Goal: Use online tool/utility: Utilize a website feature to perform a specific function

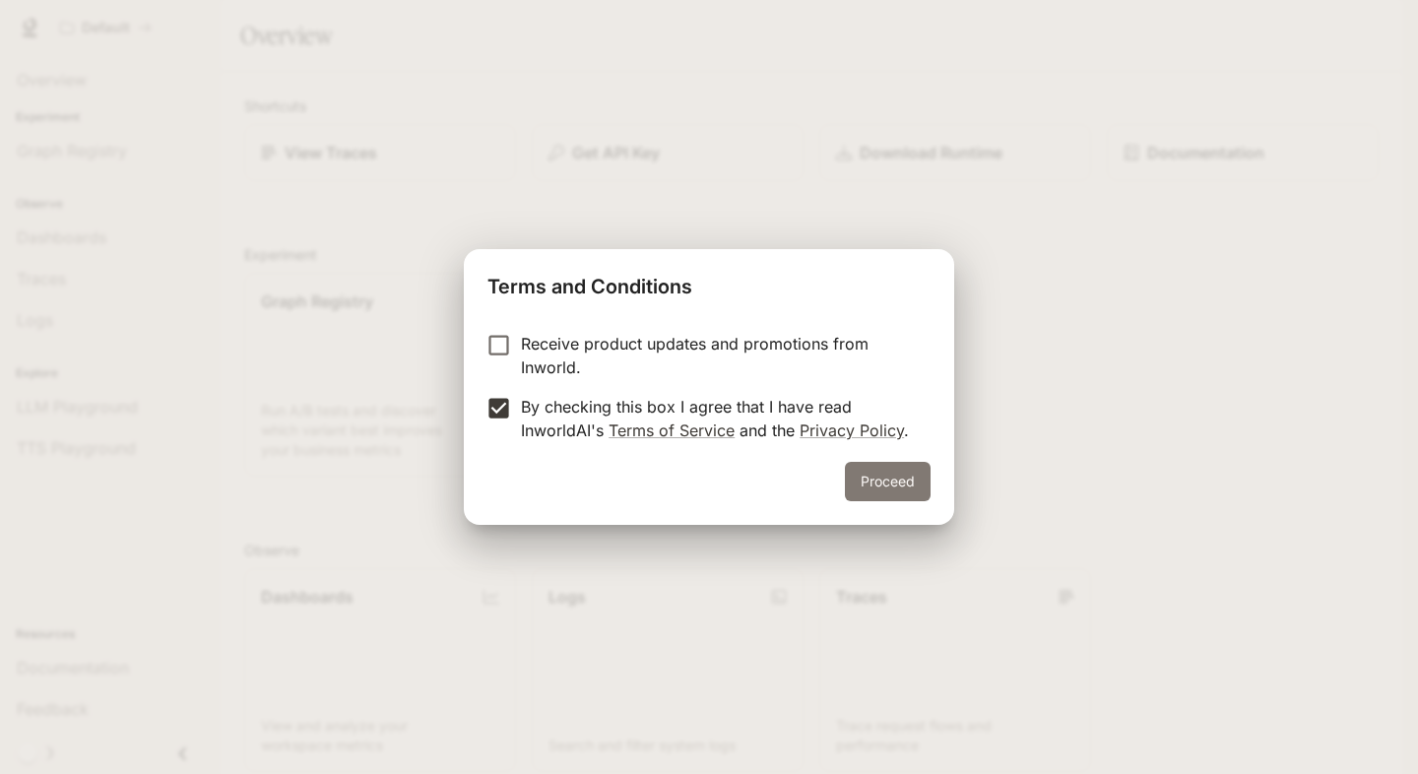
click at [901, 482] on button "Proceed" at bounding box center [888, 481] width 86 height 39
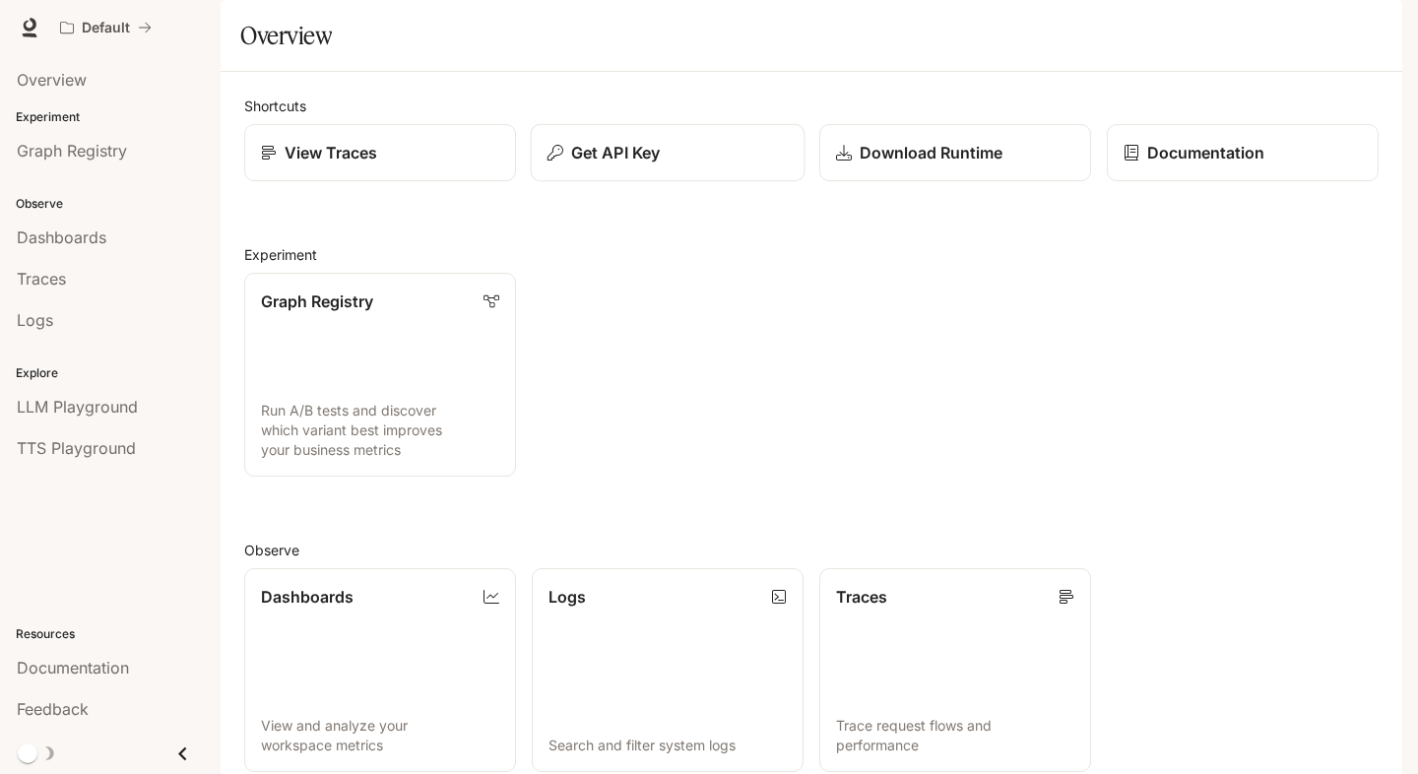
click at [582, 164] on p "Get API Key" at bounding box center [615, 153] width 89 height 24
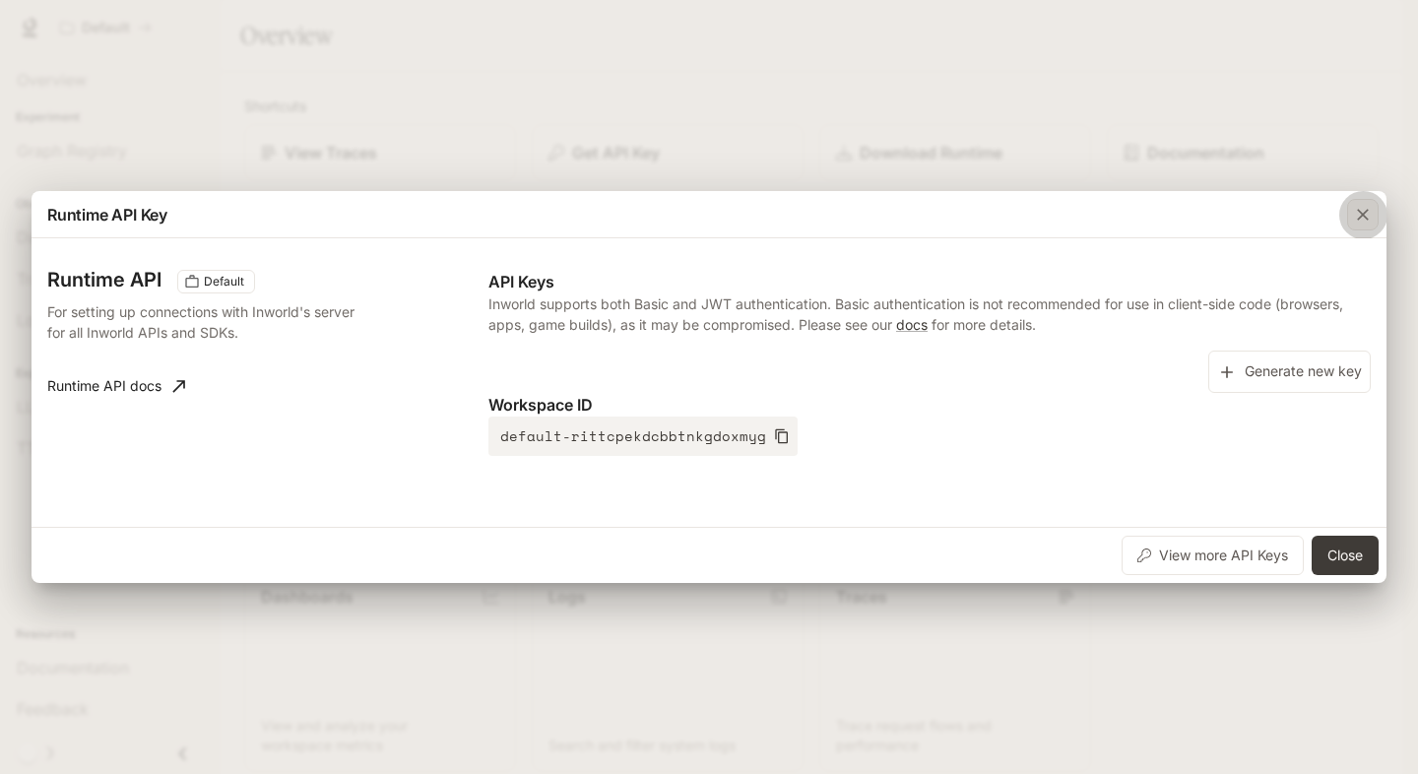
click at [1354, 217] on icon "button" at bounding box center [1363, 215] width 20 height 20
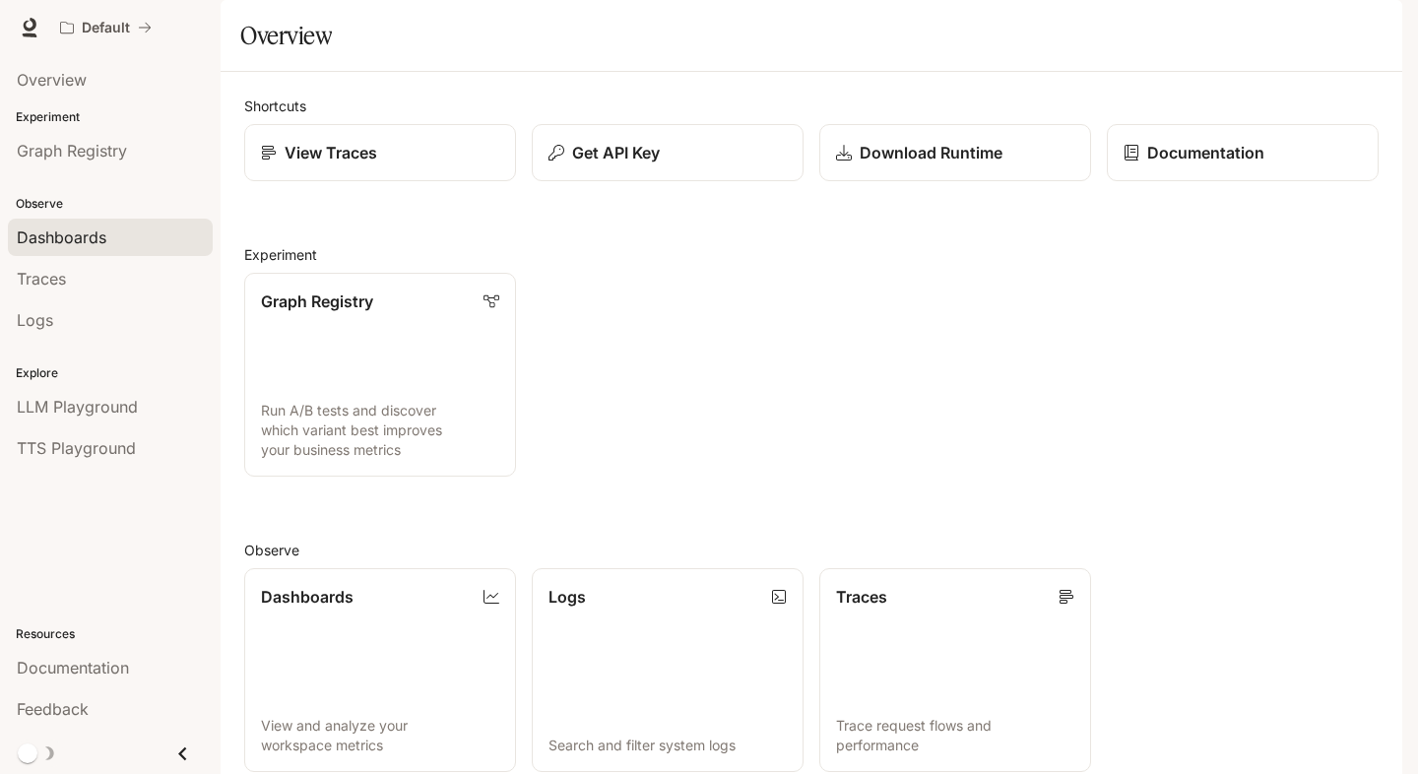
click at [89, 219] on link "Dashboards" at bounding box center [110, 237] width 205 height 37
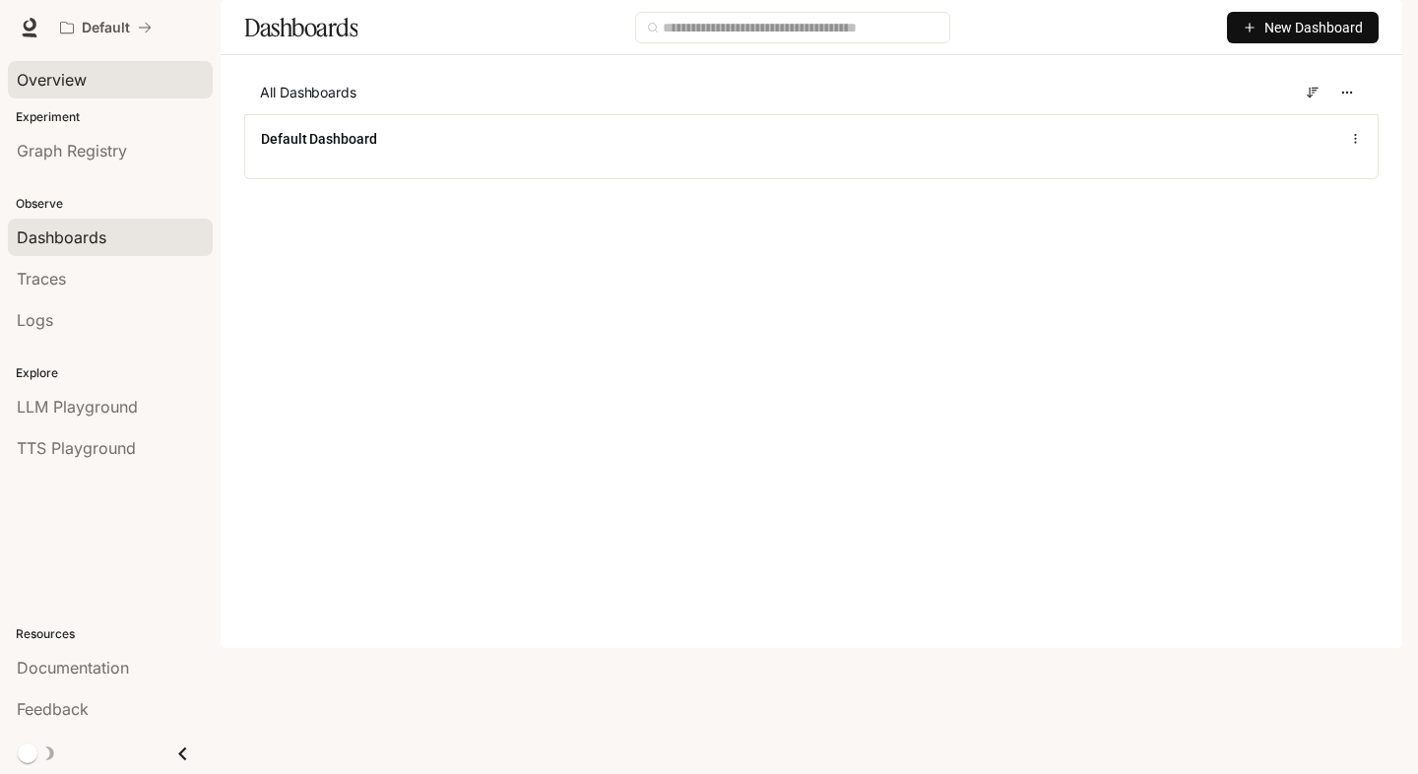
click at [68, 69] on span "Overview" at bounding box center [52, 80] width 70 height 24
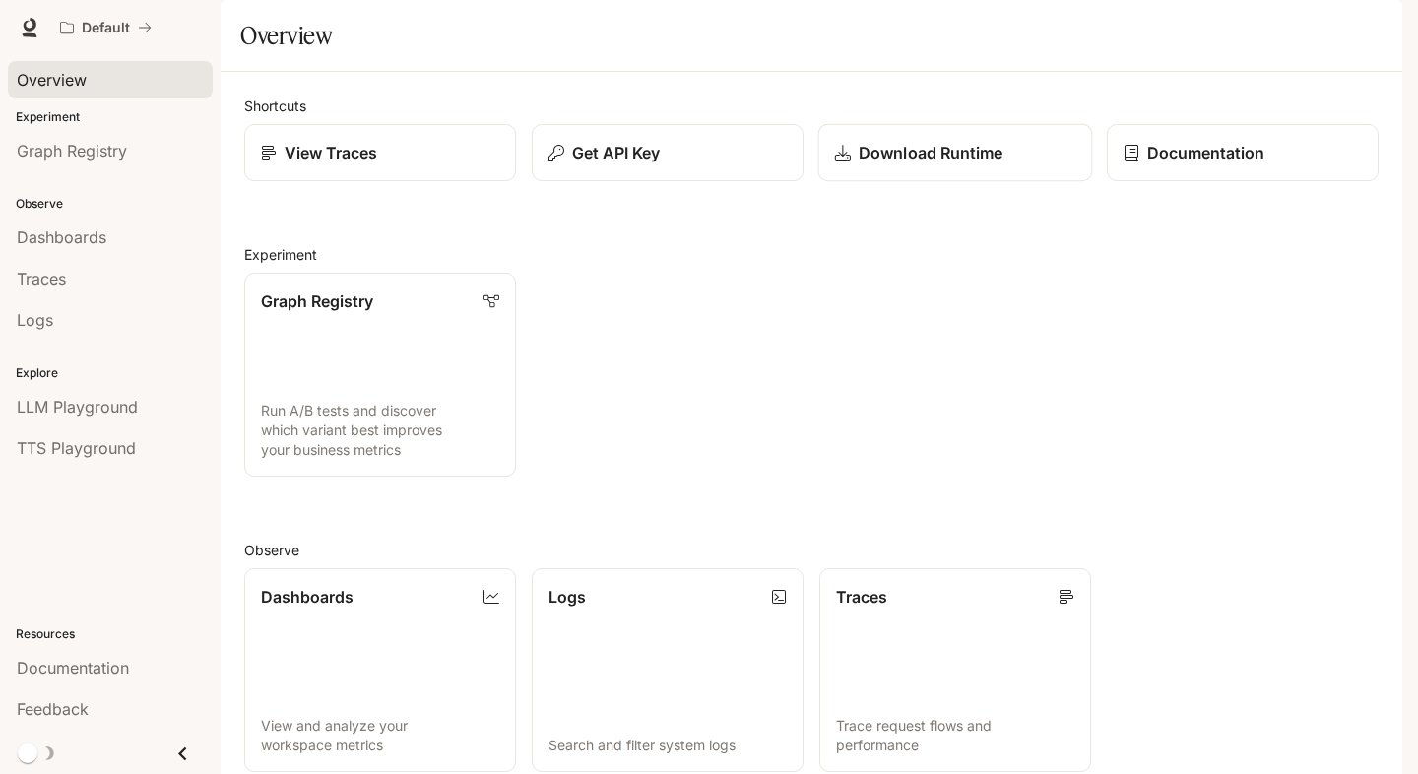
scroll to position [381, 0]
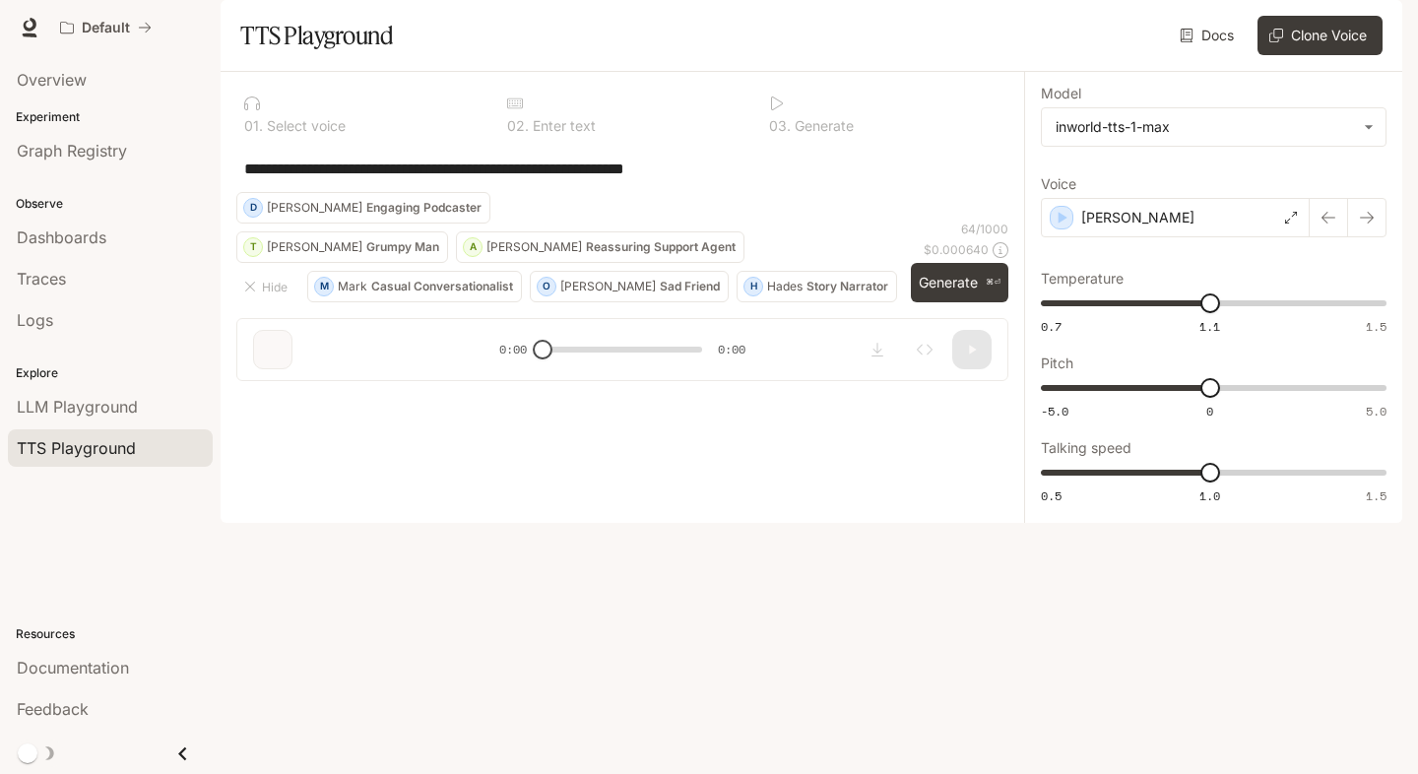
click at [538, 192] on div "**********" at bounding box center [622, 168] width 756 height 47
paste textarea "**********"
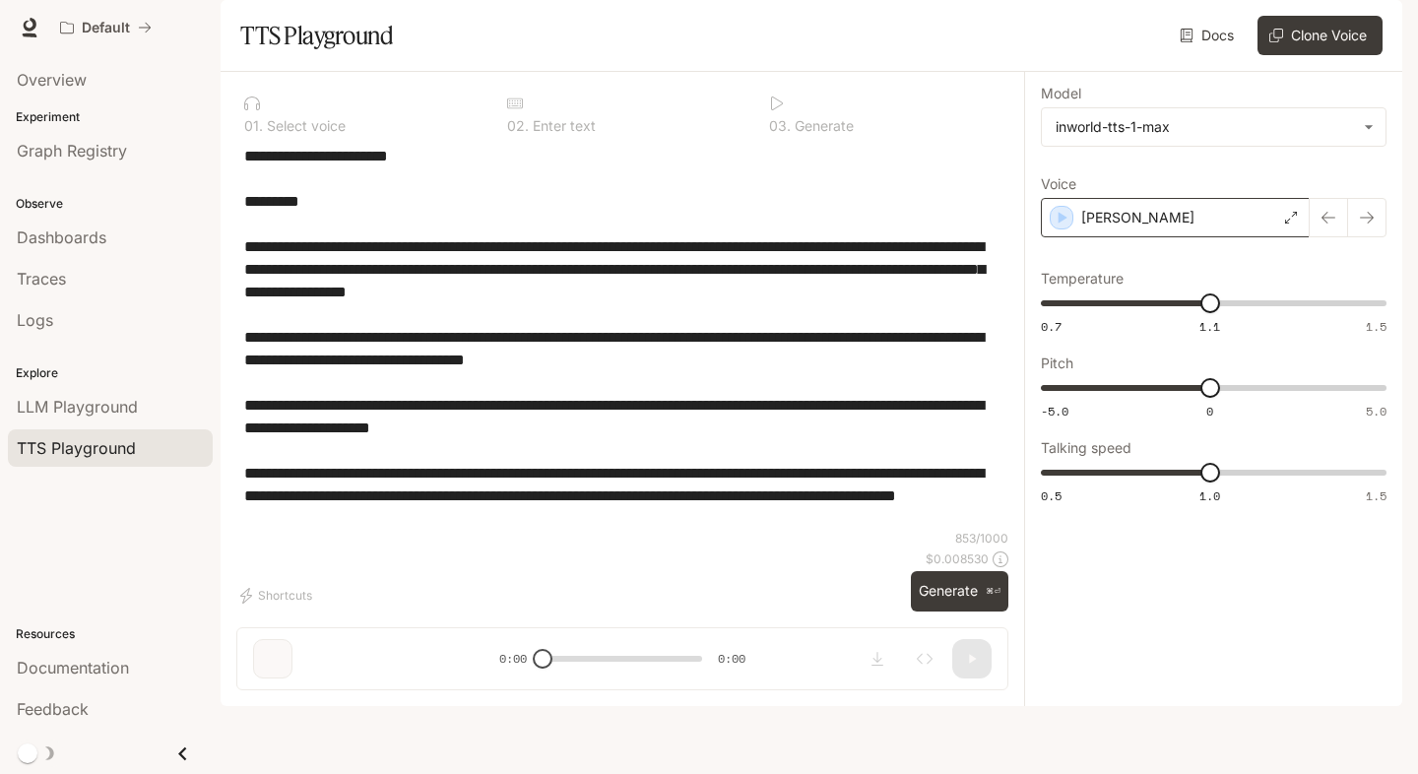
type textarea "**********"
click at [1063, 227] on icon "button" at bounding box center [1063, 218] width 20 height 20
click at [1248, 237] on div "[PERSON_NAME]" at bounding box center [1175, 217] width 269 height 39
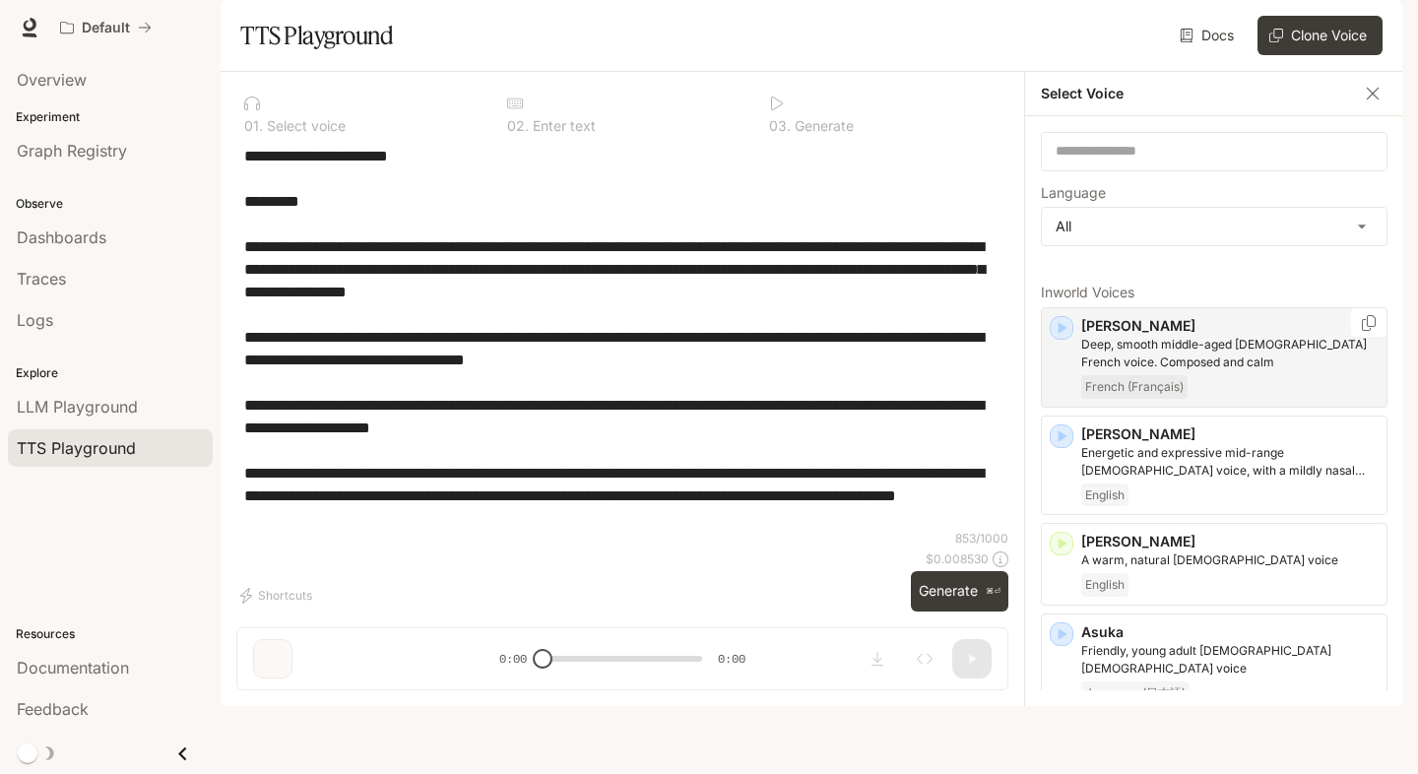
click at [1061, 334] on icon "button" at bounding box center [1063, 328] width 9 height 12
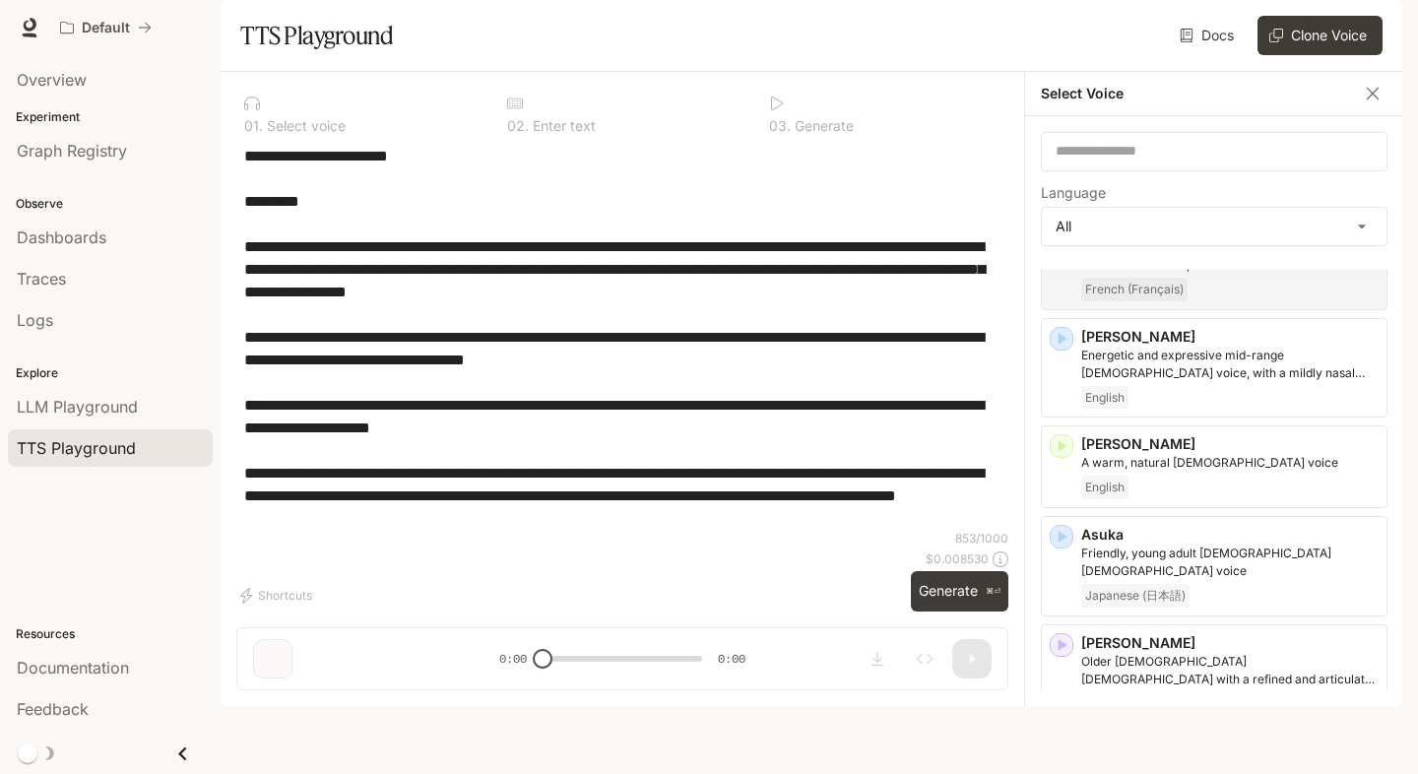
scroll to position [103, 0]
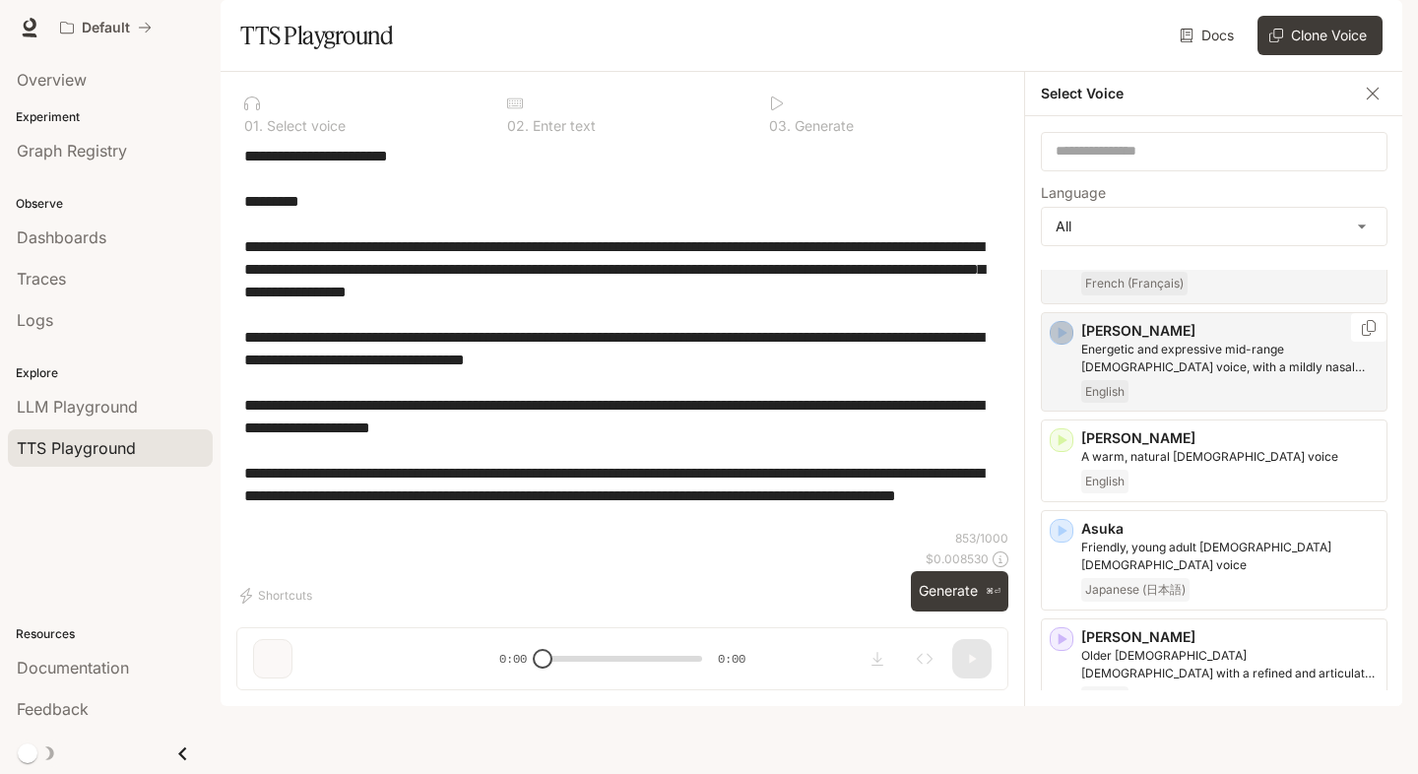
click at [1054, 343] on icon "button" at bounding box center [1062, 333] width 20 height 20
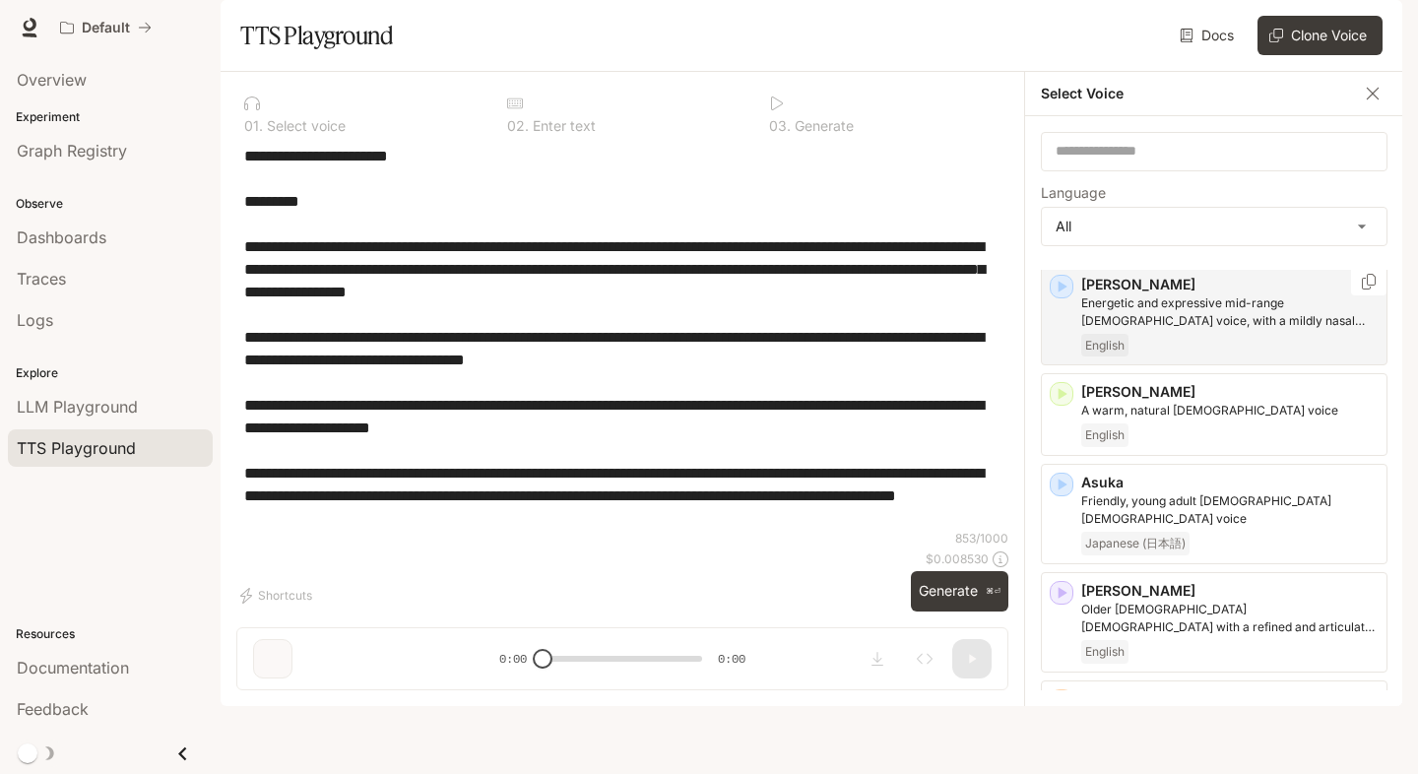
scroll to position [217, 0]
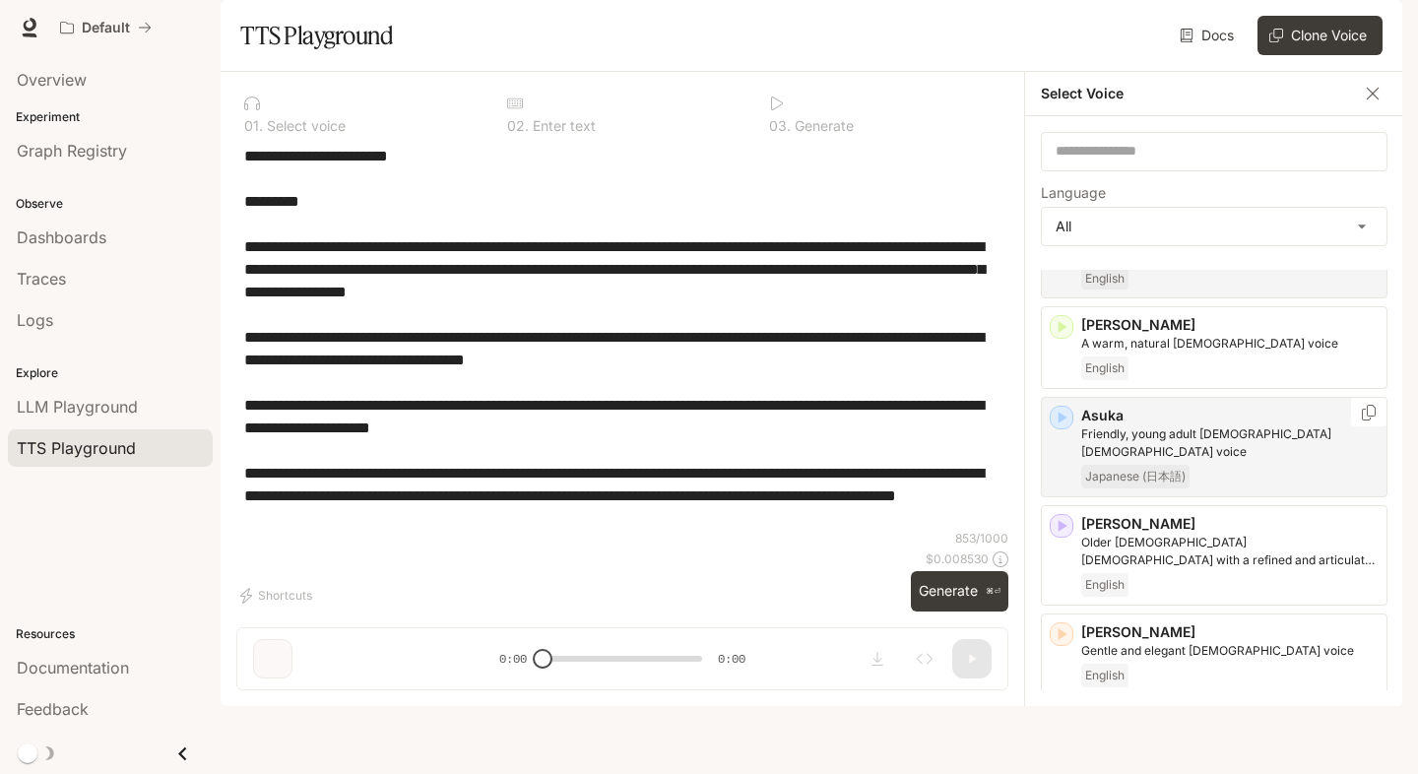
click at [1059, 424] on icon "button" at bounding box center [1063, 419] width 9 height 12
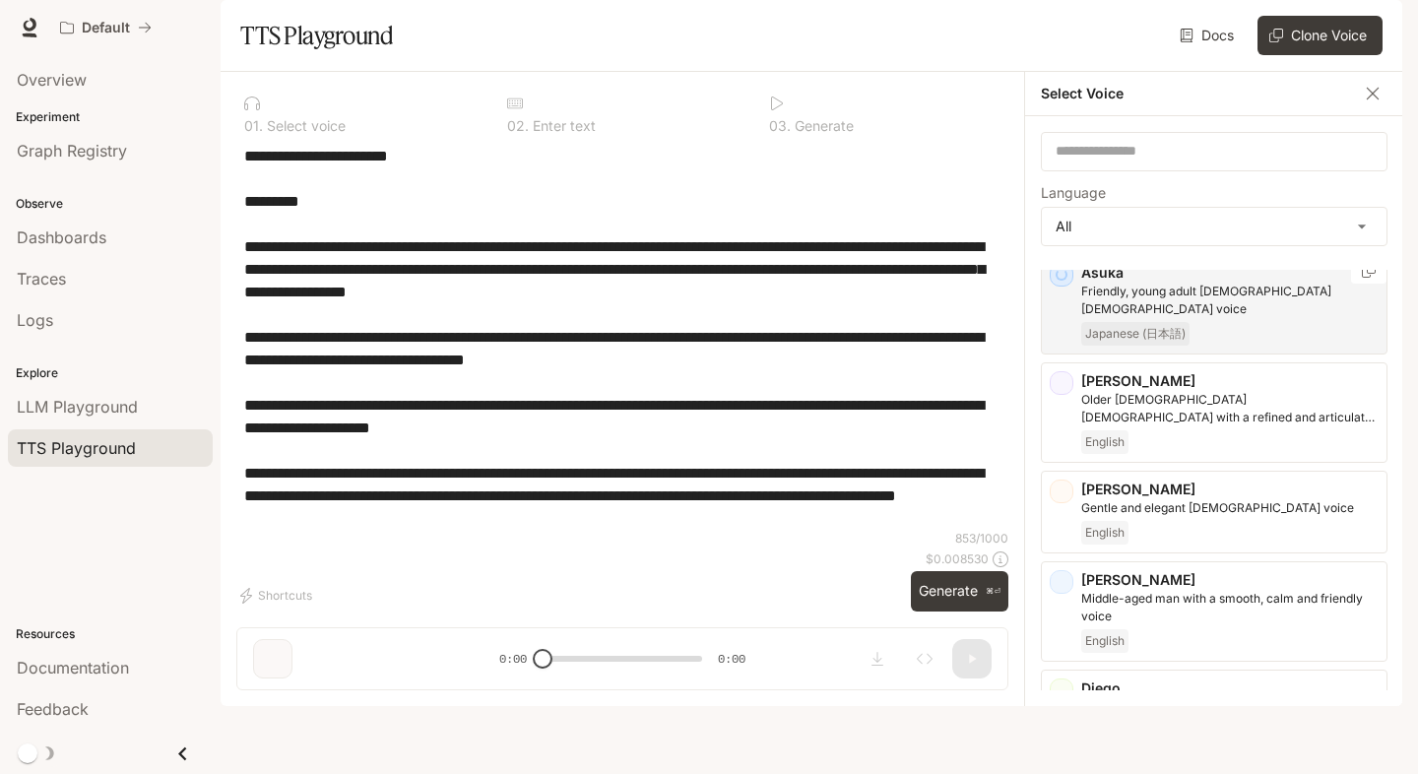
scroll to position [366, 0]
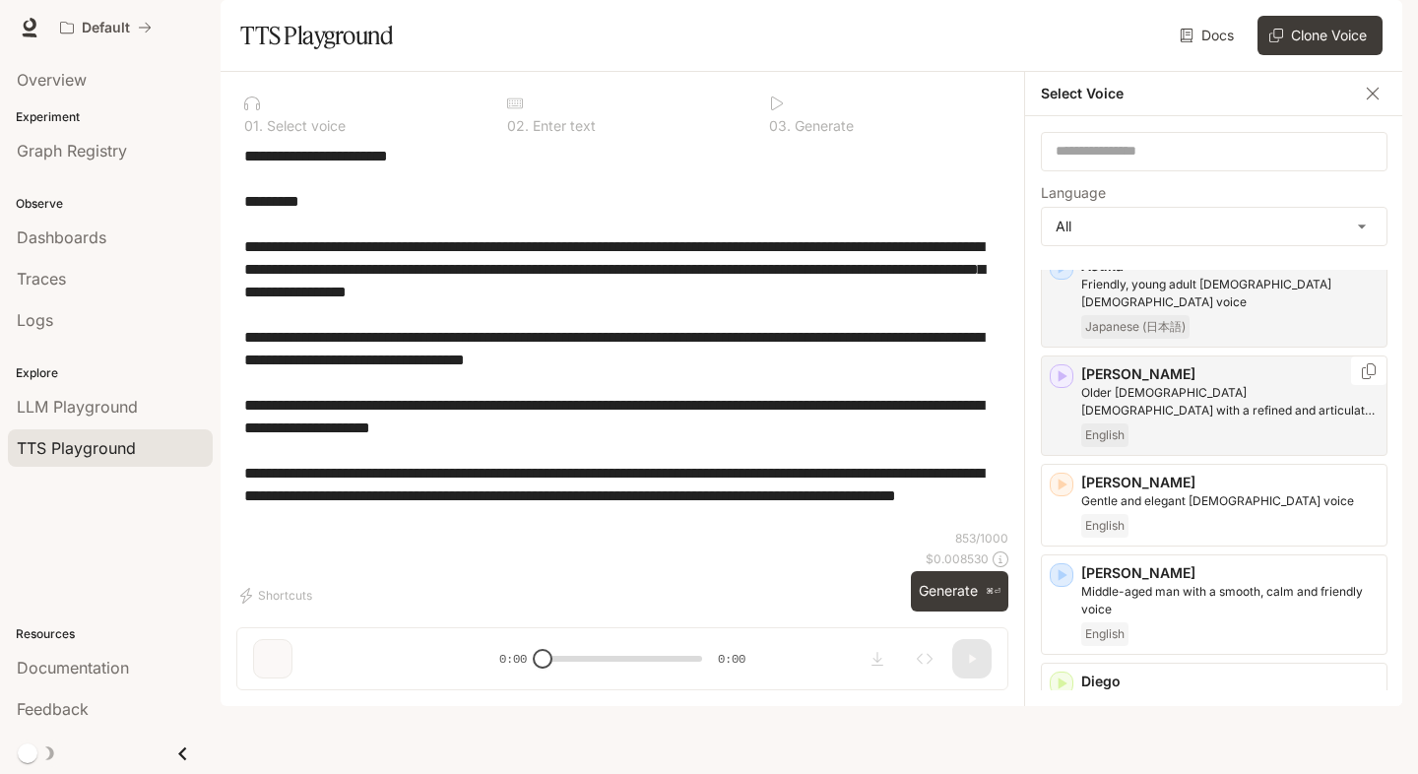
click at [1064, 382] on icon "button" at bounding box center [1063, 376] width 9 height 12
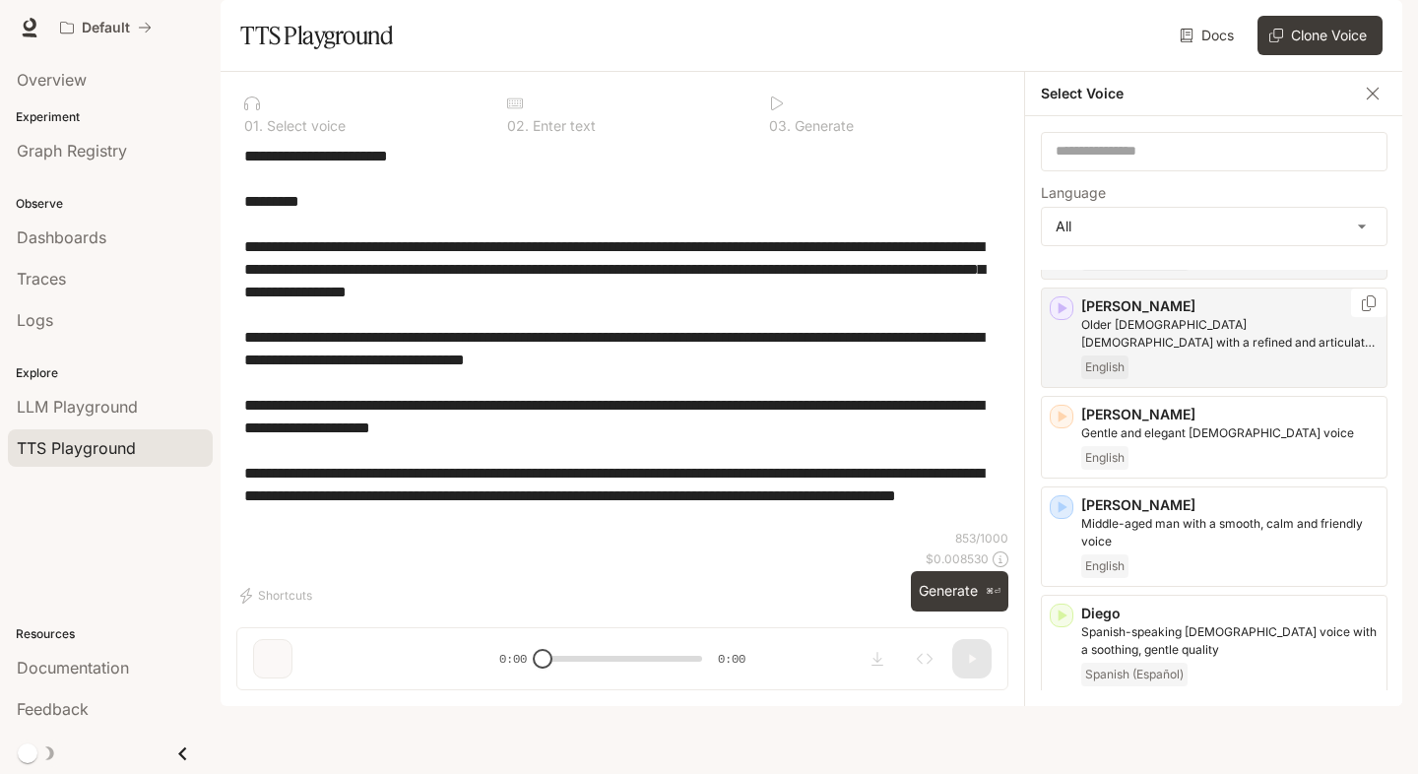
scroll to position [432, 0]
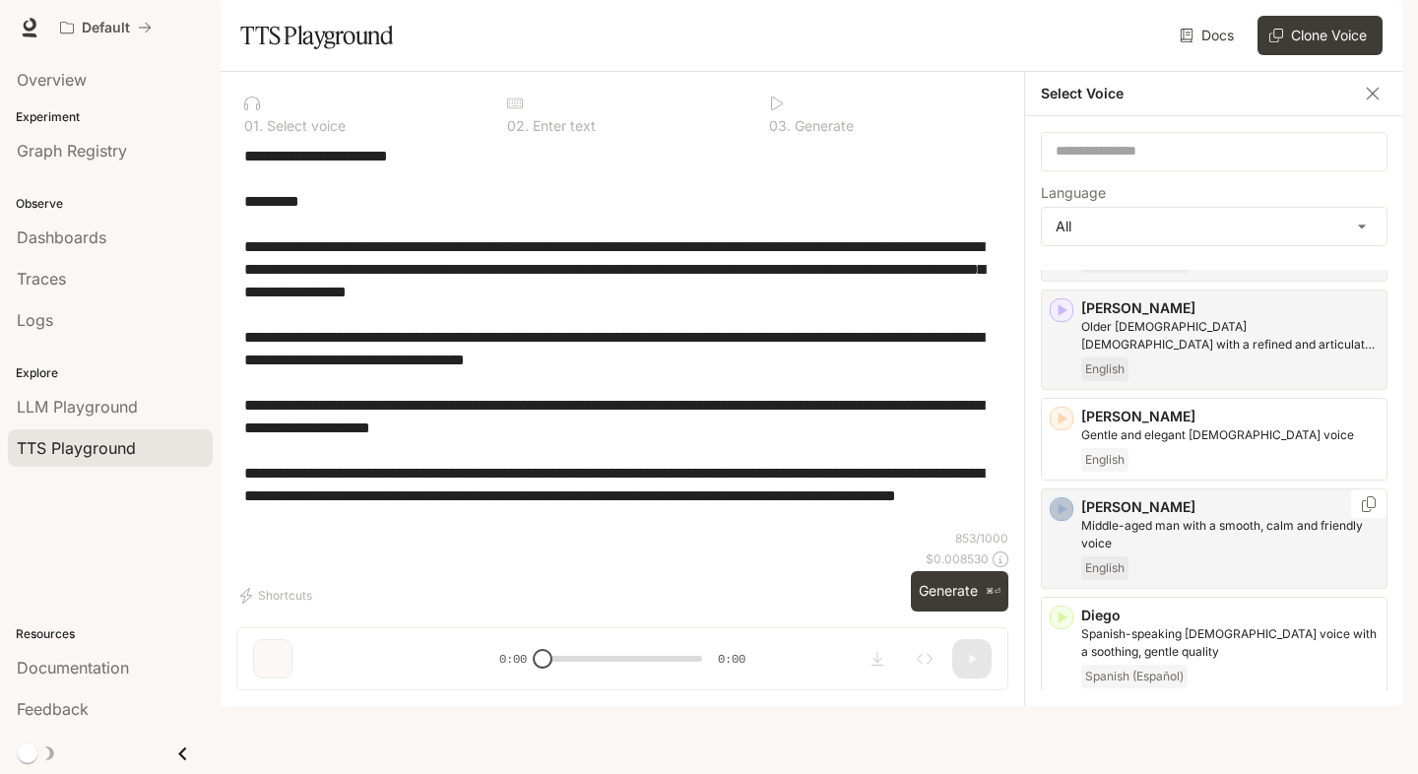
click at [1059, 519] on icon "button" at bounding box center [1062, 509] width 20 height 20
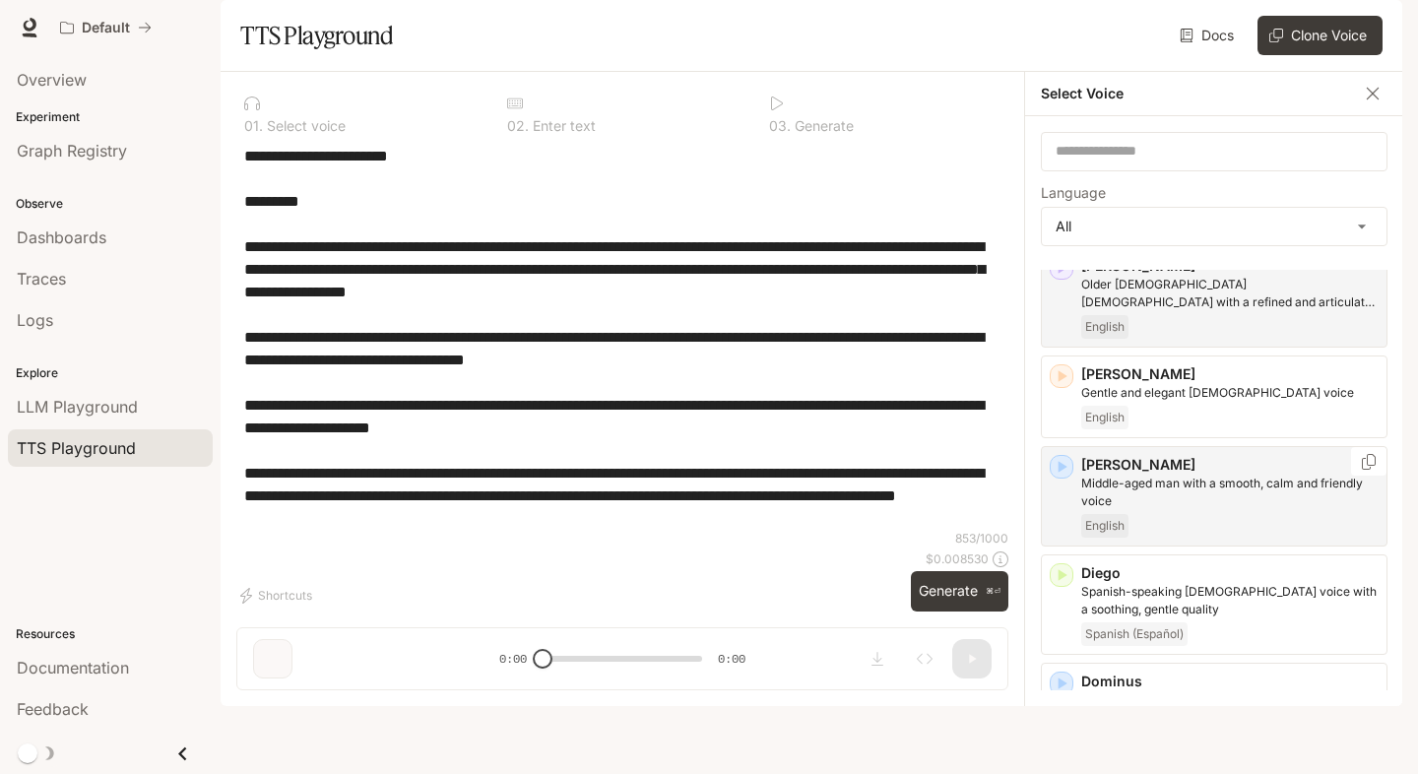
scroll to position [489, 0]
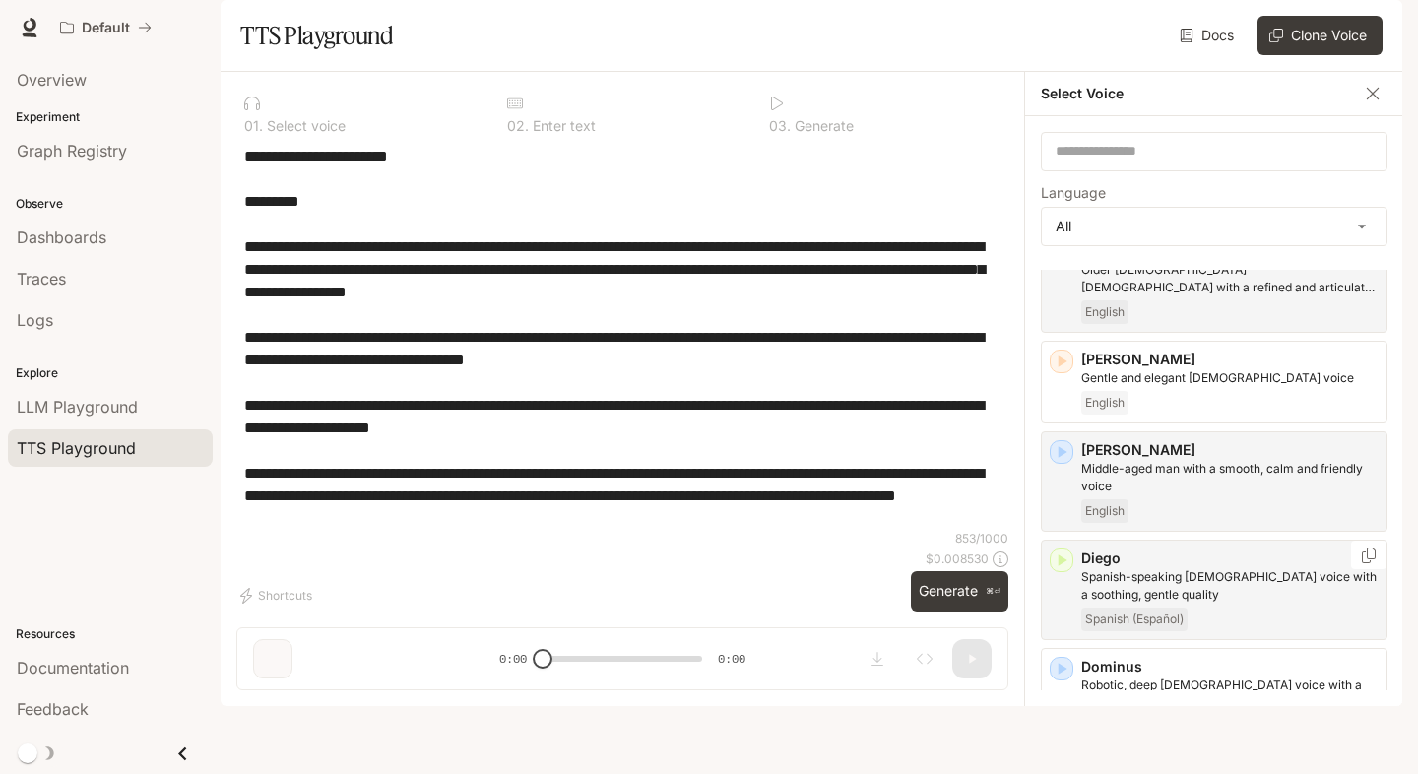
click at [1066, 570] on icon "button" at bounding box center [1062, 560] width 20 height 20
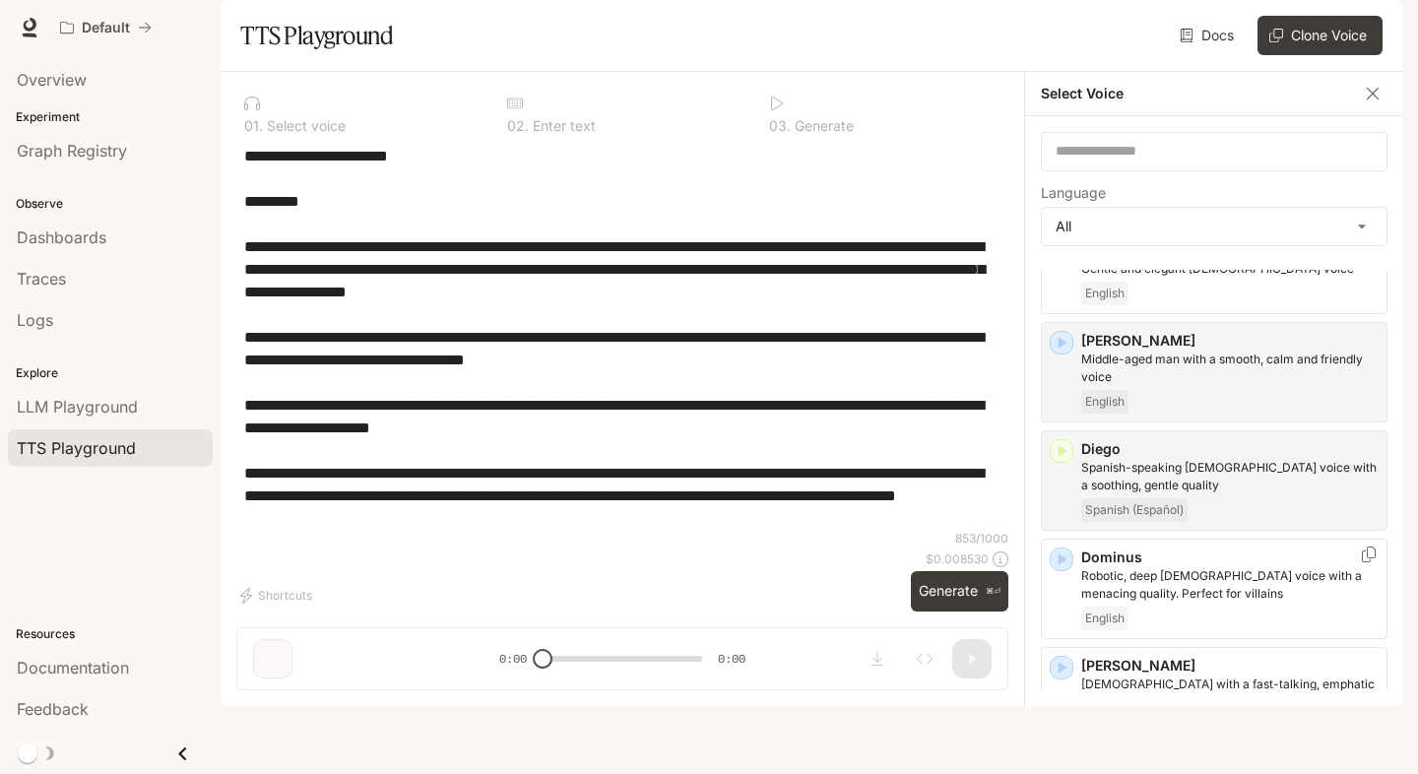
scroll to position [0, 0]
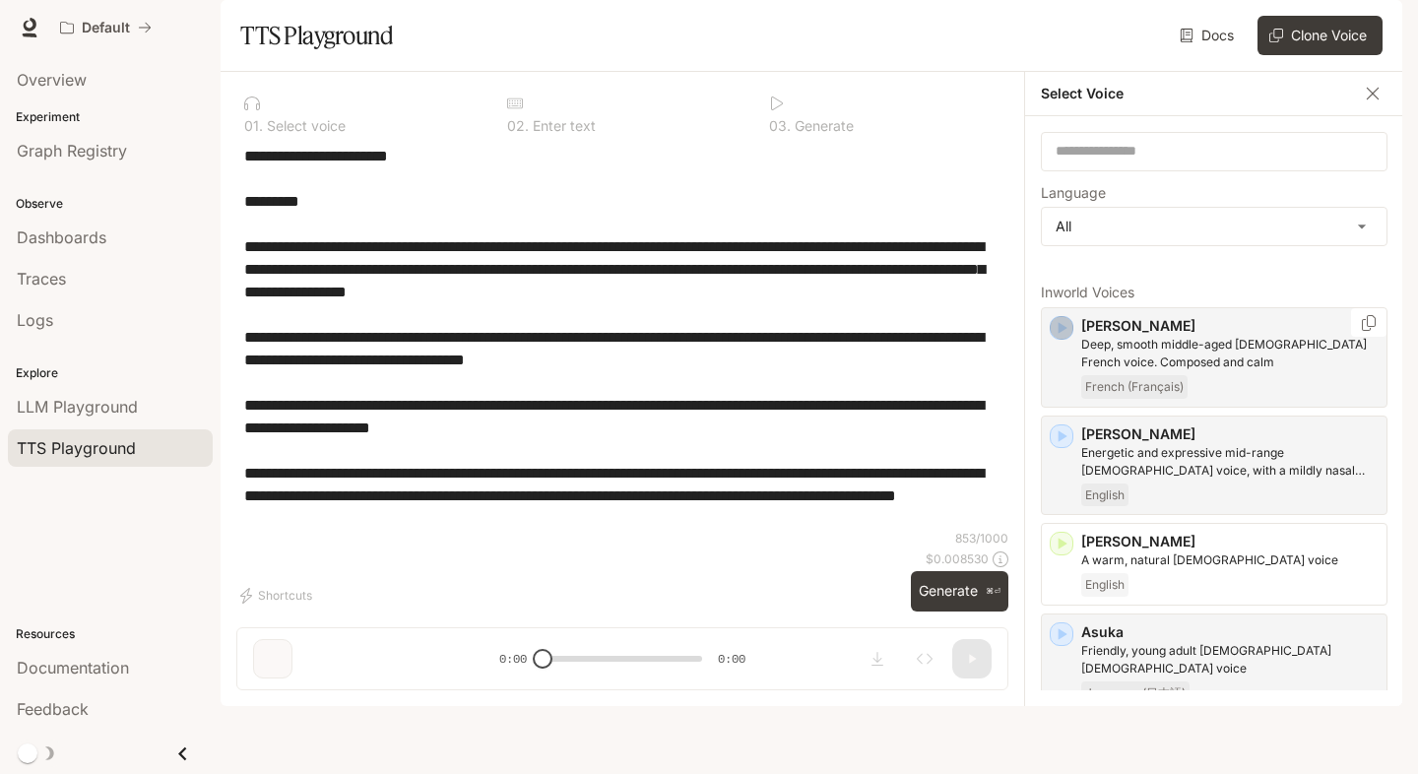
click at [1061, 334] on icon "button" at bounding box center [1063, 328] width 9 height 12
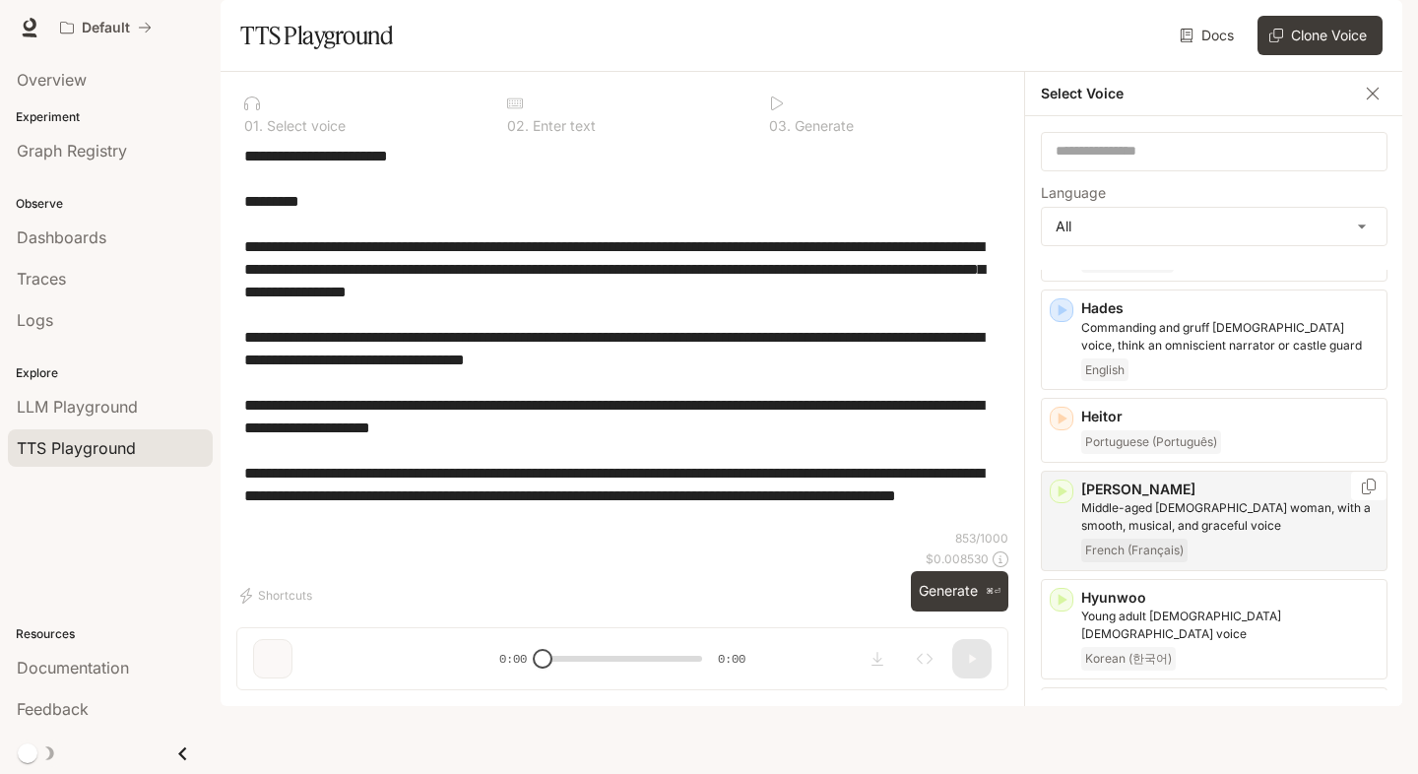
click at [1061, 489] on icon "button" at bounding box center [1063, 491] width 9 height 12
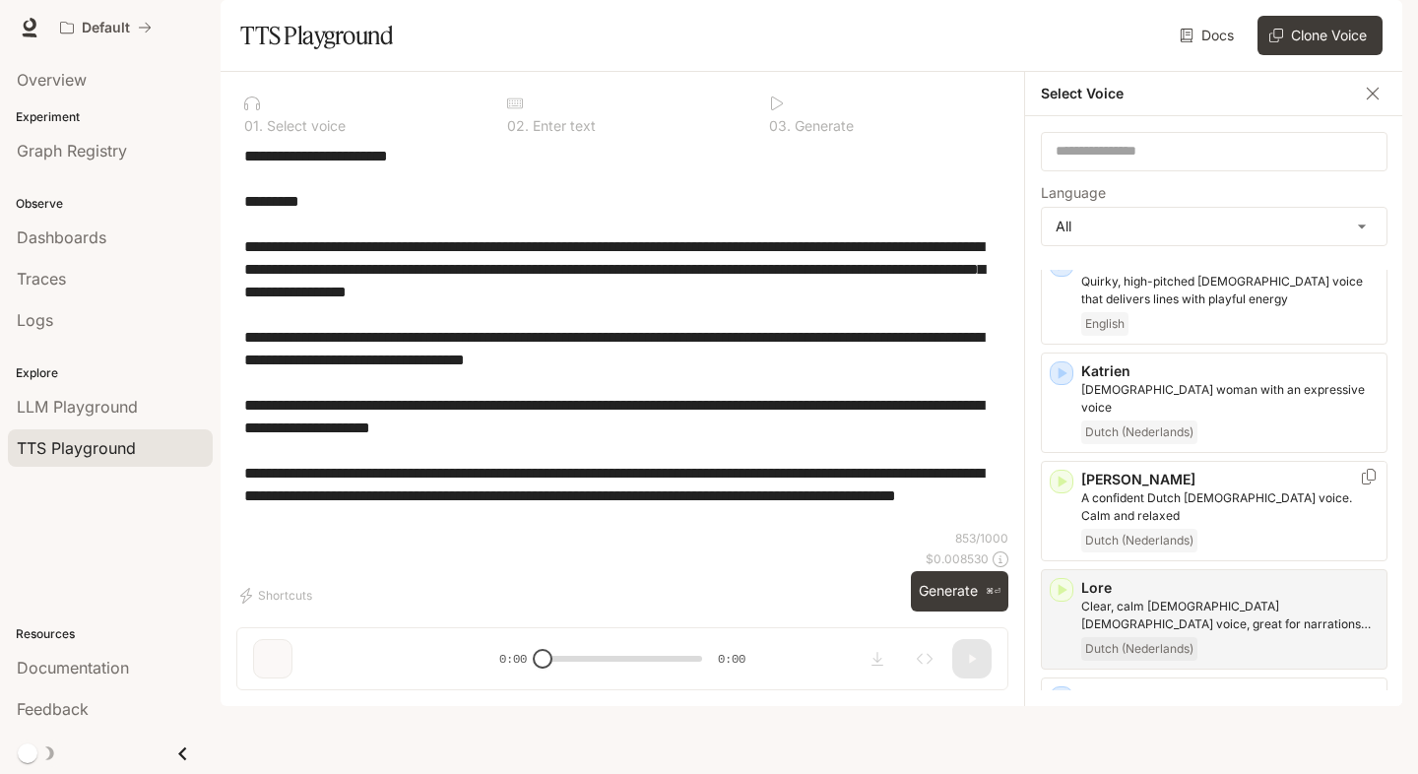
scroll to position [2263, 0]
click at [1060, 582] on icon "button" at bounding box center [1062, 592] width 20 height 20
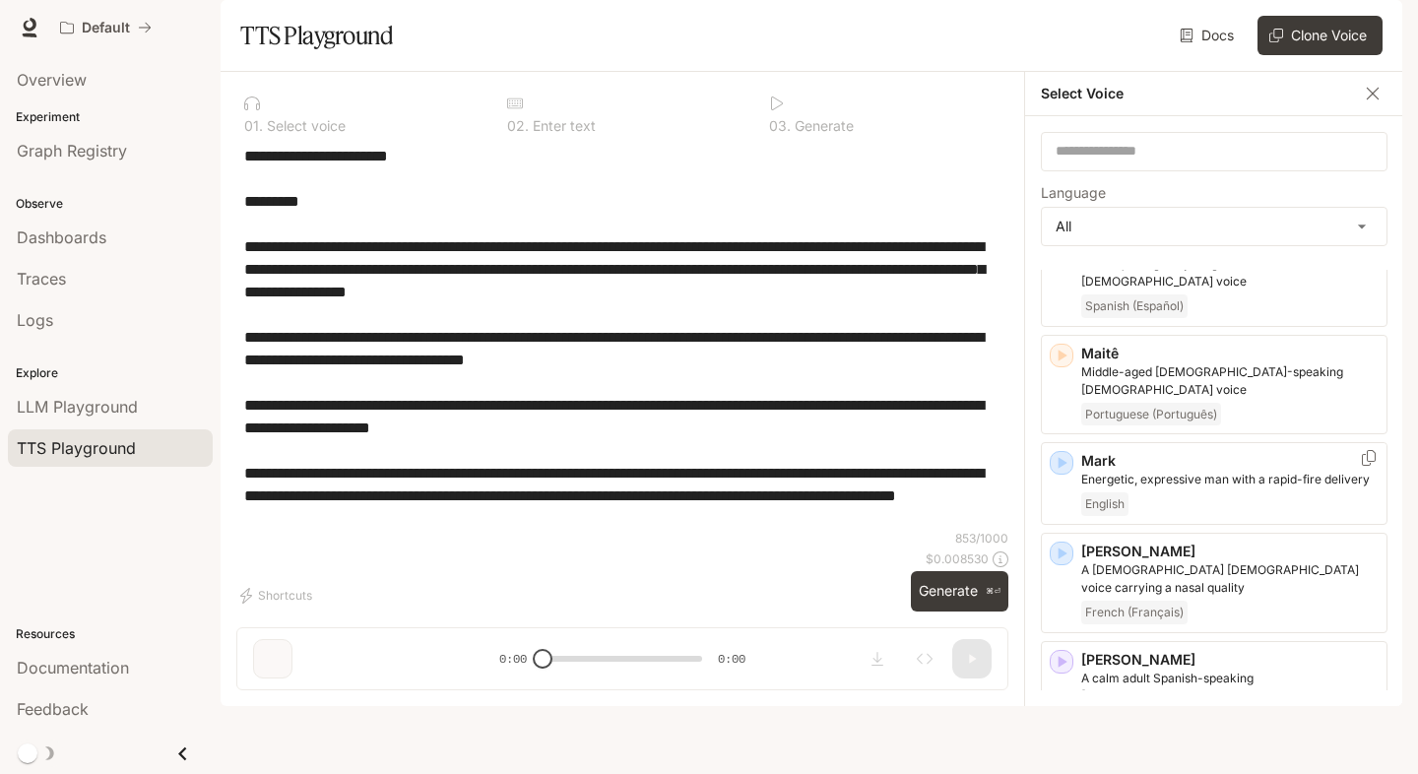
scroll to position [2854, 0]
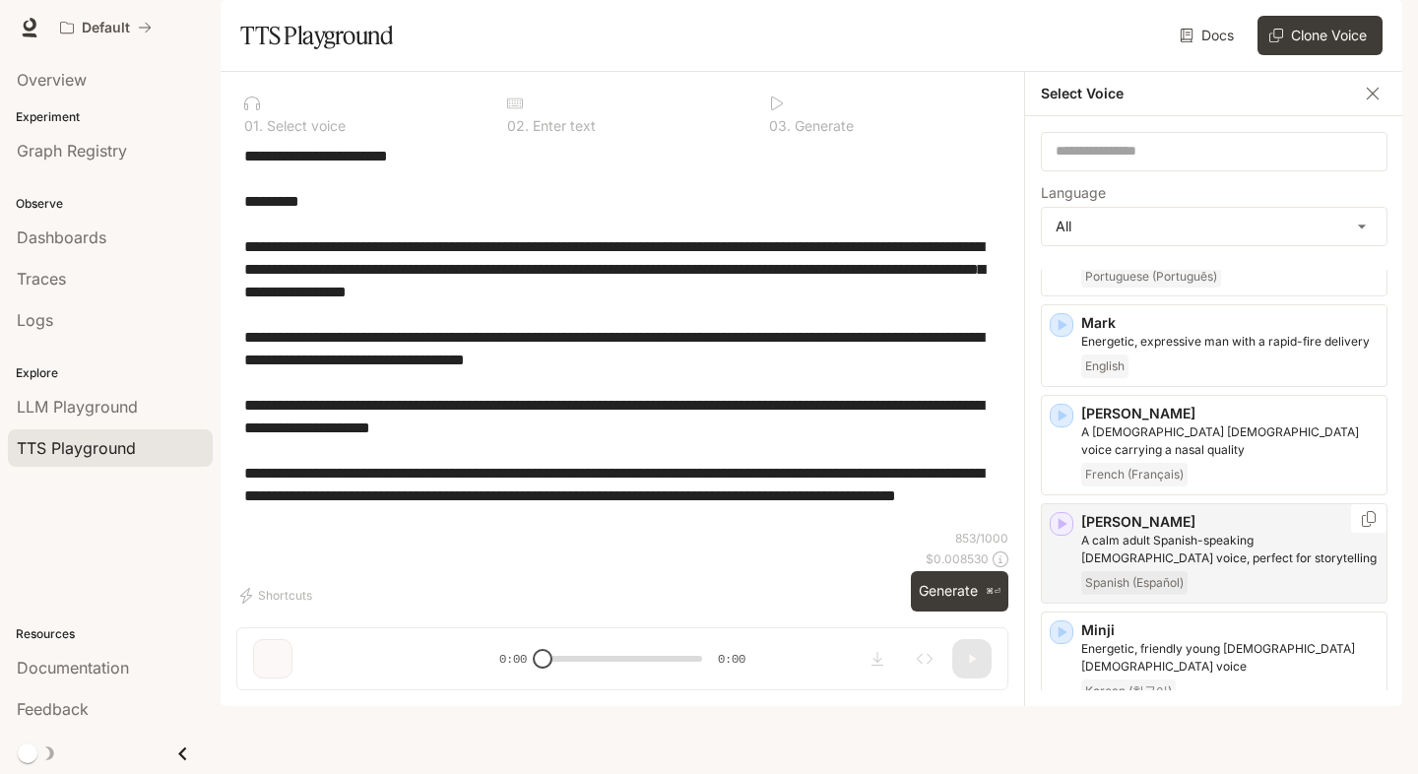
click at [1055, 514] on icon "button" at bounding box center [1062, 524] width 20 height 20
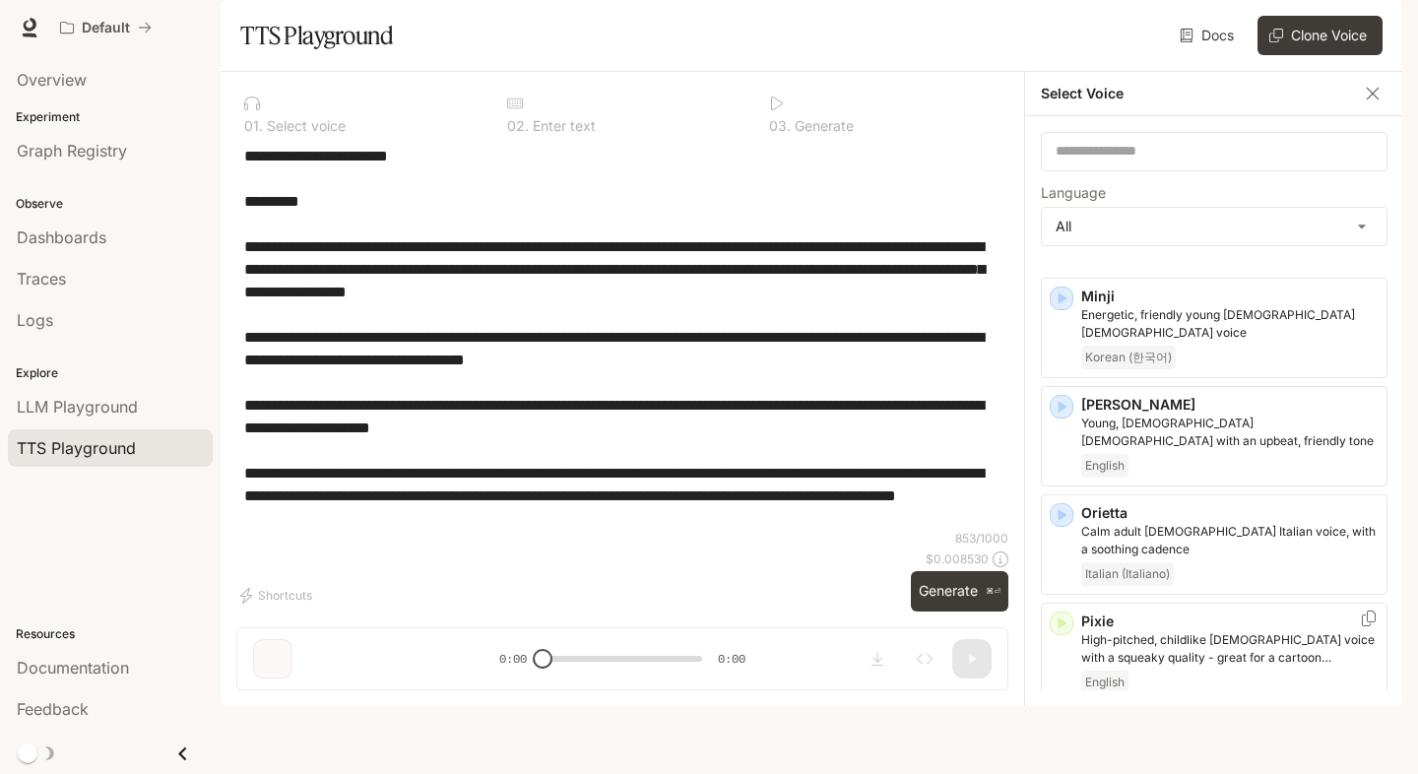
scroll to position [3311, 0]
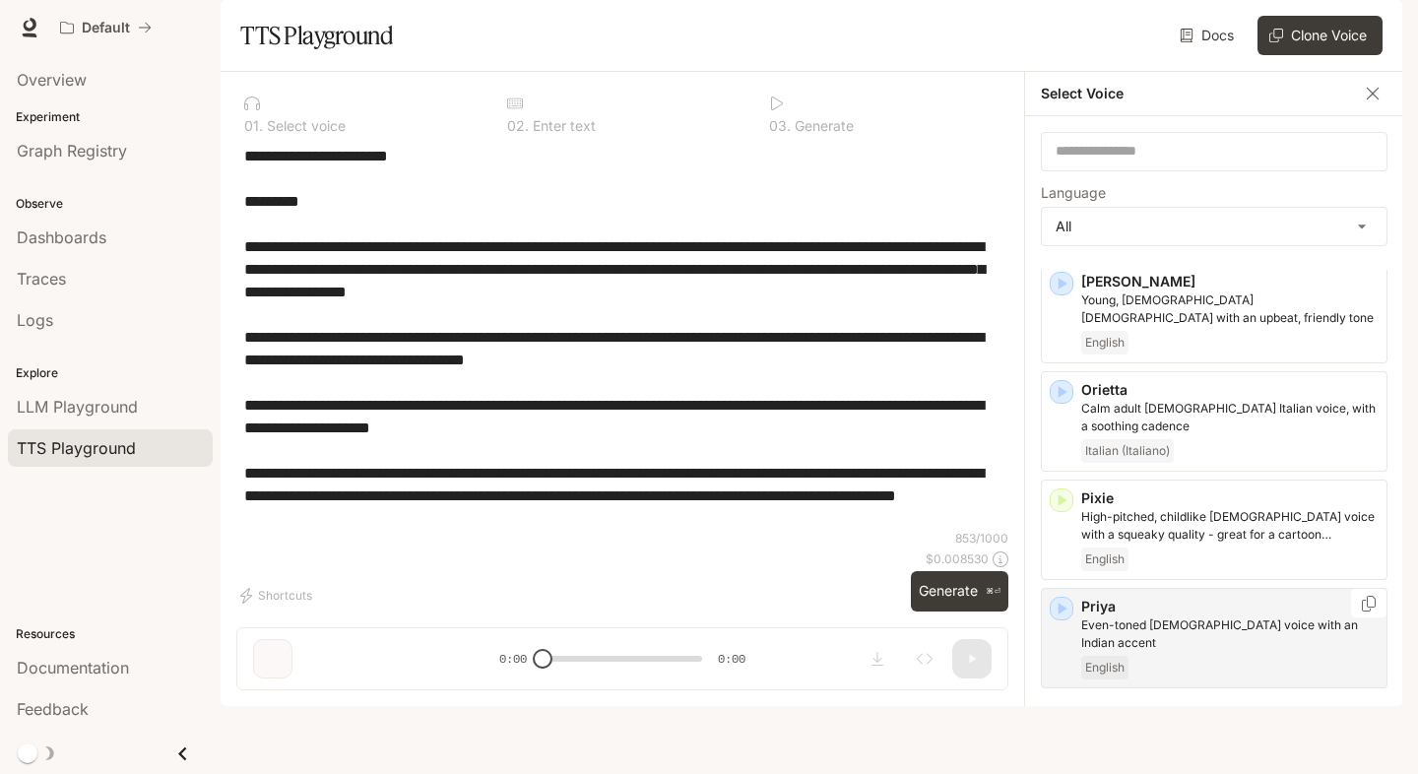
click at [1057, 599] on icon "button" at bounding box center [1062, 609] width 20 height 20
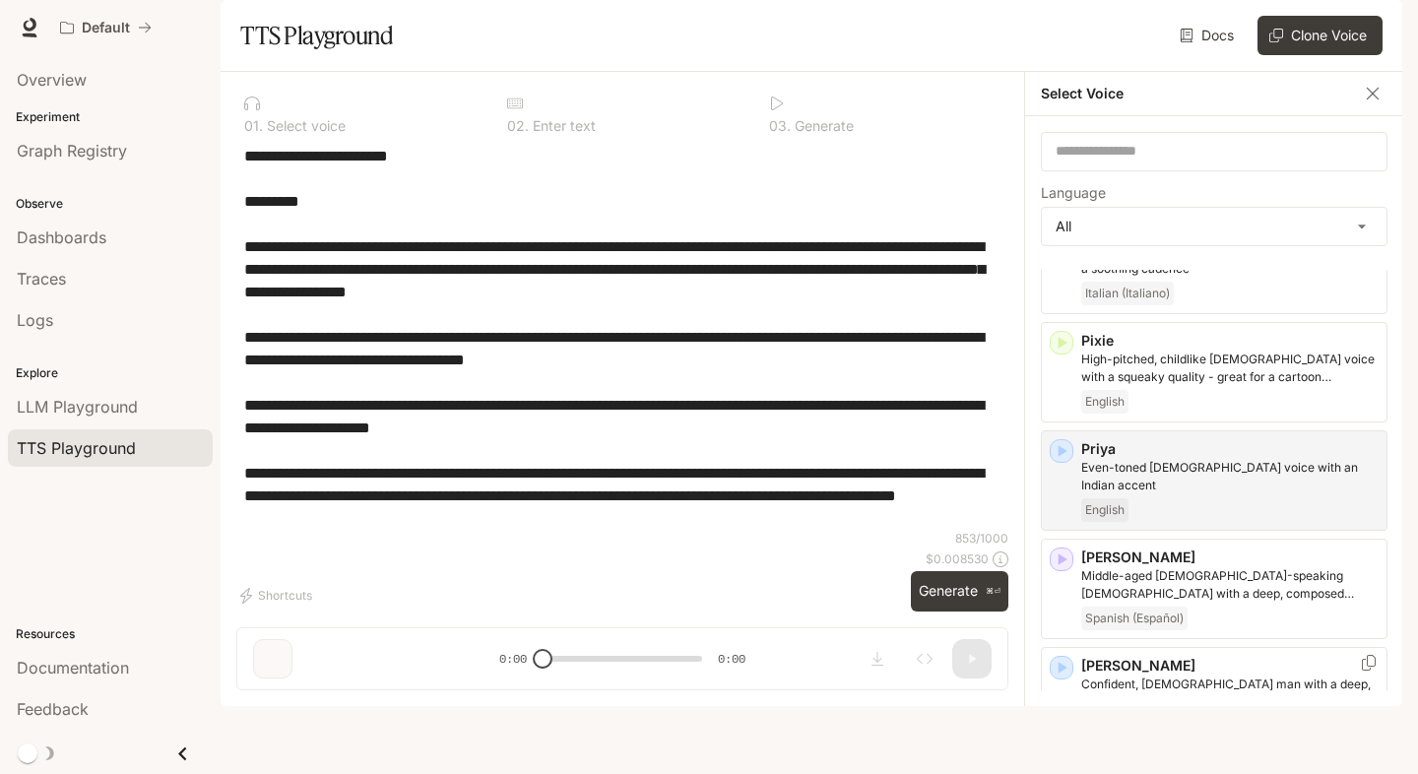
scroll to position [3542, 0]
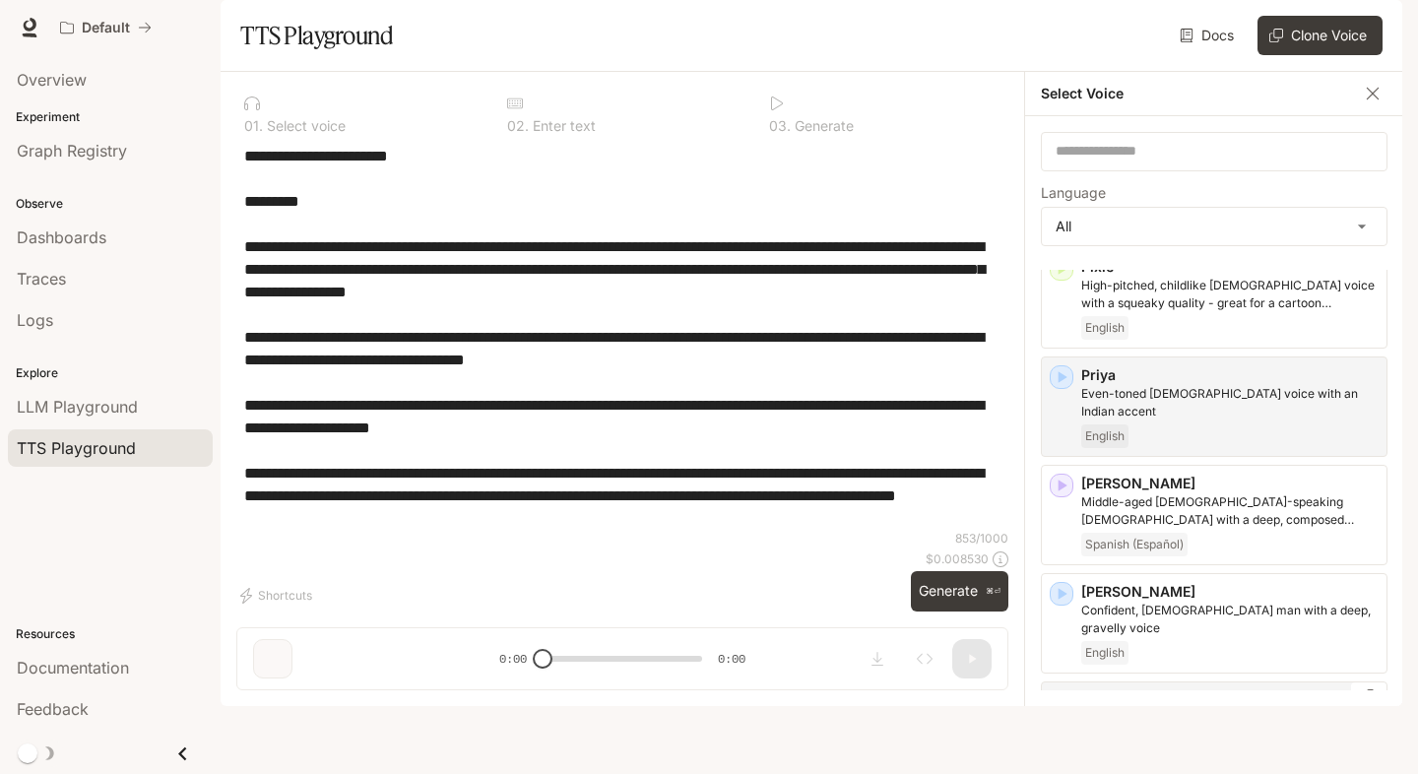
click at [1158, 690] on p "[PERSON_NAME]" at bounding box center [1229, 700] width 297 height 20
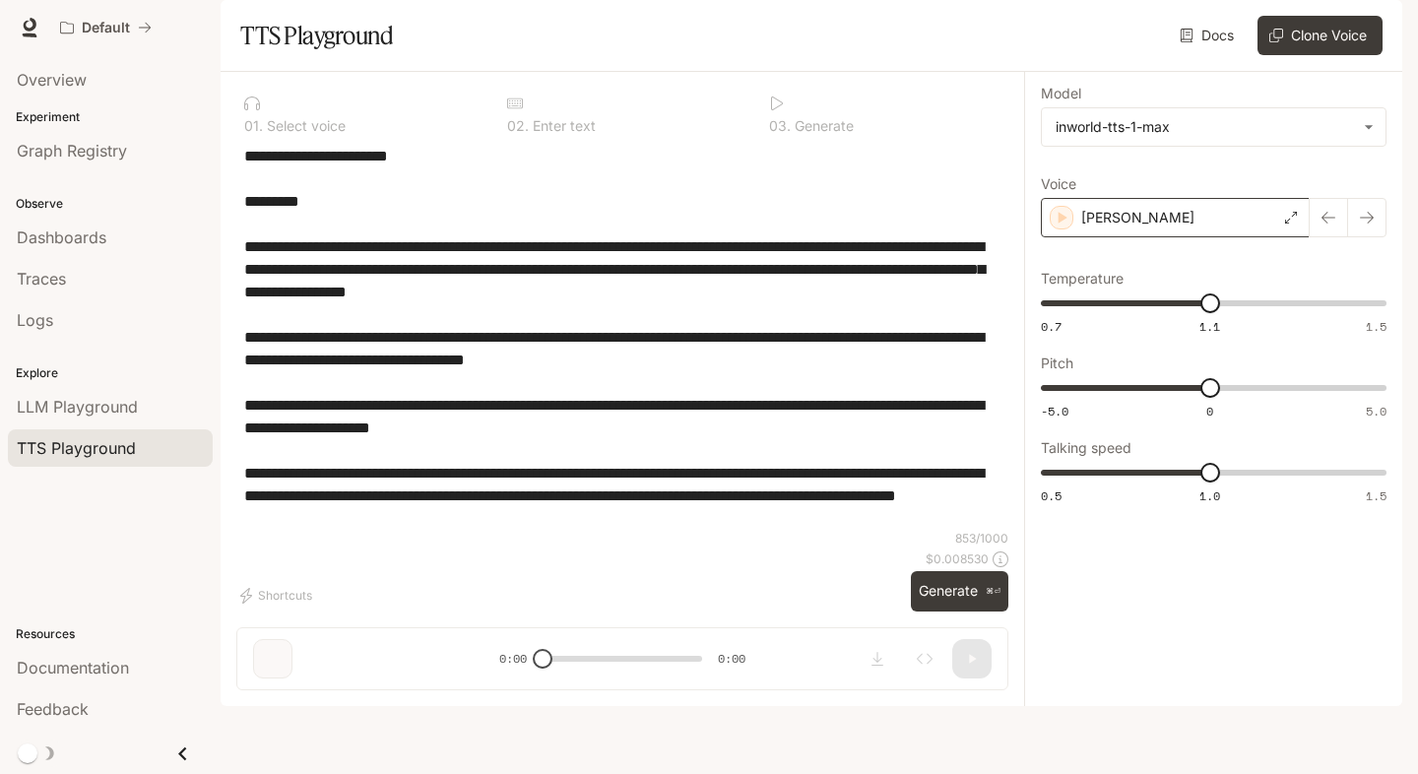
click at [1106, 227] on p "[PERSON_NAME]" at bounding box center [1137, 218] width 113 height 20
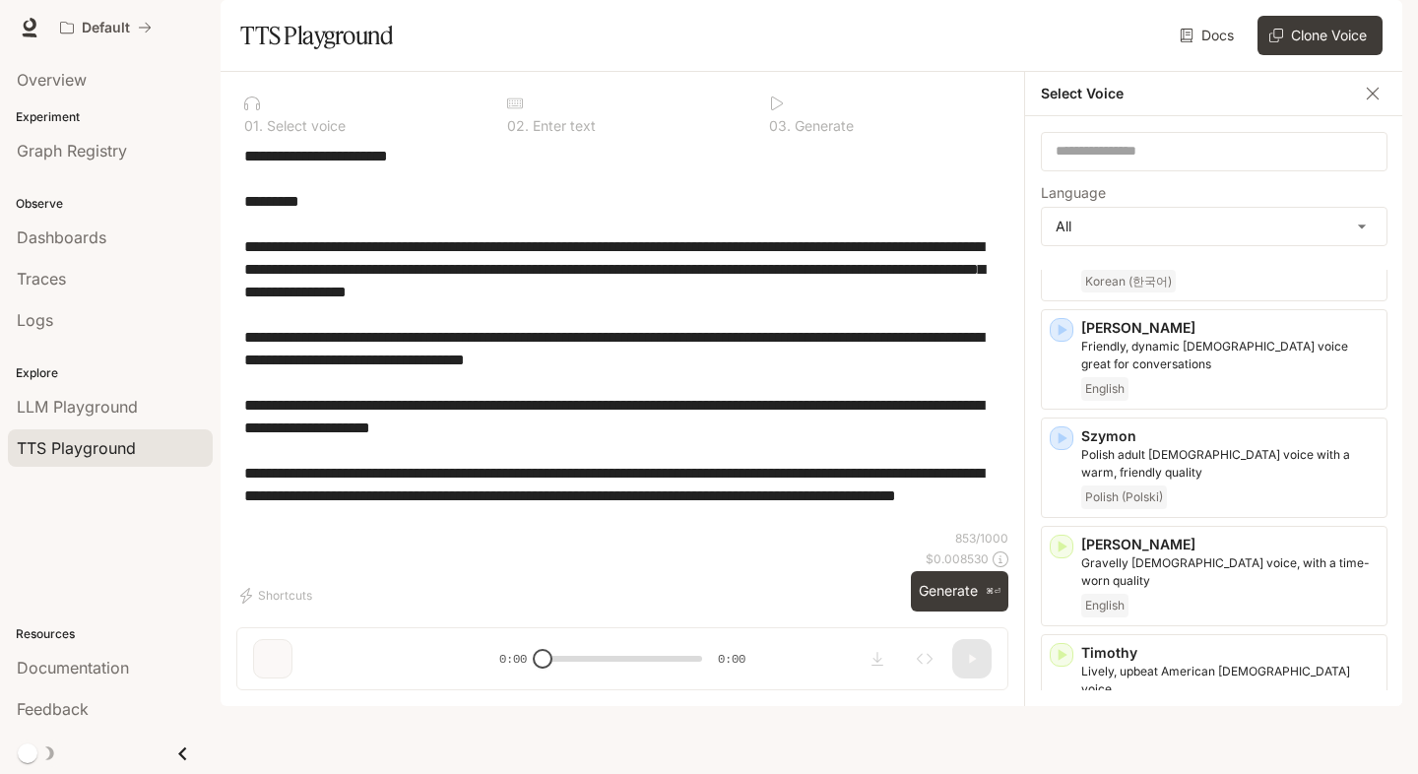
scroll to position [3971, 0]
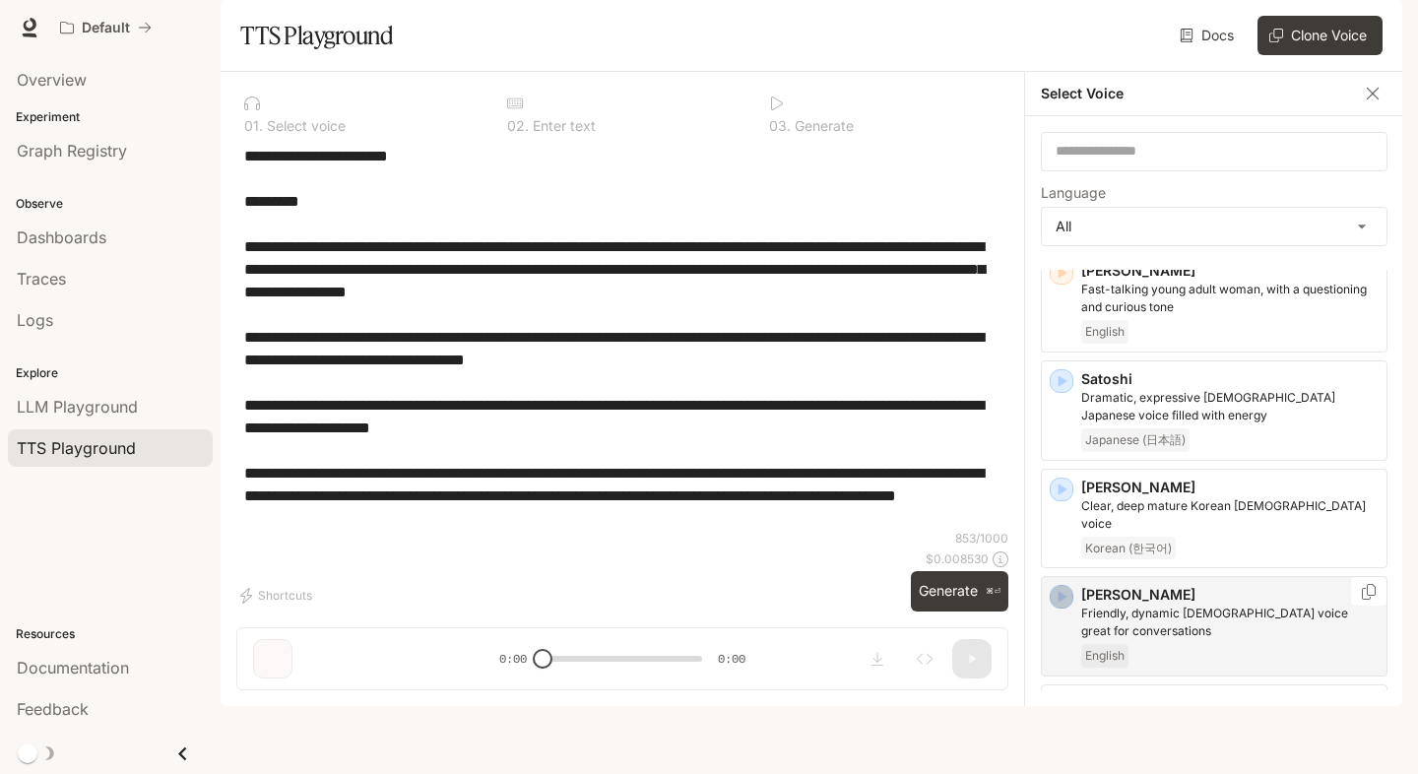
click at [1061, 587] on icon "button" at bounding box center [1062, 597] width 20 height 20
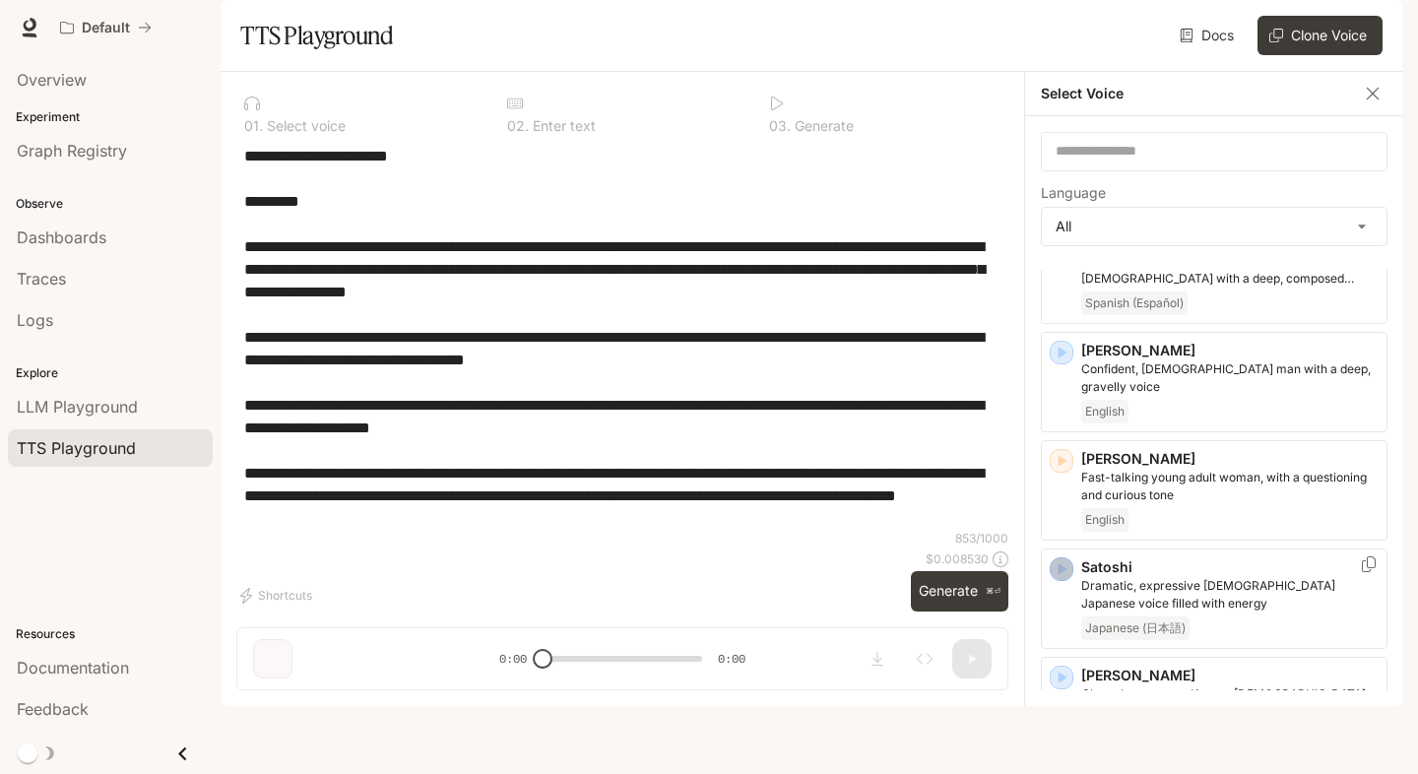
click at [1062, 559] on icon "button" at bounding box center [1062, 569] width 20 height 20
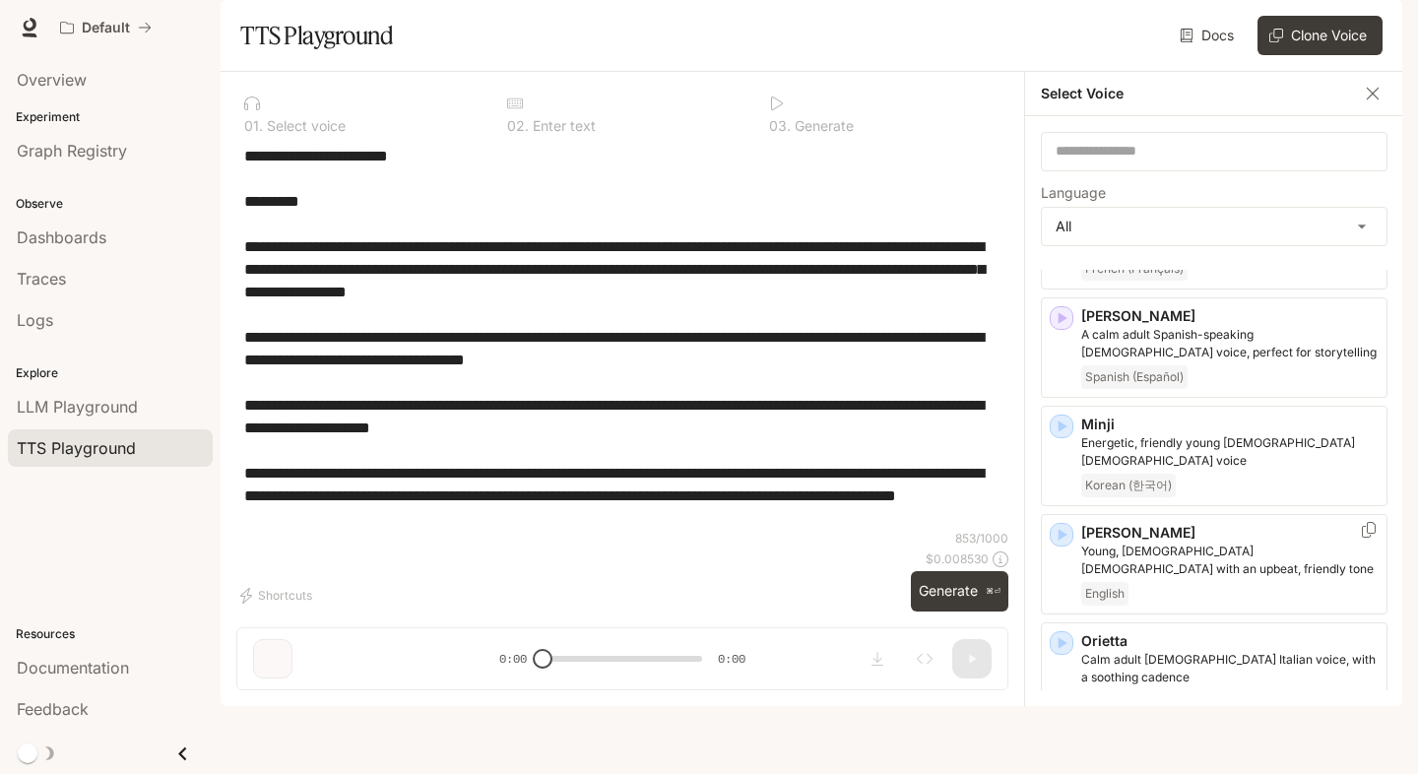
scroll to position [3058, 0]
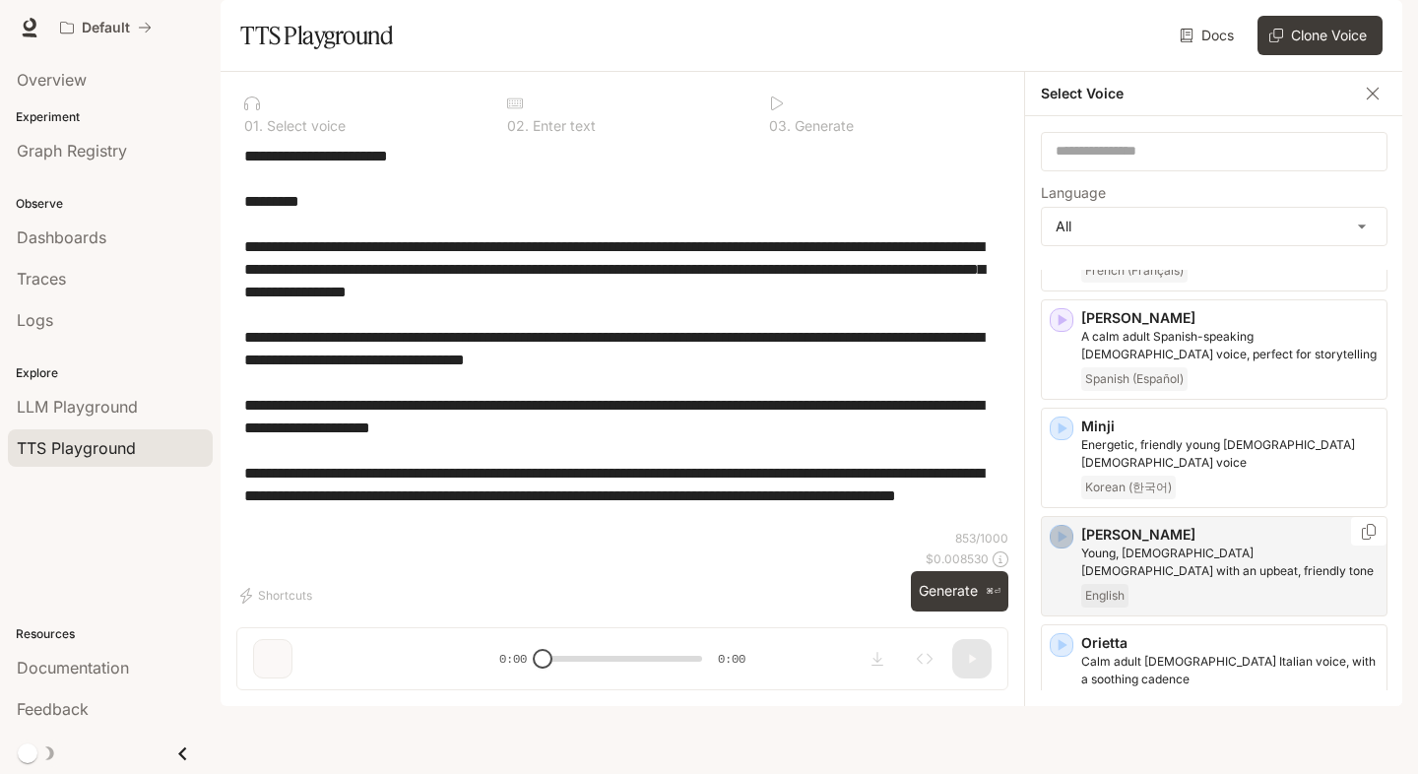
click at [1061, 527] on icon "button" at bounding box center [1062, 537] width 20 height 20
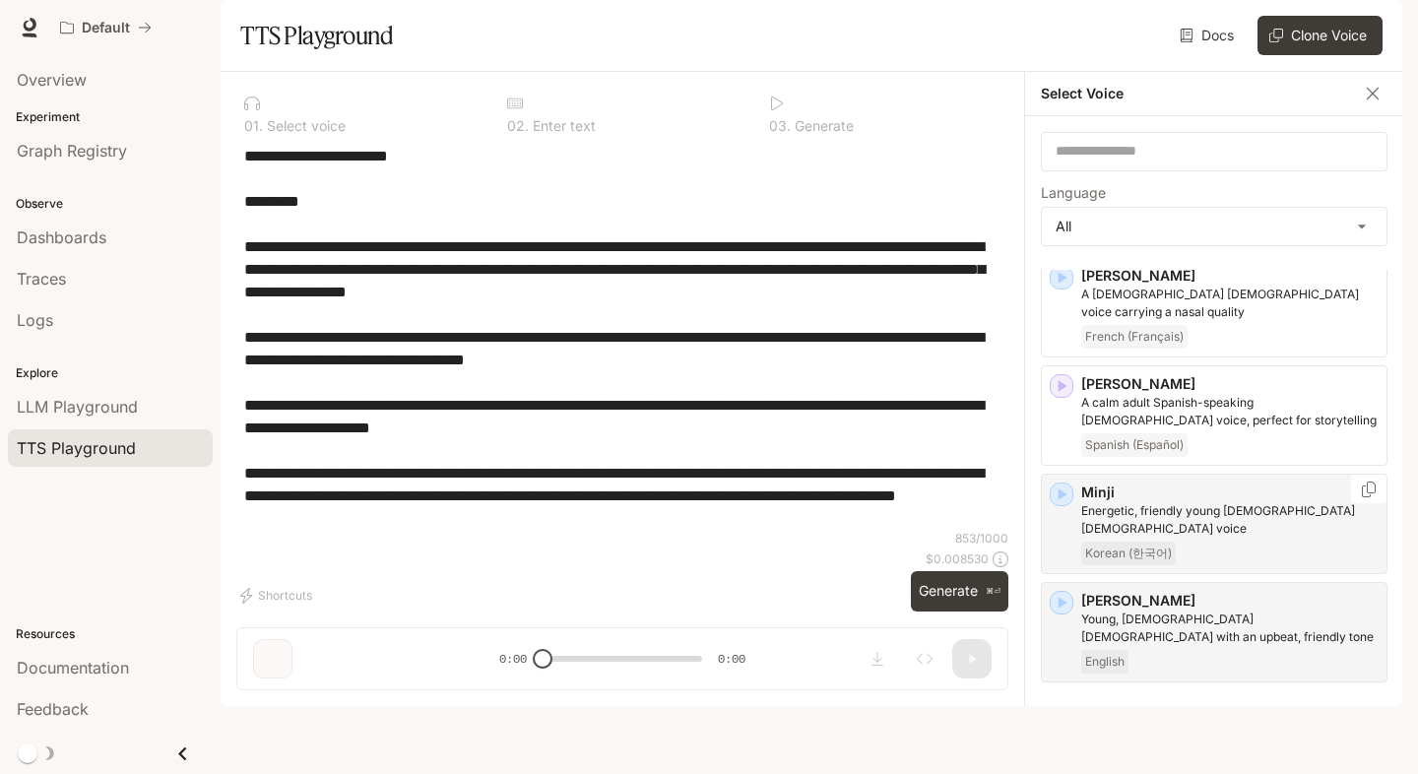
click at [1058, 484] on icon "button" at bounding box center [1062, 494] width 20 height 20
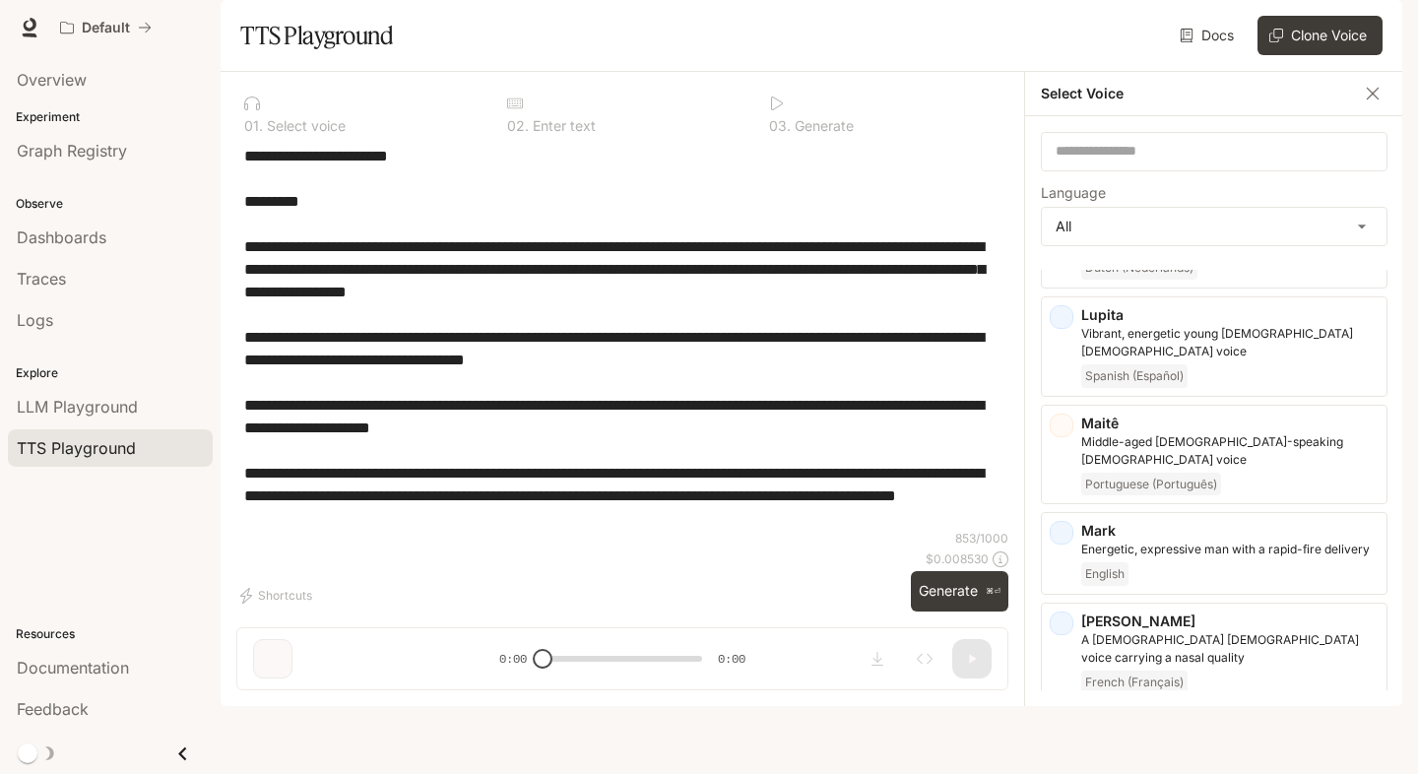
scroll to position [2586, 0]
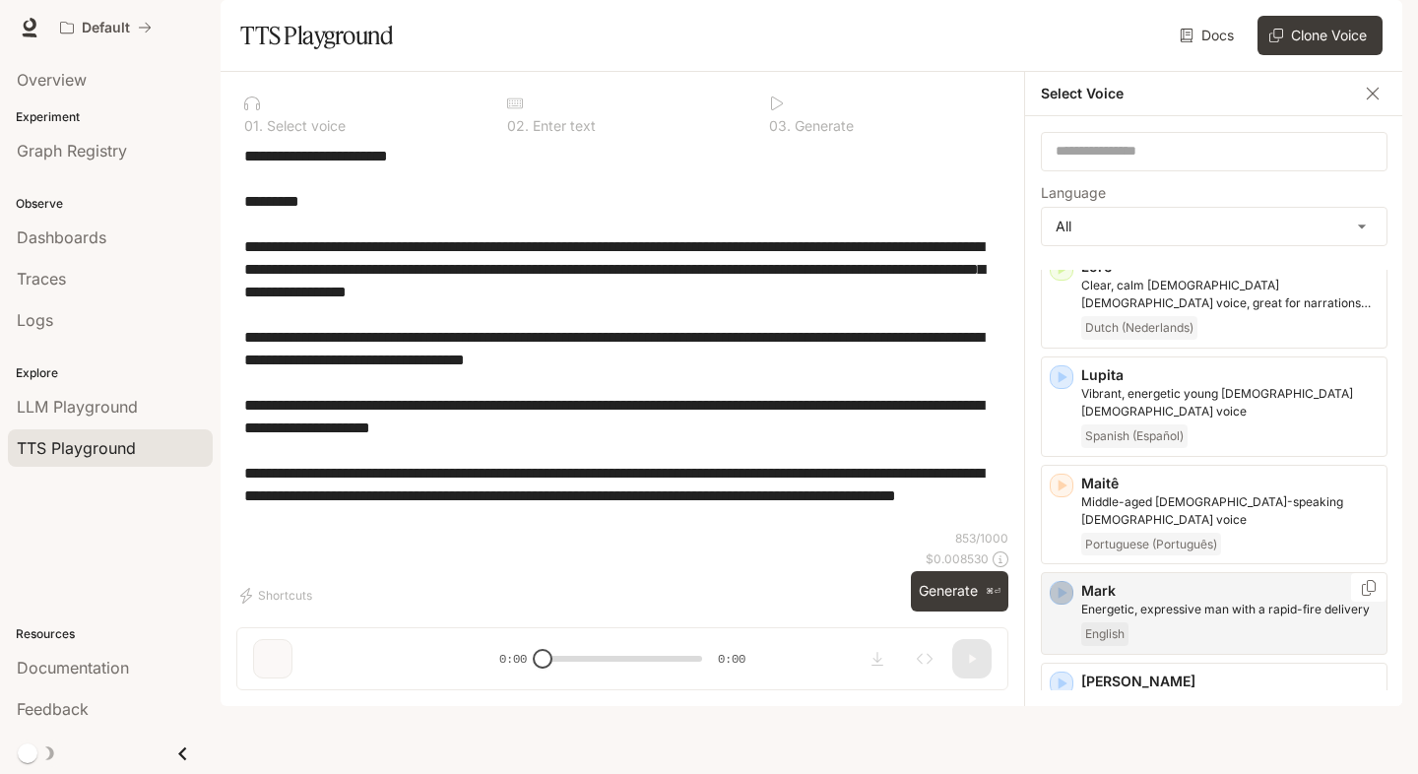
click at [1056, 583] on icon "button" at bounding box center [1062, 593] width 20 height 20
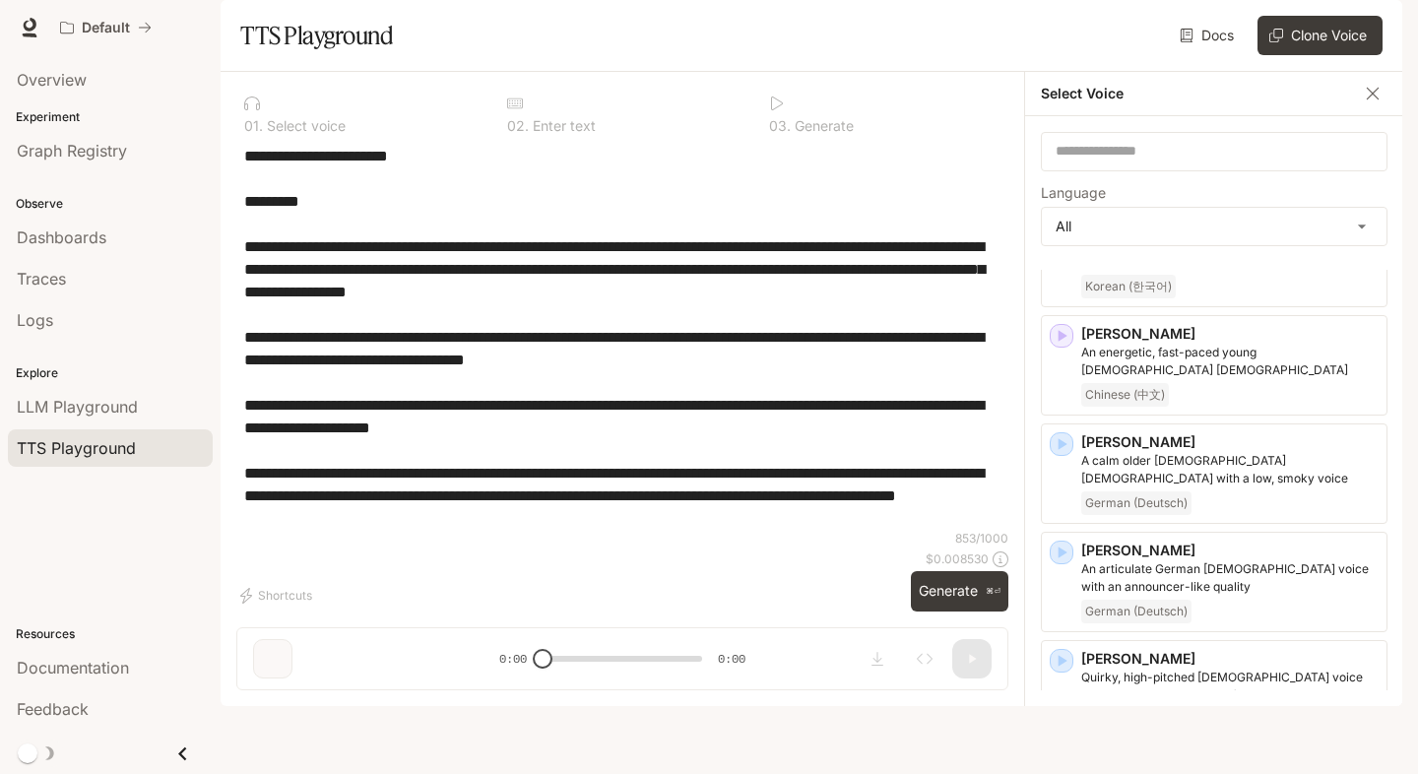
scroll to position [1859, 0]
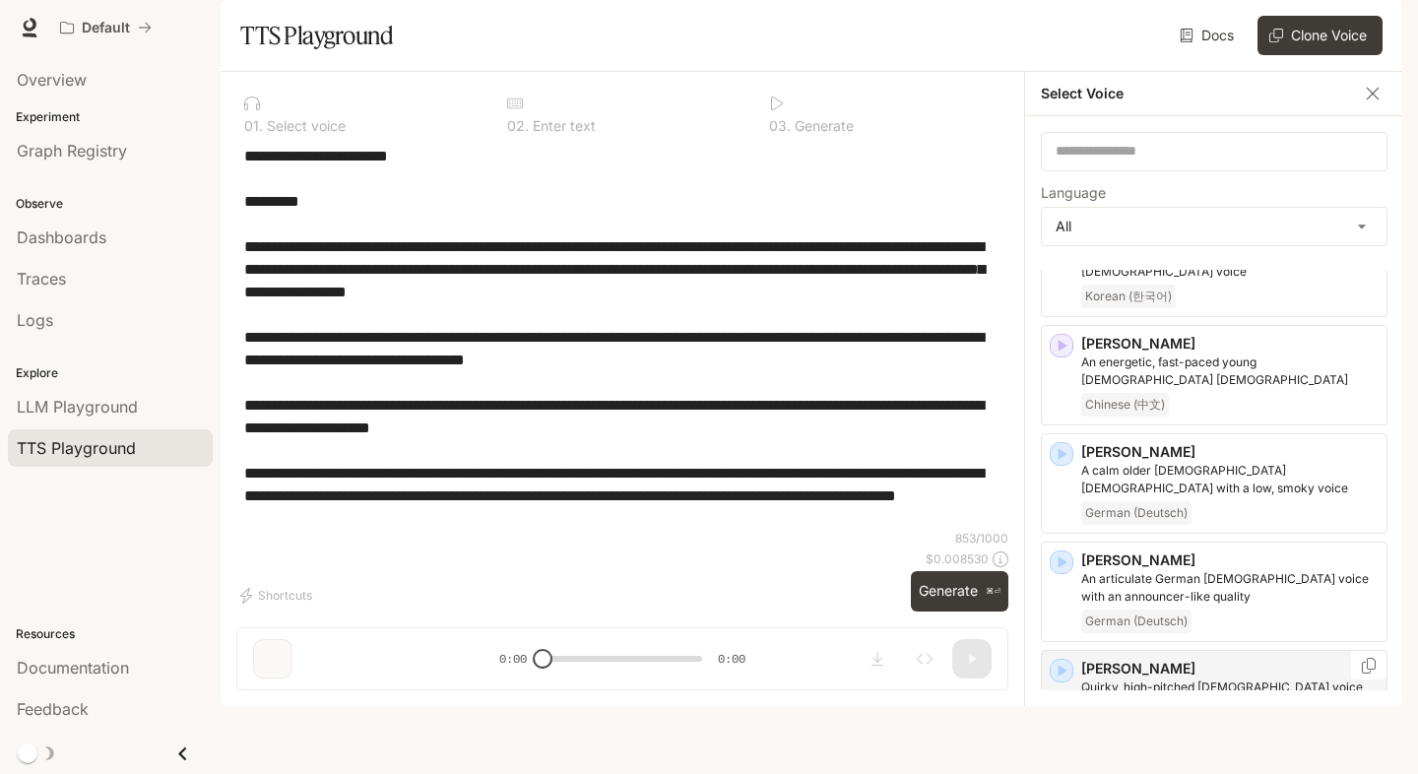
click at [1064, 661] on icon "button" at bounding box center [1062, 671] width 20 height 20
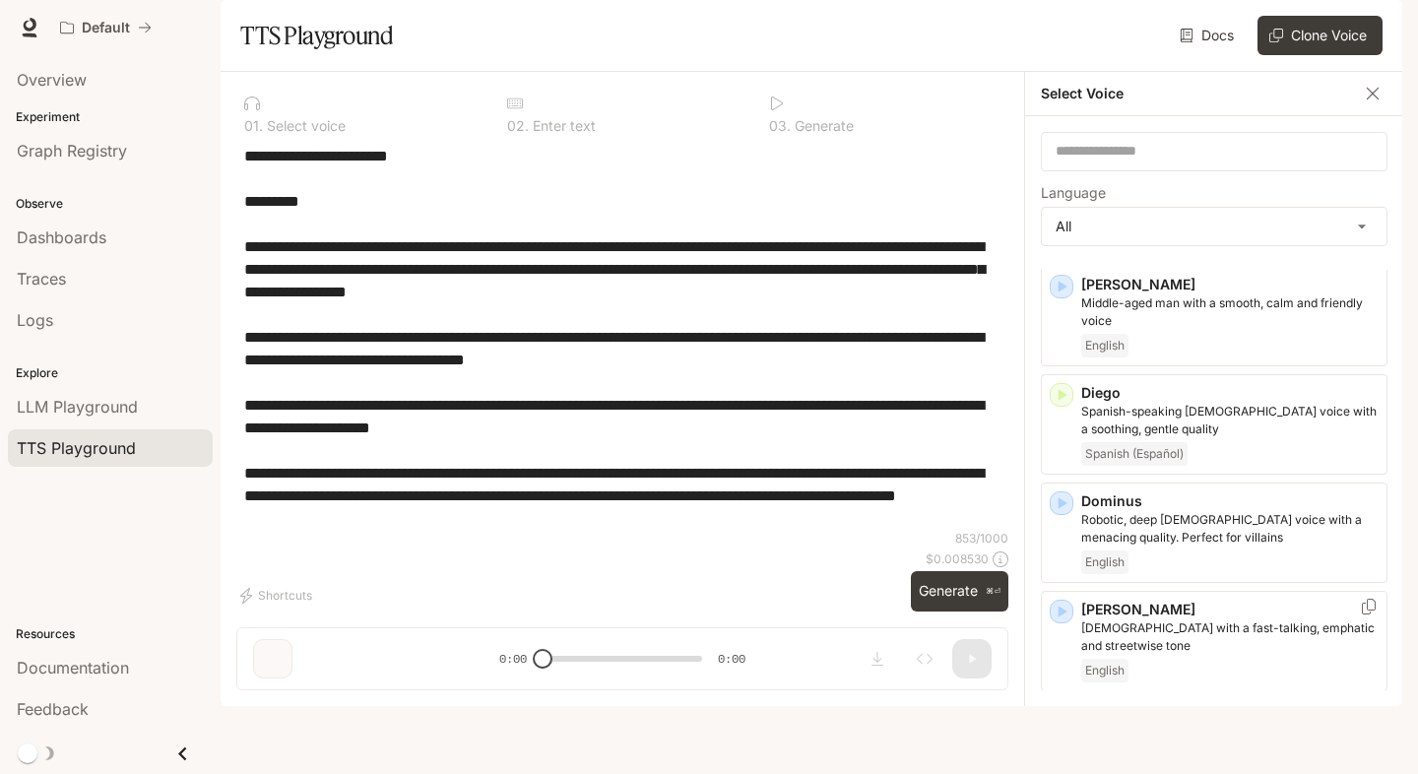
scroll to position [648, 0]
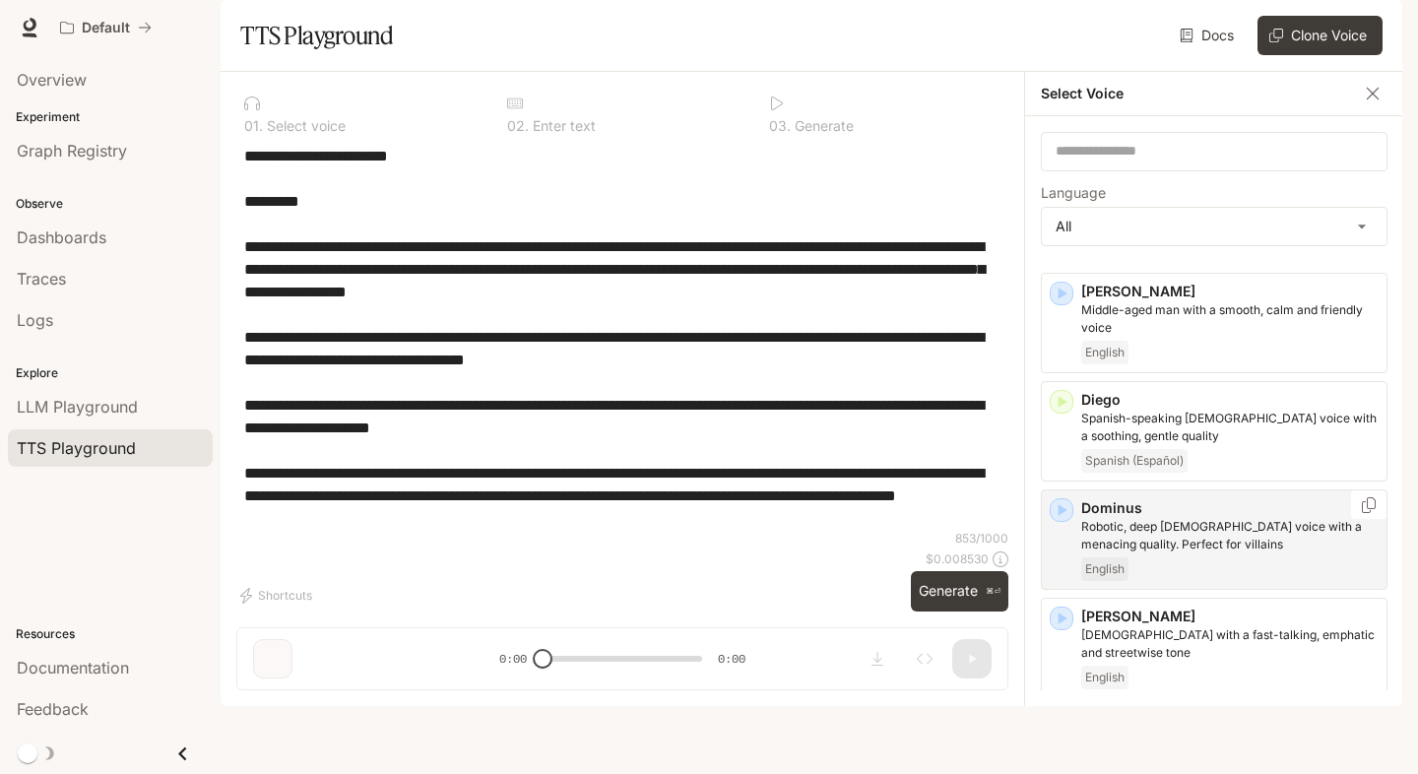
click at [1063, 520] on icon "button" at bounding box center [1062, 510] width 20 height 20
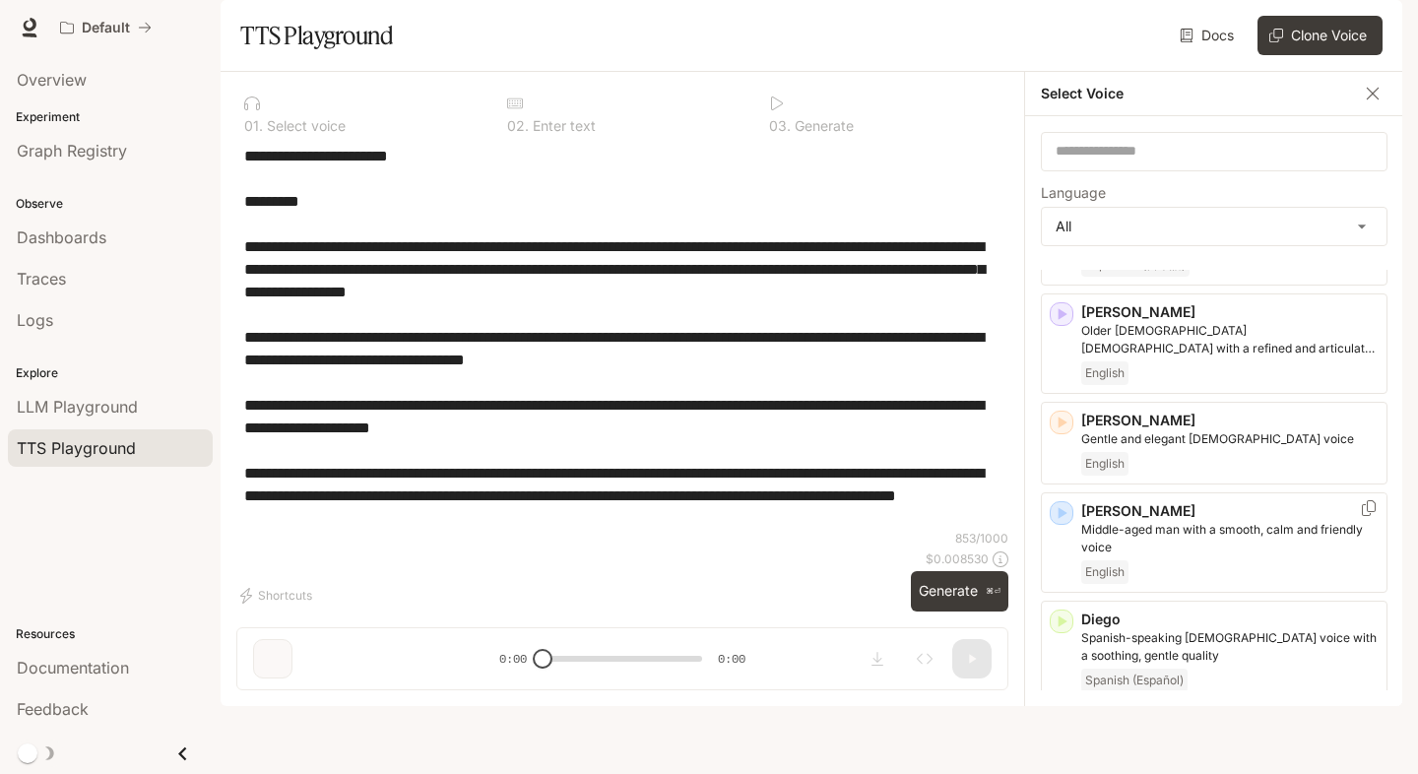
scroll to position [426, 0]
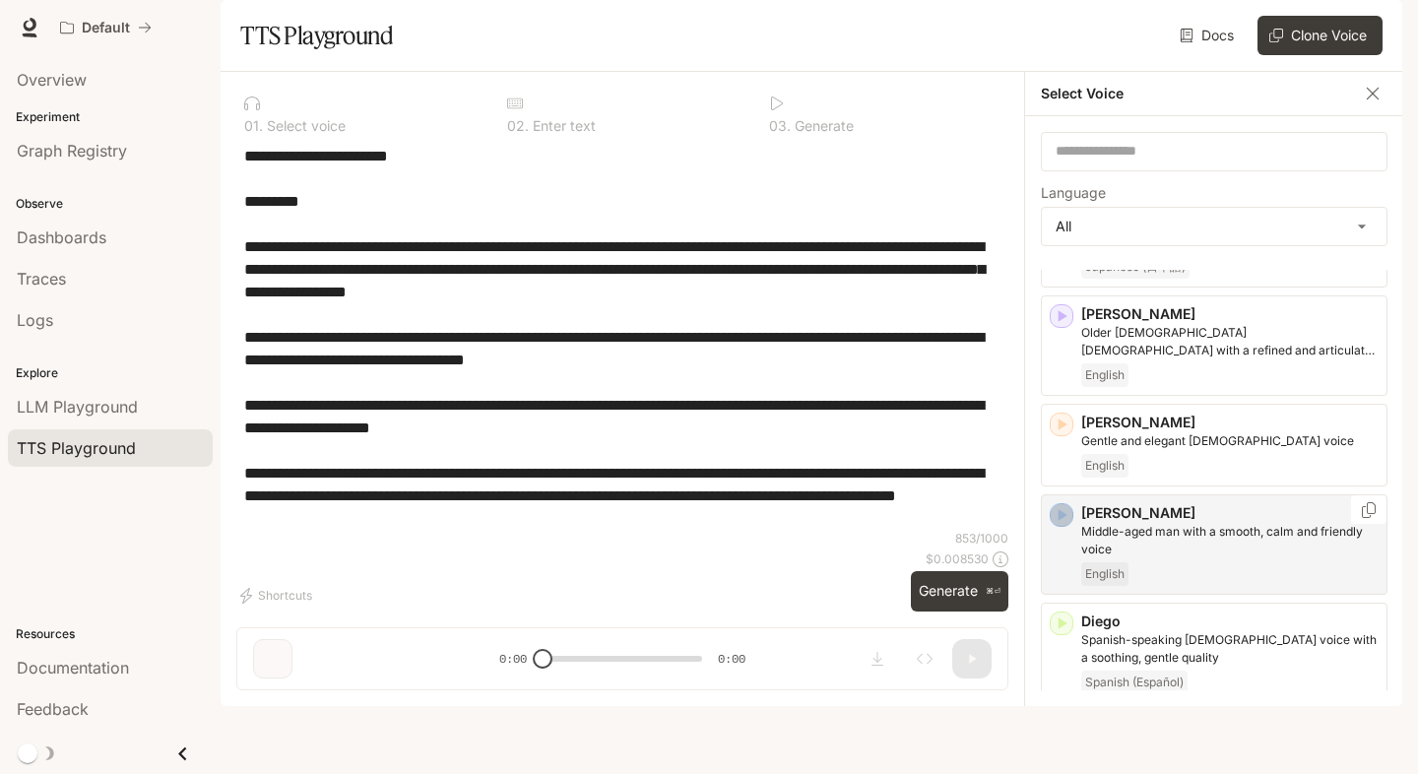
click at [1063, 521] on icon "button" at bounding box center [1063, 515] width 9 height 12
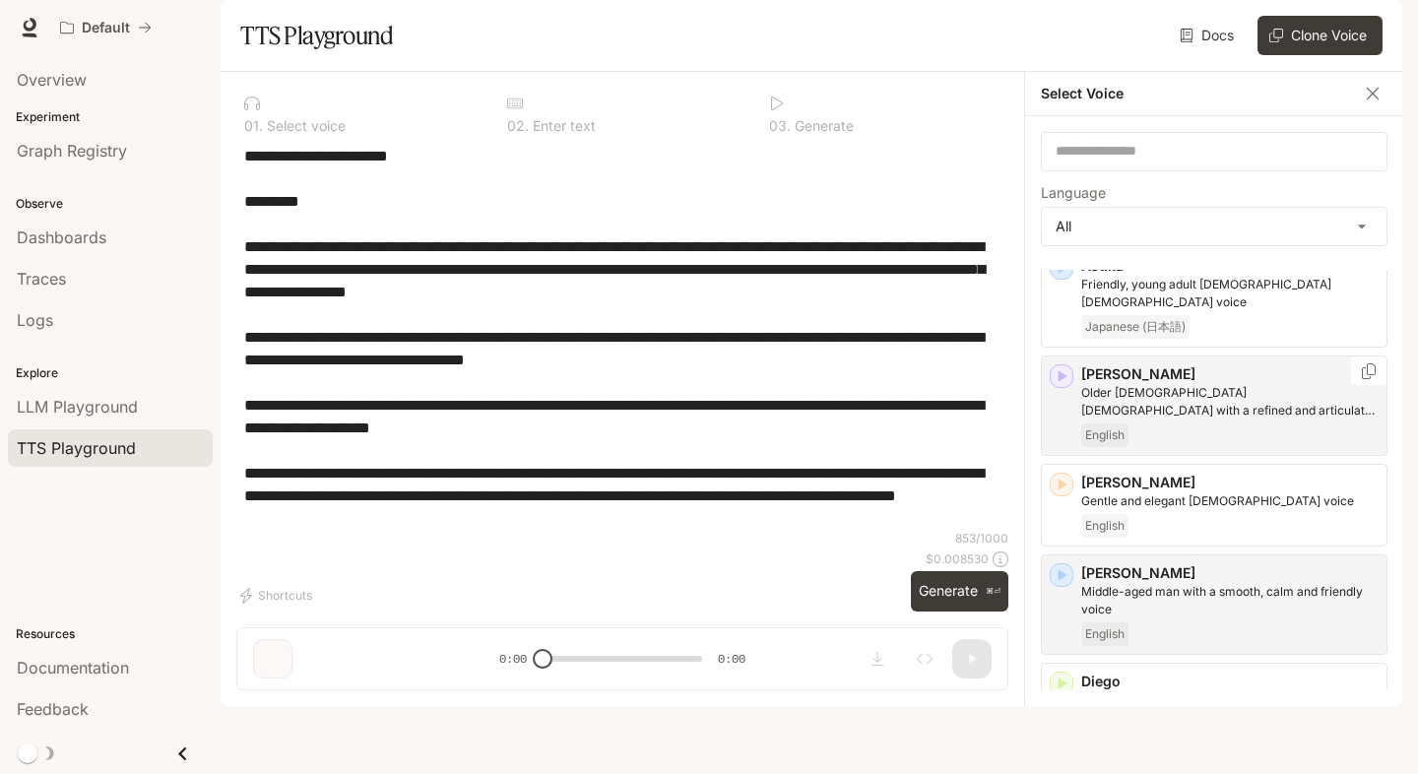
click at [1061, 382] on icon "button" at bounding box center [1063, 376] width 9 height 12
click at [947, 612] on button "Generate ⌘⏎" at bounding box center [959, 591] width 97 height 40
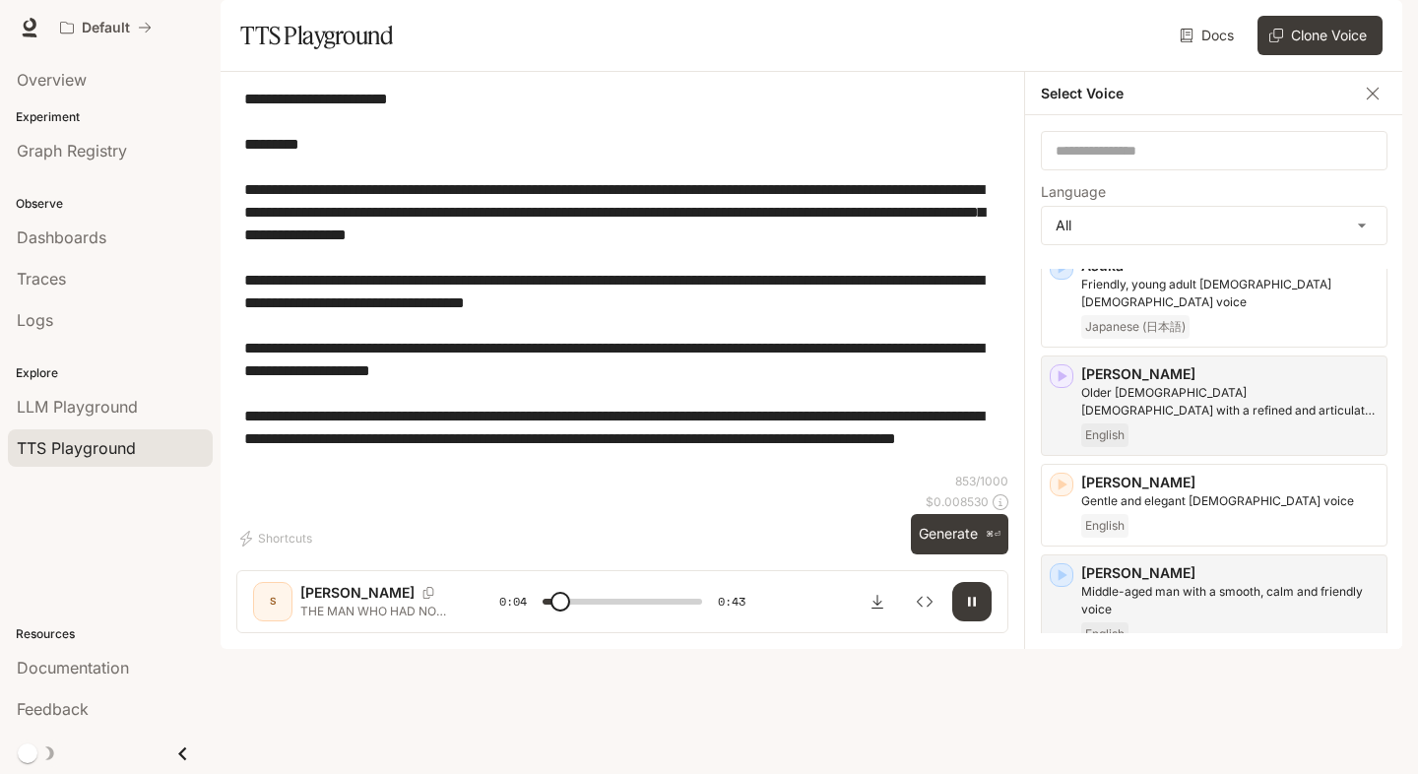
click at [967, 610] on icon "button" at bounding box center [972, 602] width 16 height 16
click at [1179, 583] on p "[PERSON_NAME]" at bounding box center [1229, 573] width 297 height 20
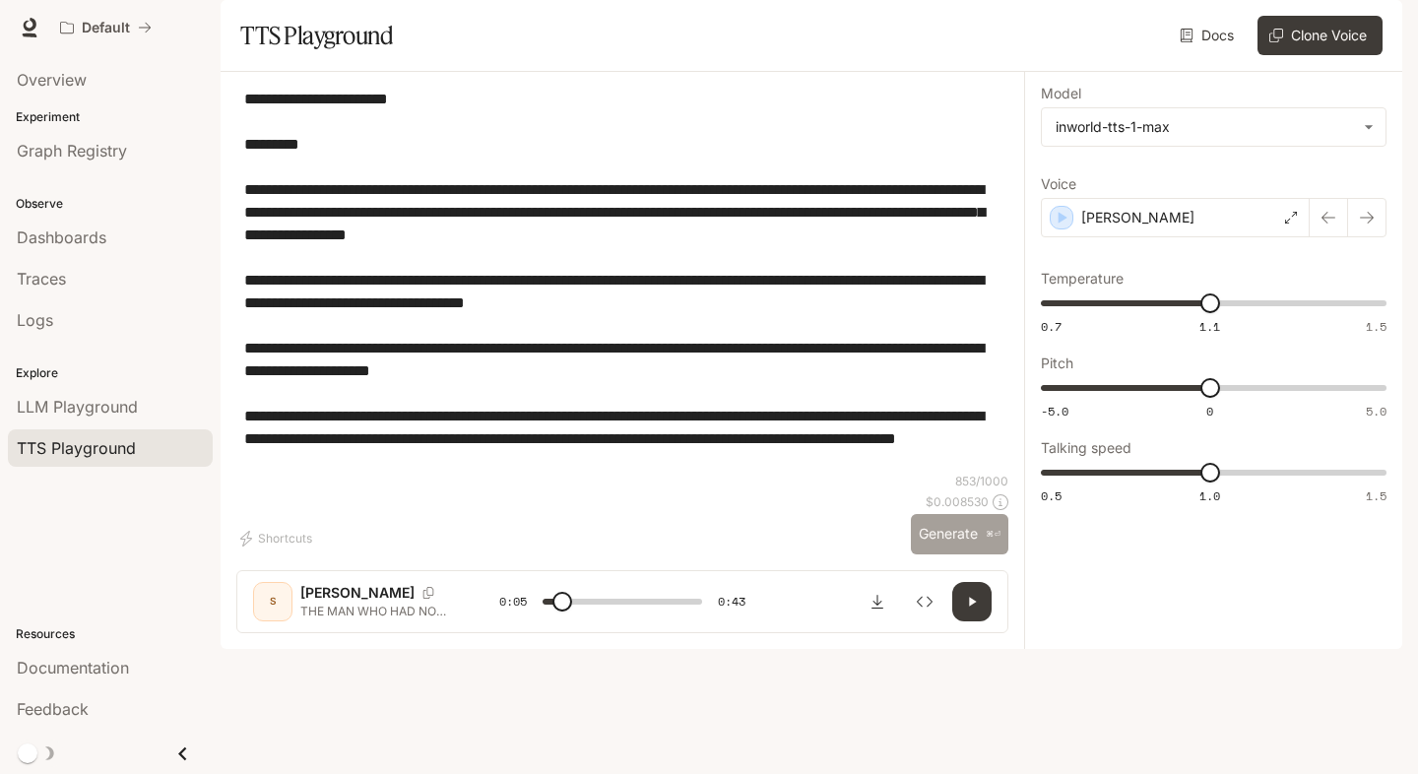
click at [970, 554] on button "Generate ⌘⏎" at bounding box center [959, 534] width 97 height 40
click at [954, 554] on button "Generate ⌘⏎" at bounding box center [959, 534] width 97 height 40
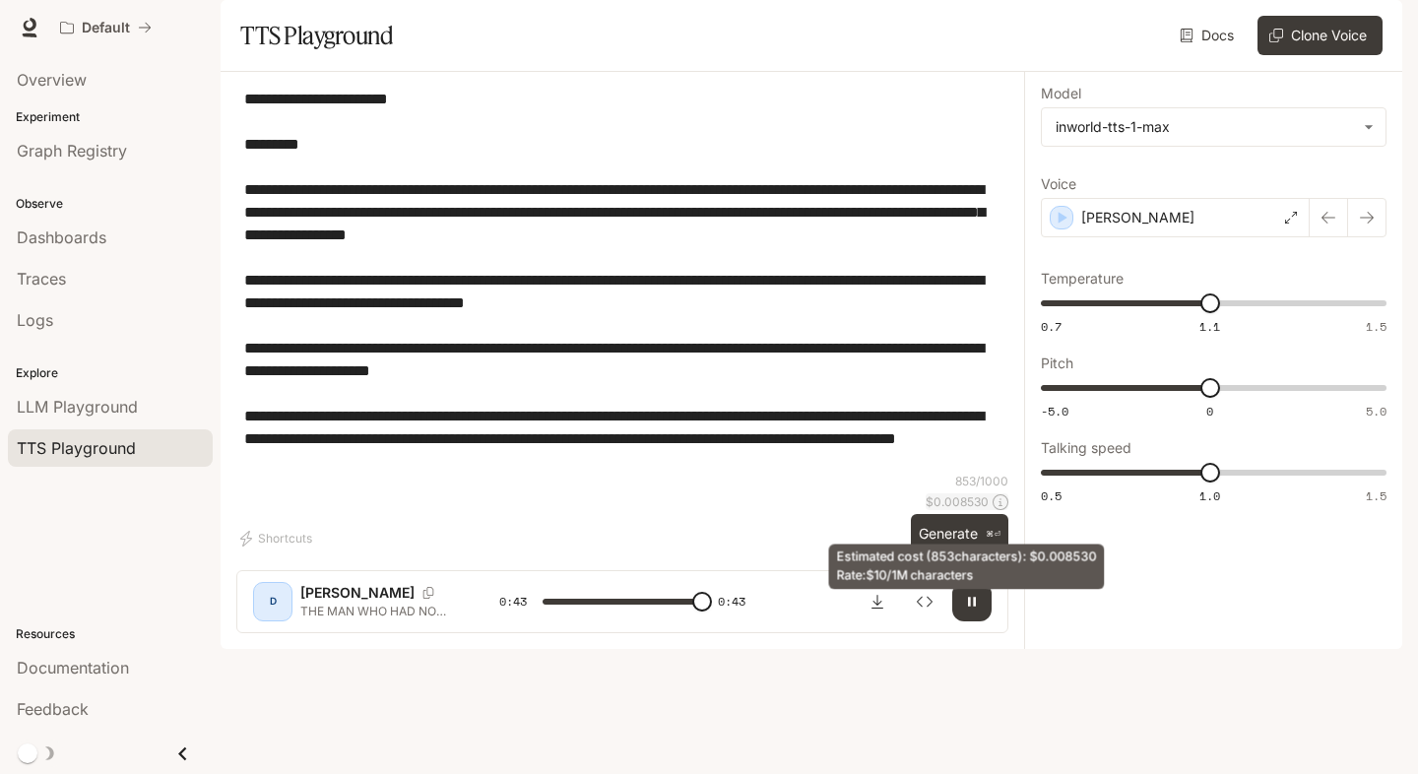
type input "*"
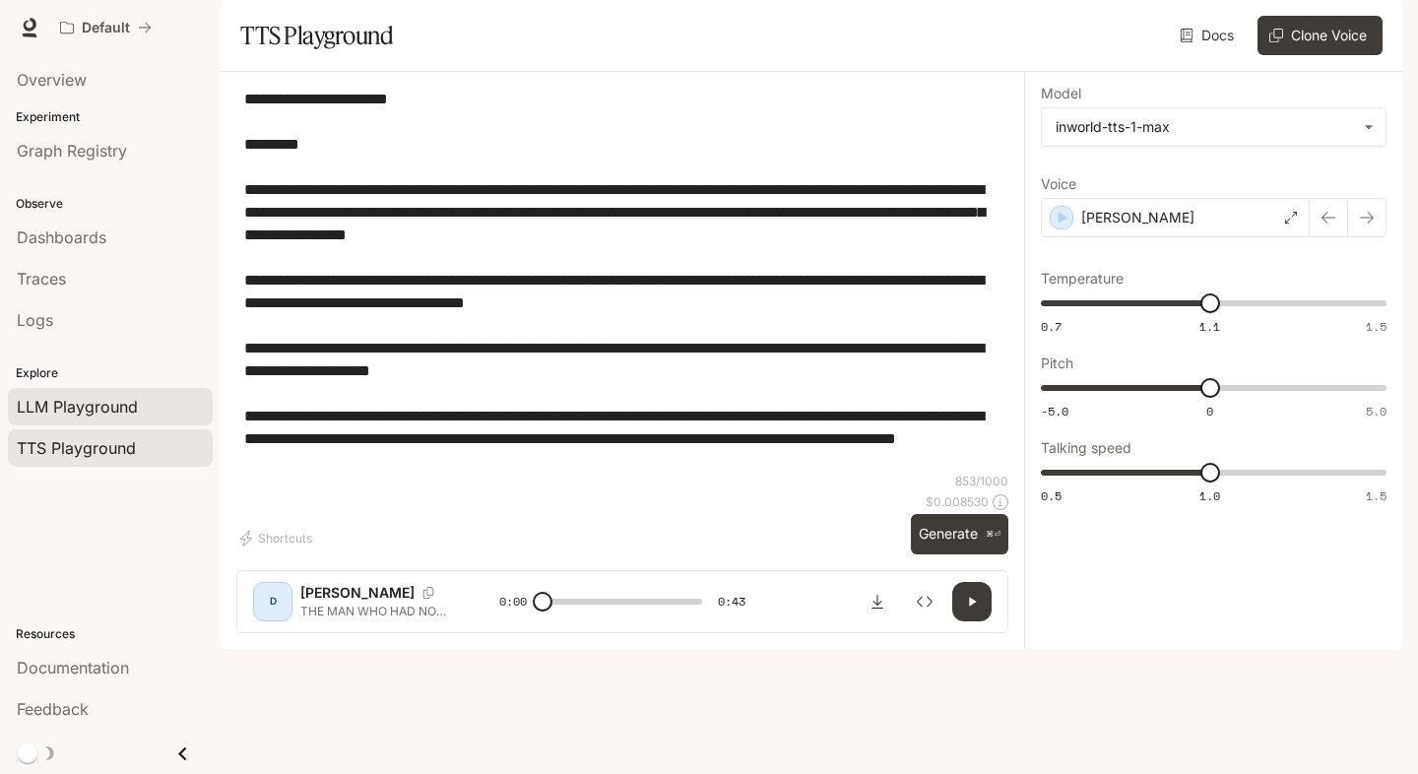
click at [85, 401] on span "LLM Playground" at bounding box center [77, 407] width 121 height 24
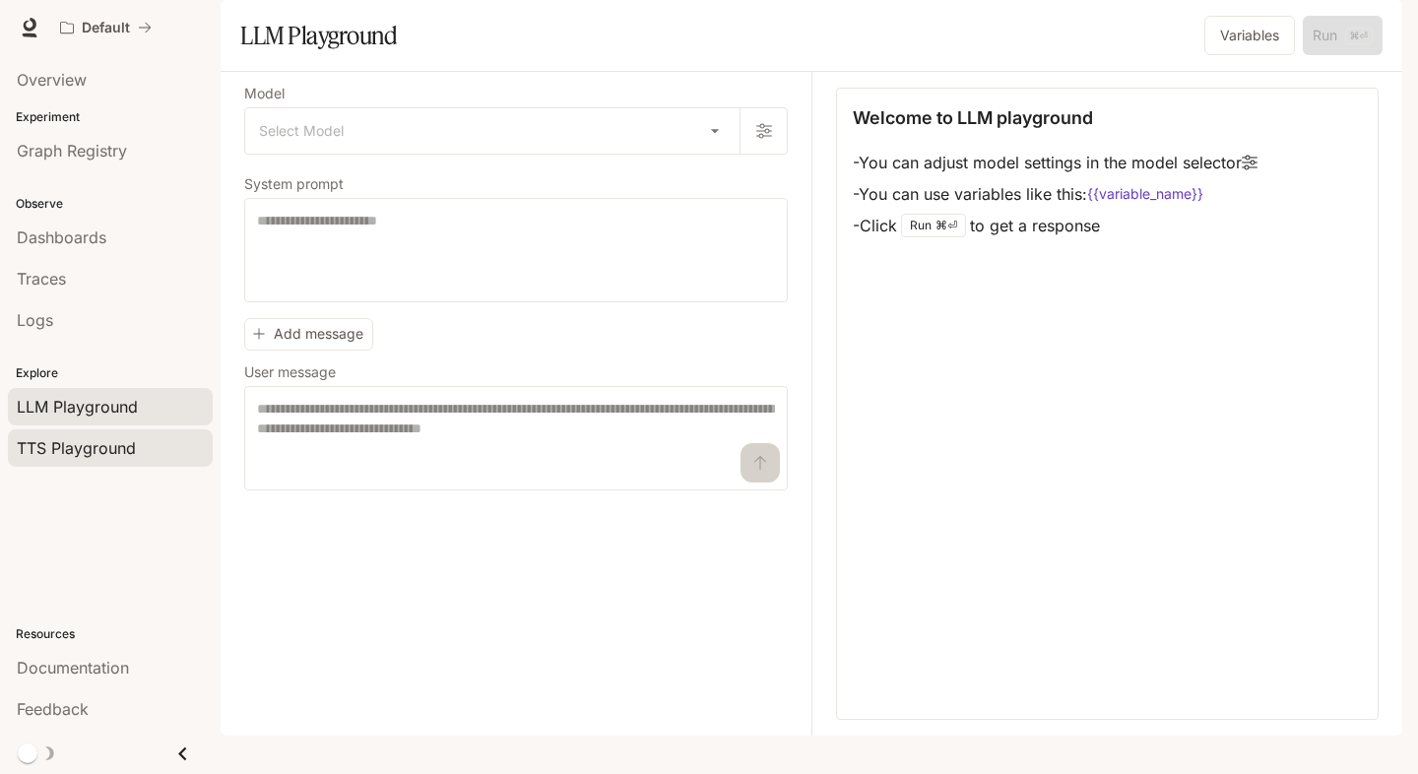
click at [32, 455] on span "TTS Playground" at bounding box center [76, 448] width 119 height 24
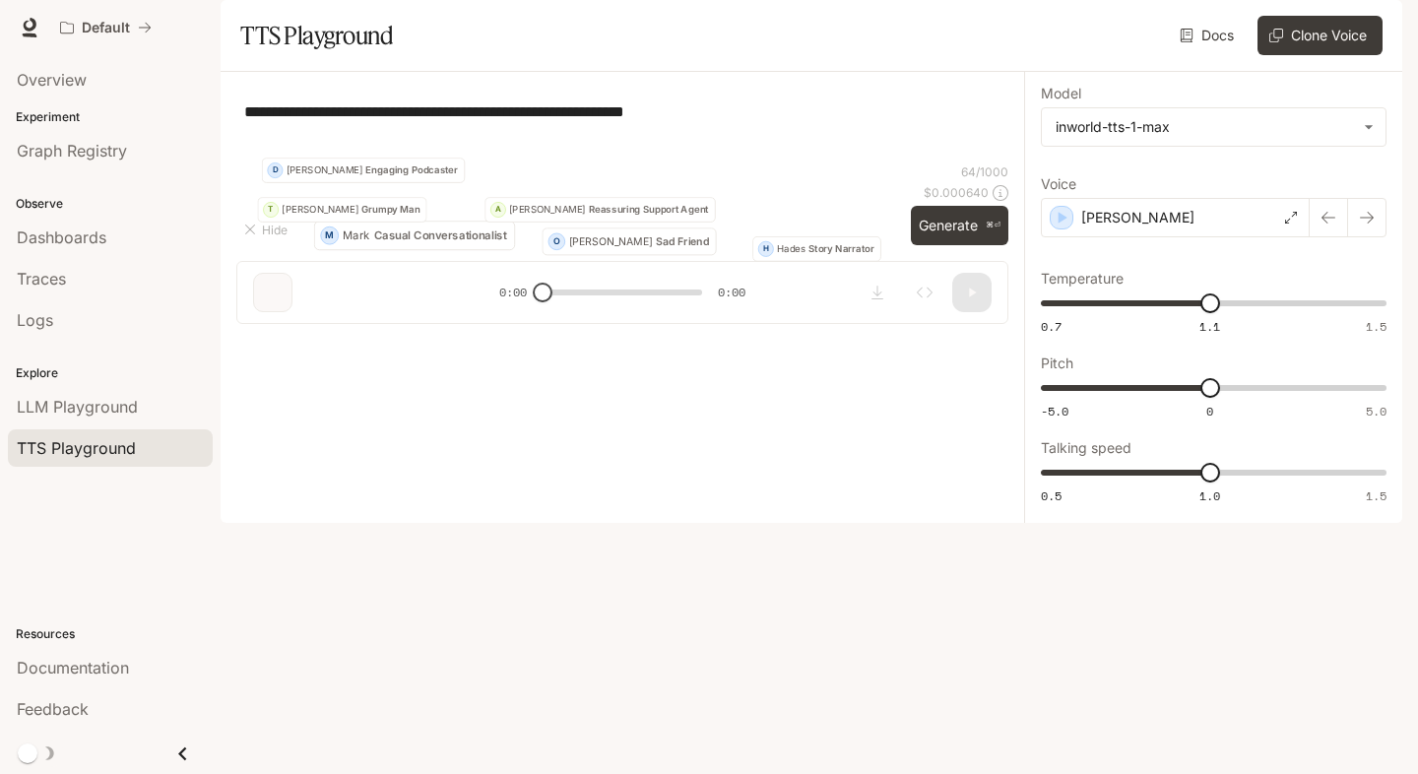
type textarea "**********"
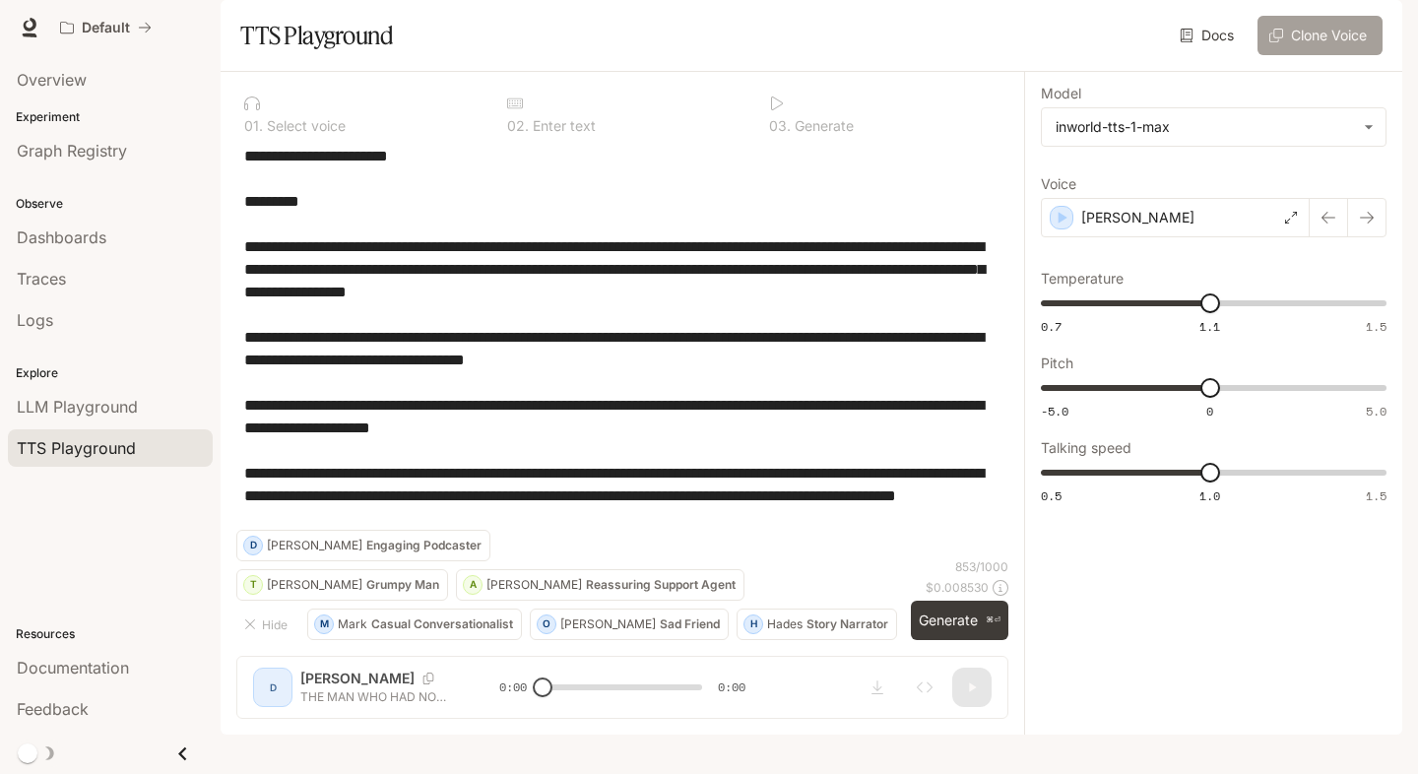
click at [1291, 55] on button "Clone Voice" at bounding box center [1320, 35] width 125 height 39
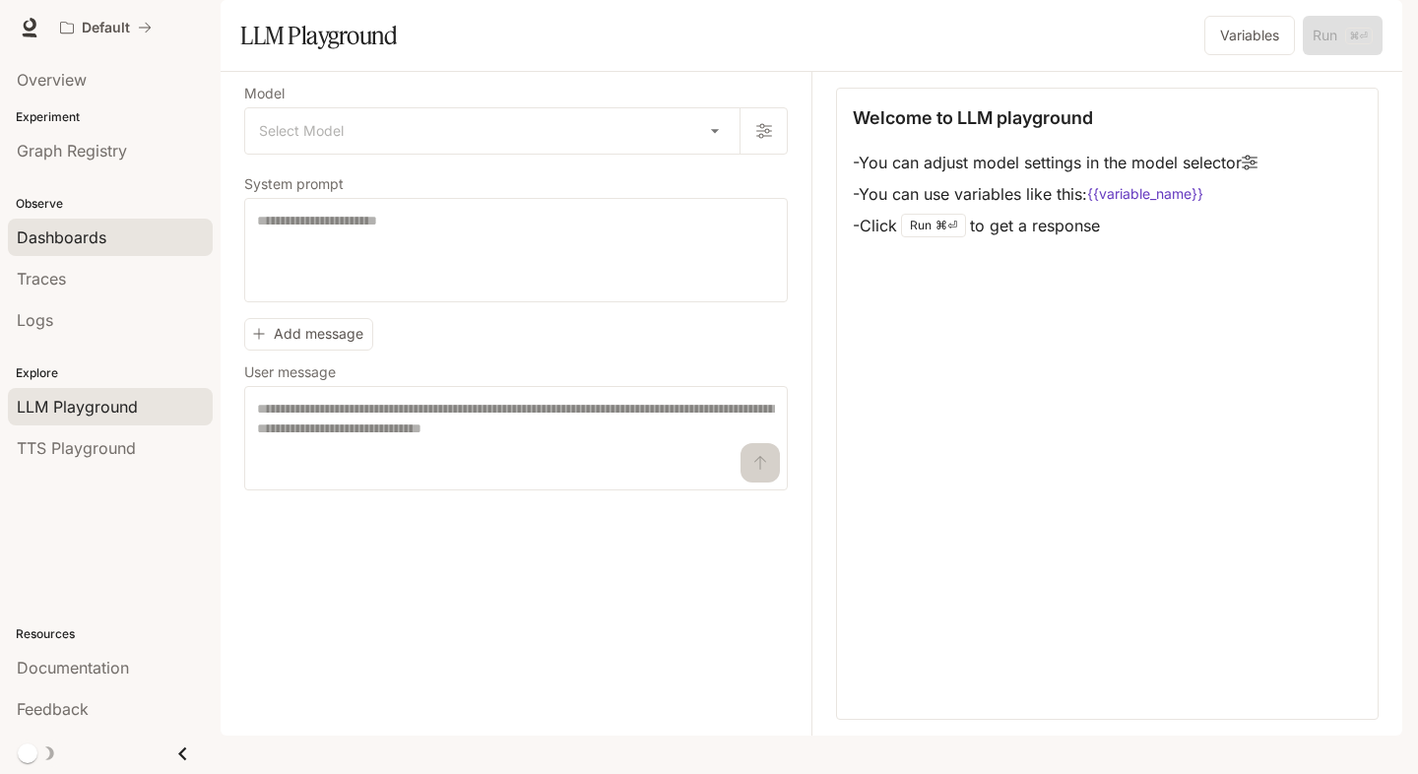
click at [47, 242] on span "Dashboards" at bounding box center [62, 238] width 90 height 24
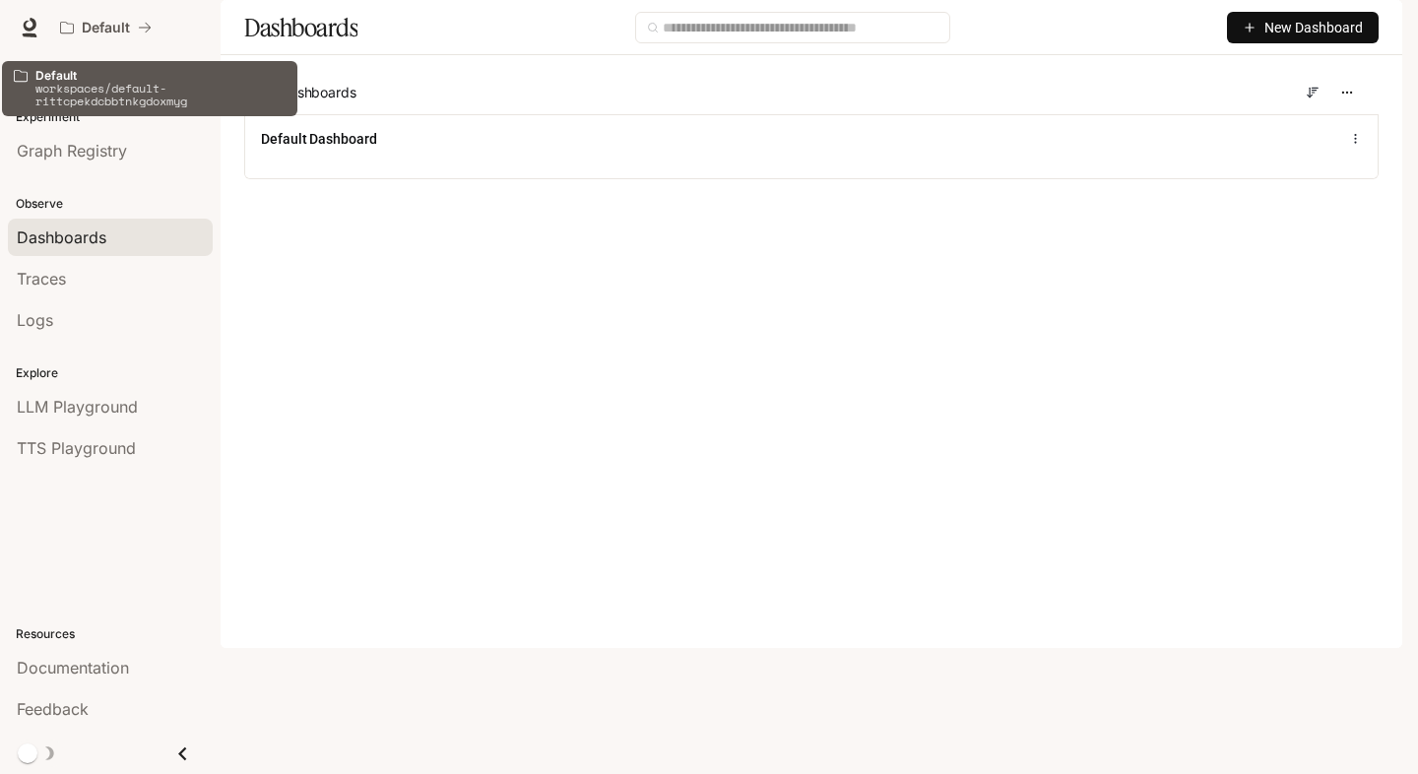
click at [58, 70] on p "Default" at bounding box center [160, 75] width 250 height 13
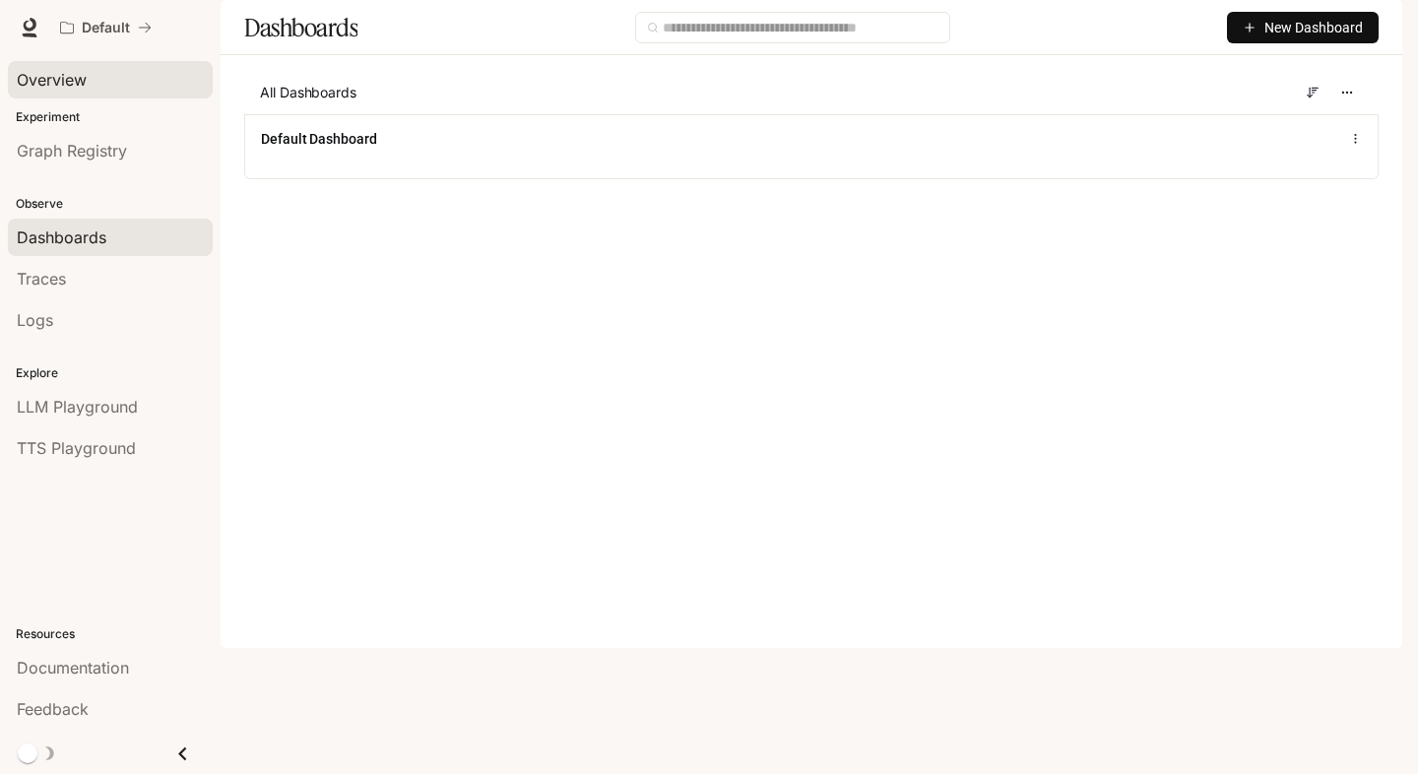
click at [87, 82] on div "Overview" at bounding box center [110, 80] width 187 height 24
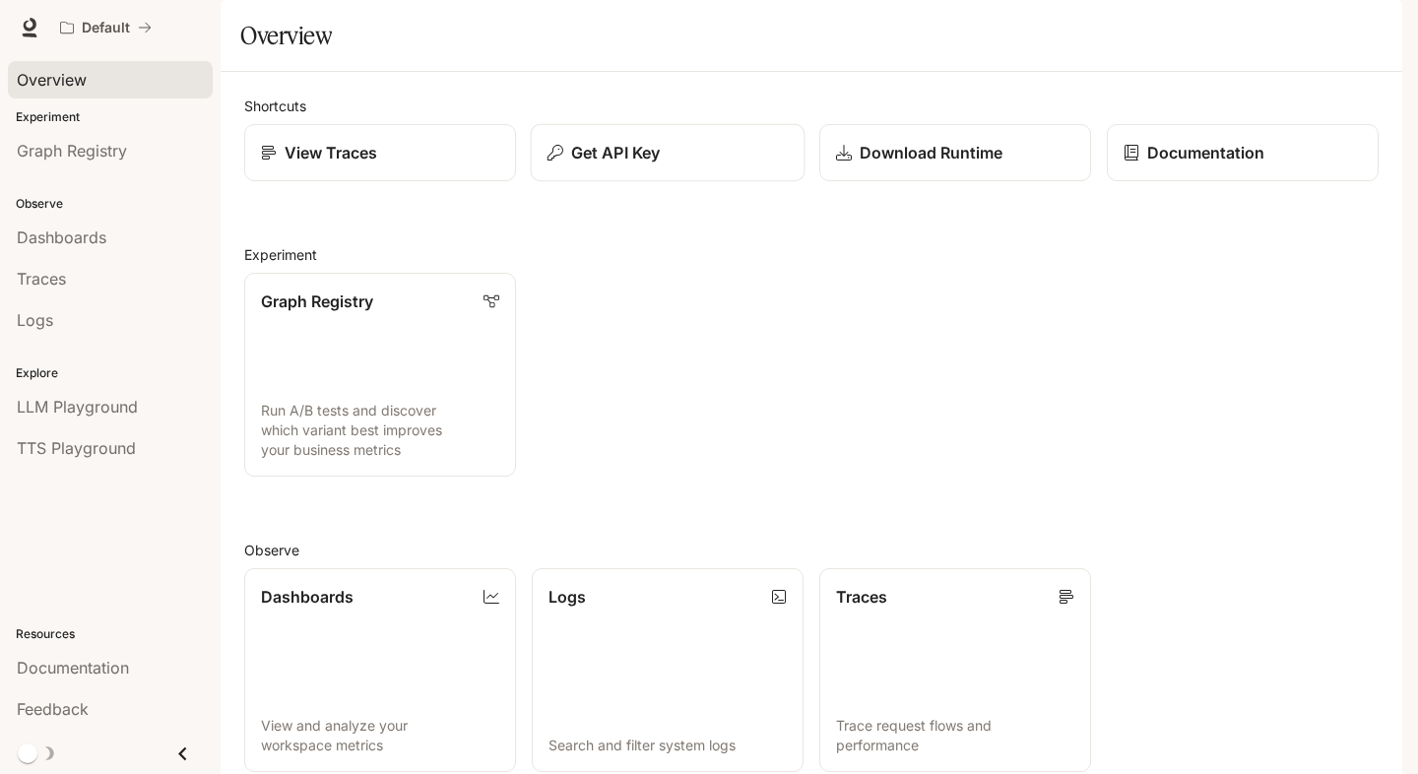
click at [568, 164] on div "Get API Key" at bounding box center [668, 153] width 240 height 24
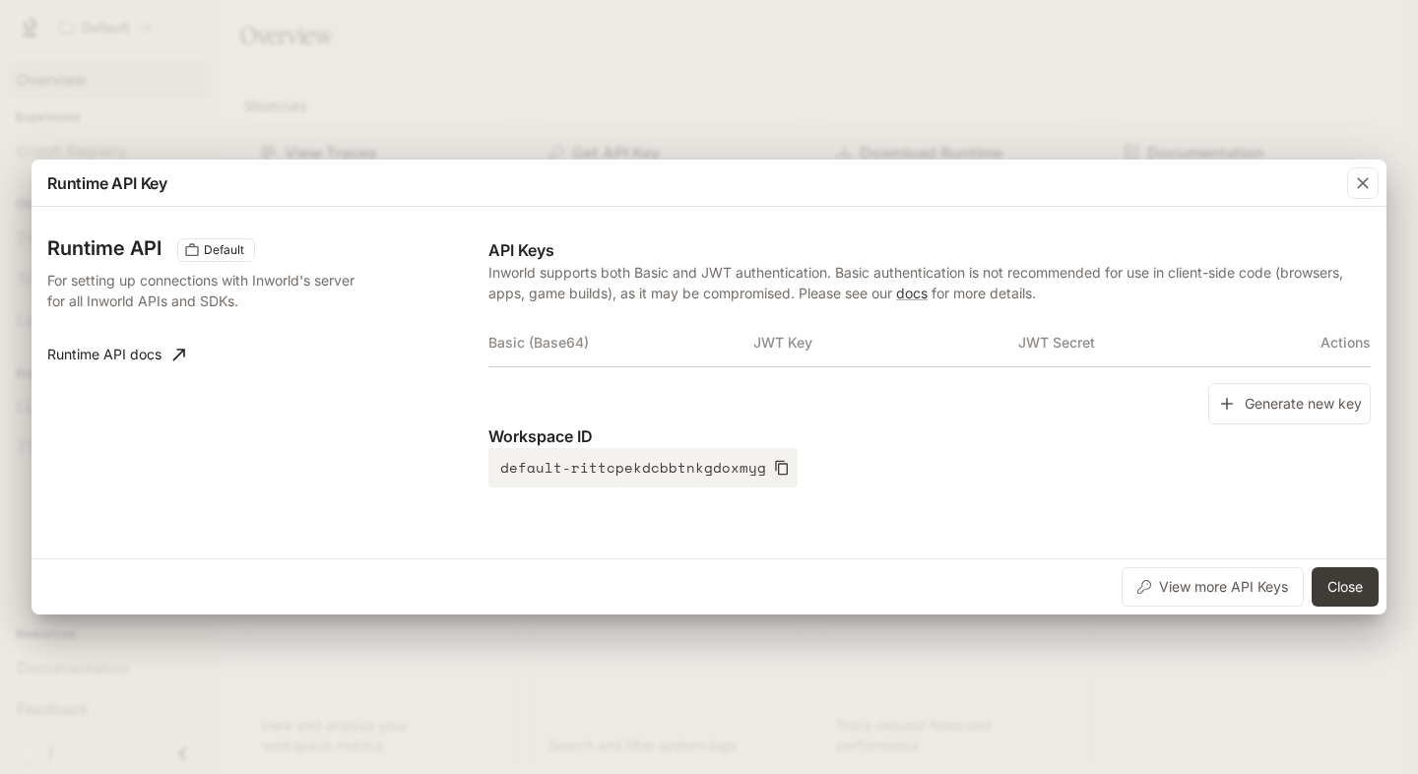
click at [959, 88] on div "Runtime API Key Runtime API Default For setting up connections with Inworld's s…" at bounding box center [709, 387] width 1418 height 774
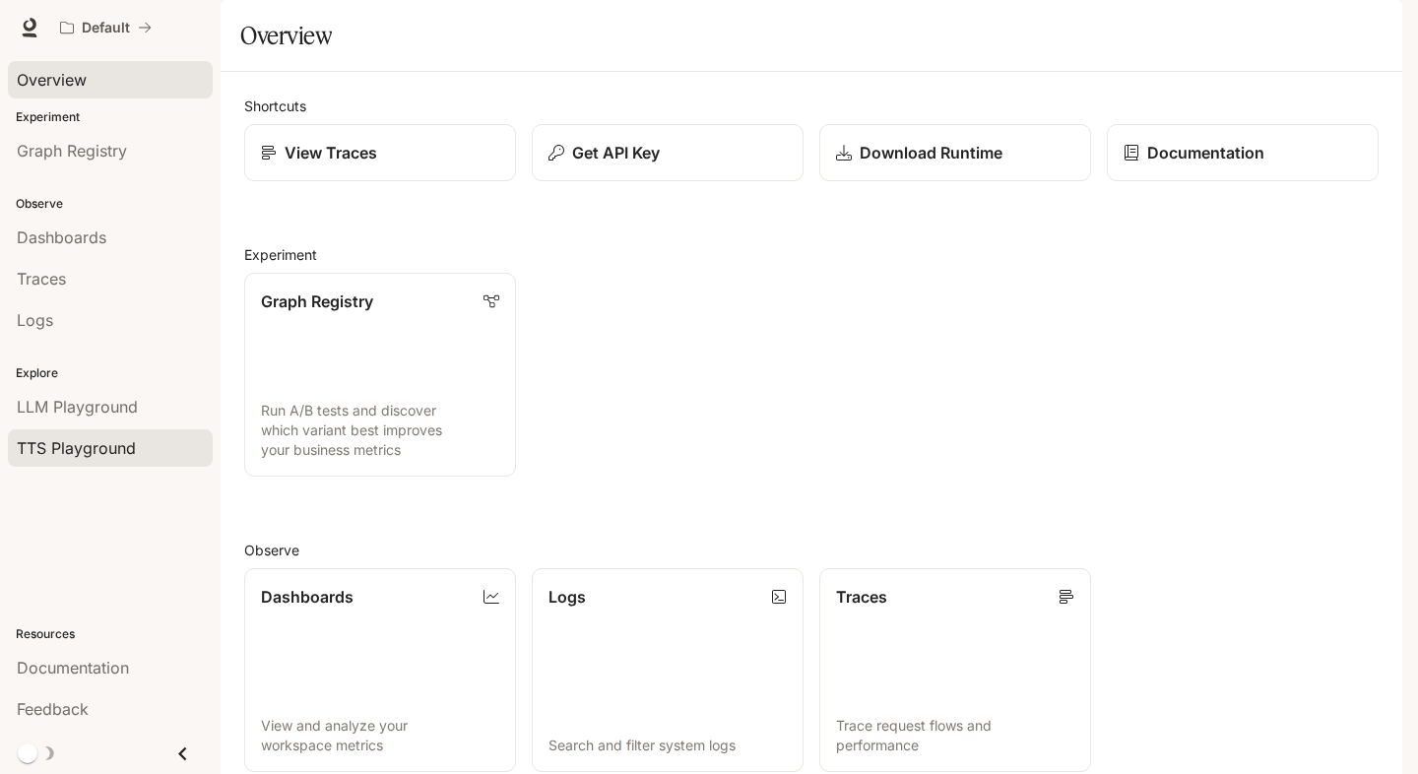
click at [123, 452] on span "TTS Playground" at bounding box center [76, 448] width 119 height 24
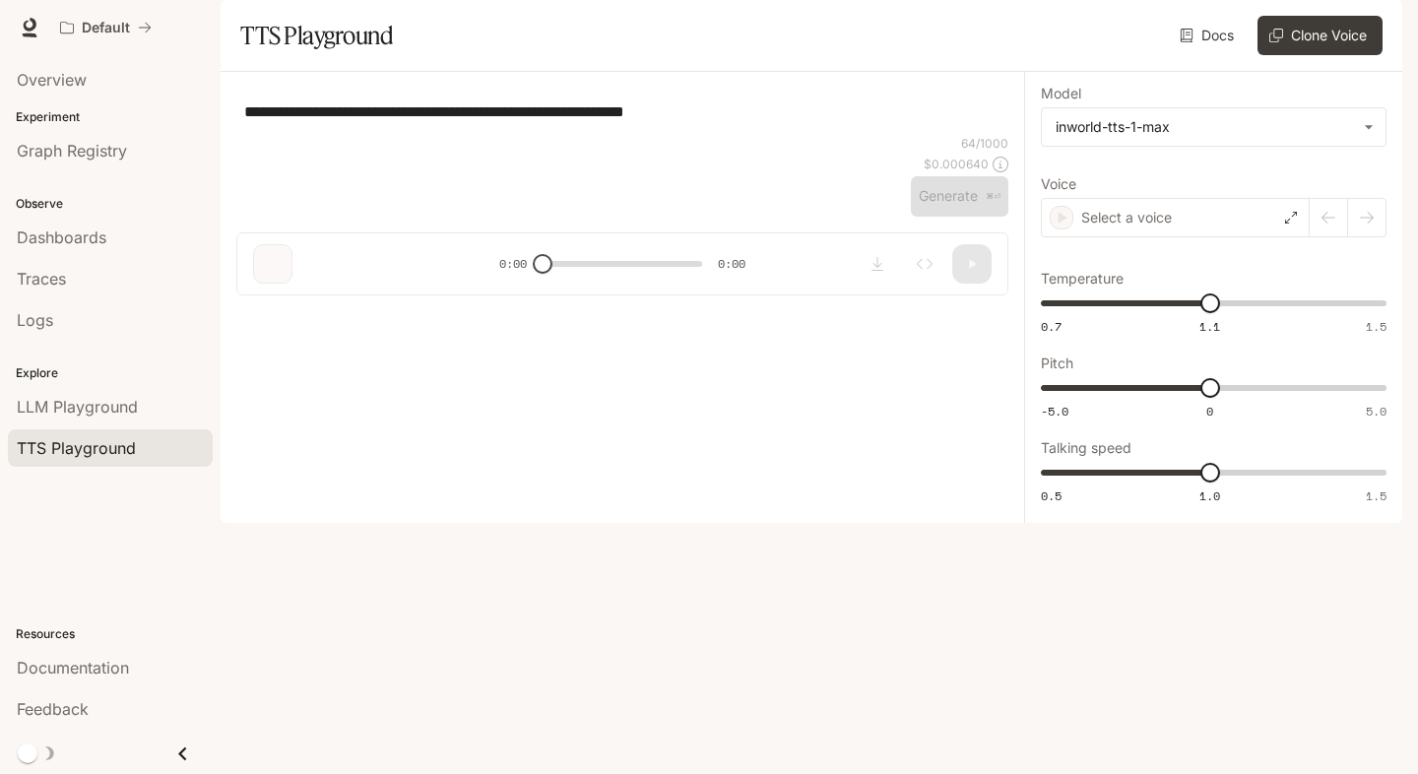
type textarea "**********"
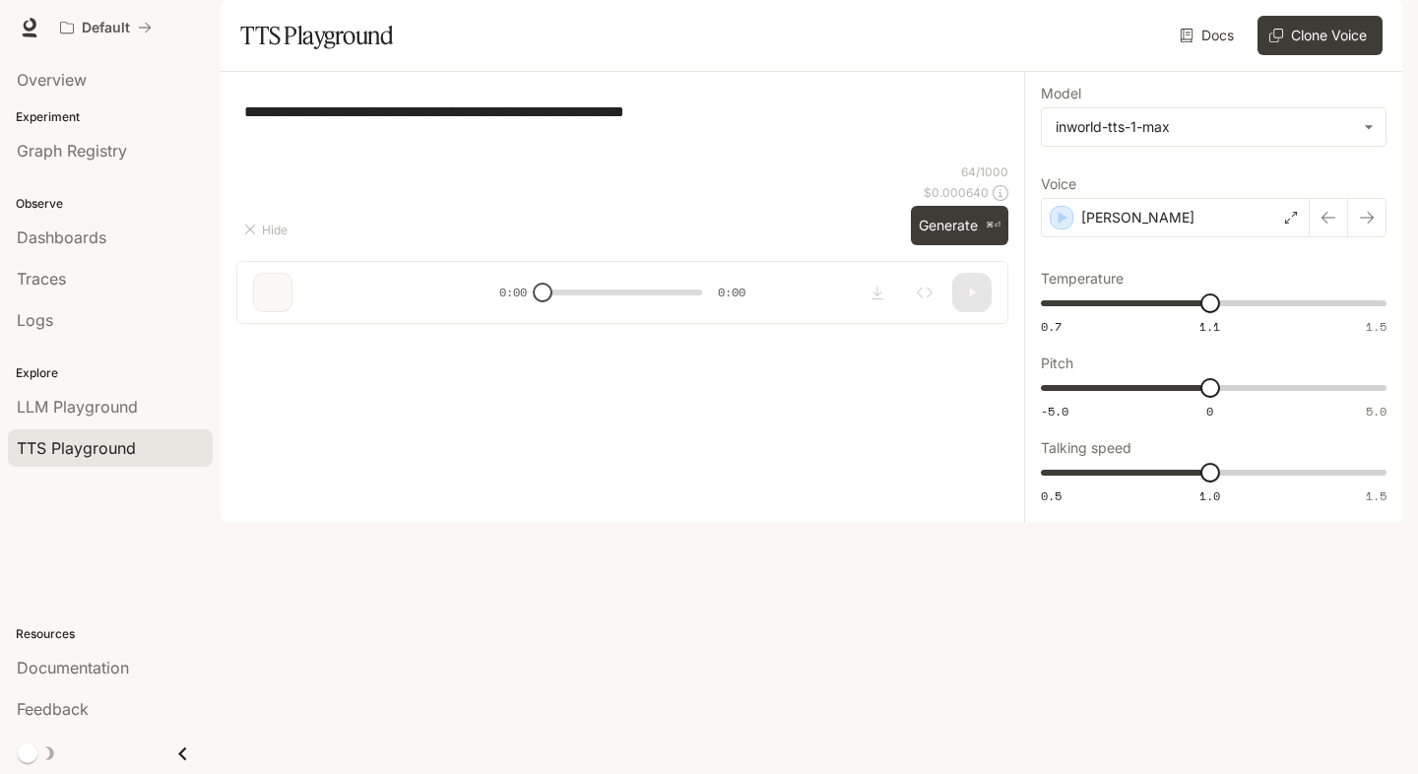
type textarea "**********"
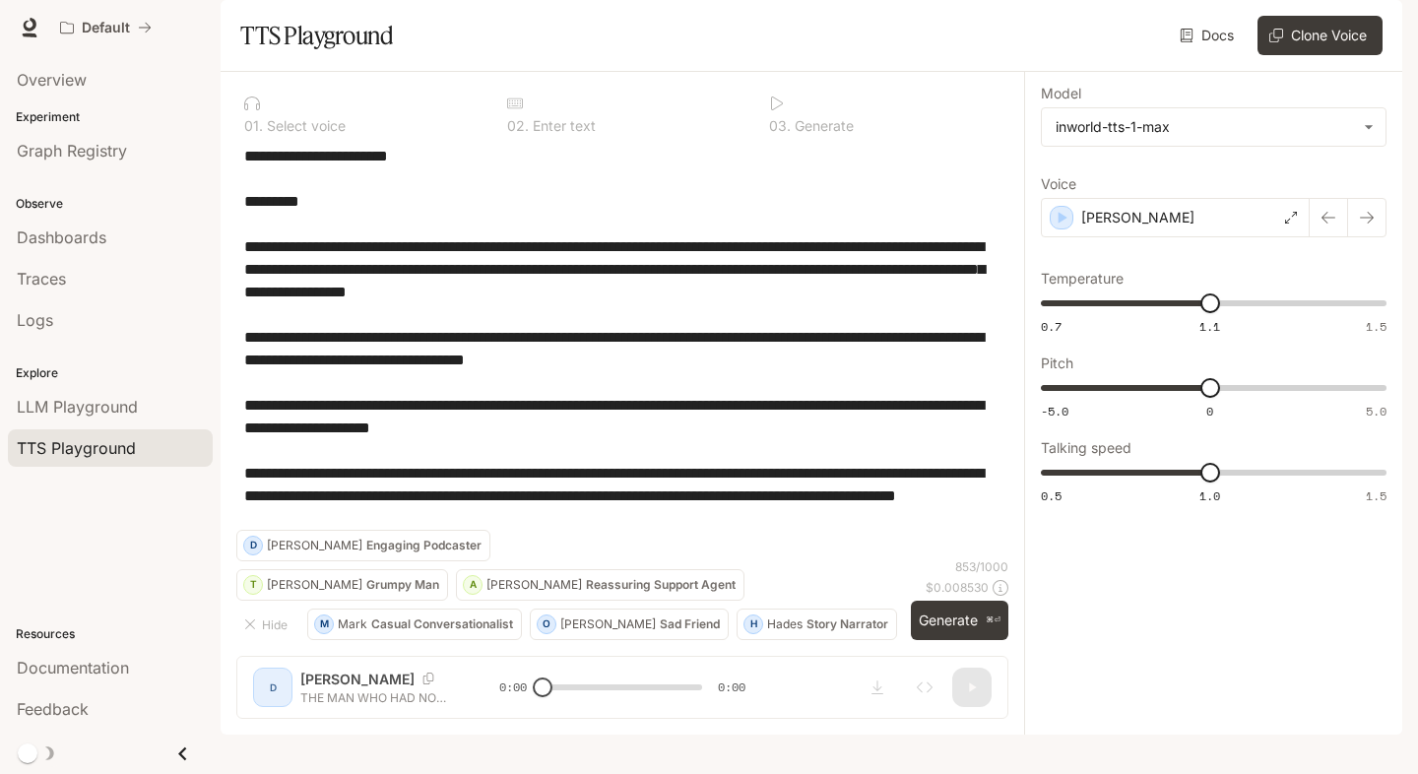
click at [876, 713] on div "**********" at bounding box center [623, 403] width 804 height 663
click at [878, 707] on div "**********" at bounding box center [623, 403] width 804 height 663
click at [957, 641] on button "Generate ⌘⏎" at bounding box center [959, 621] width 97 height 40
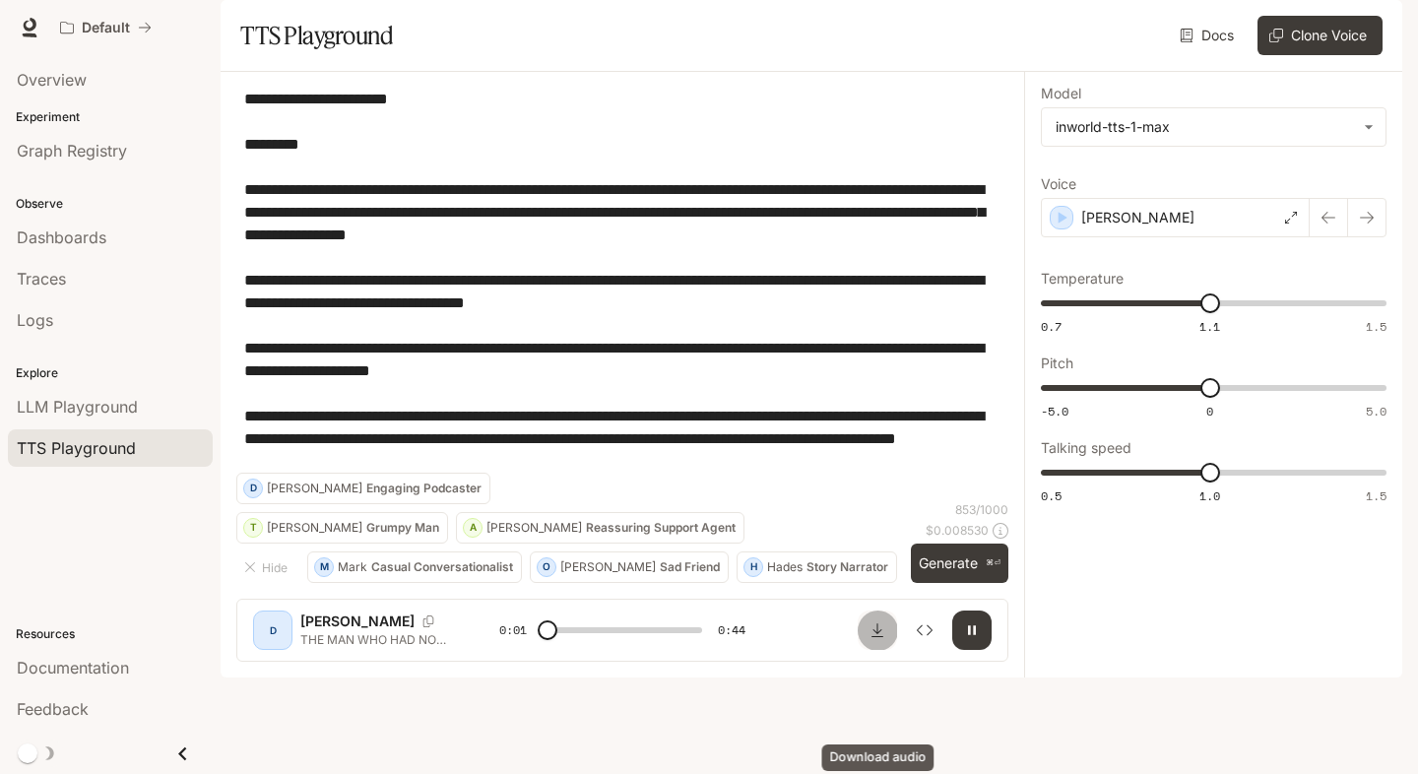
click at [874, 638] on icon "Download audio" at bounding box center [878, 630] width 16 height 16
click at [864, 268] on textarea "**********" at bounding box center [622, 280] width 756 height 385
type input "***"
paste textarea "**********"
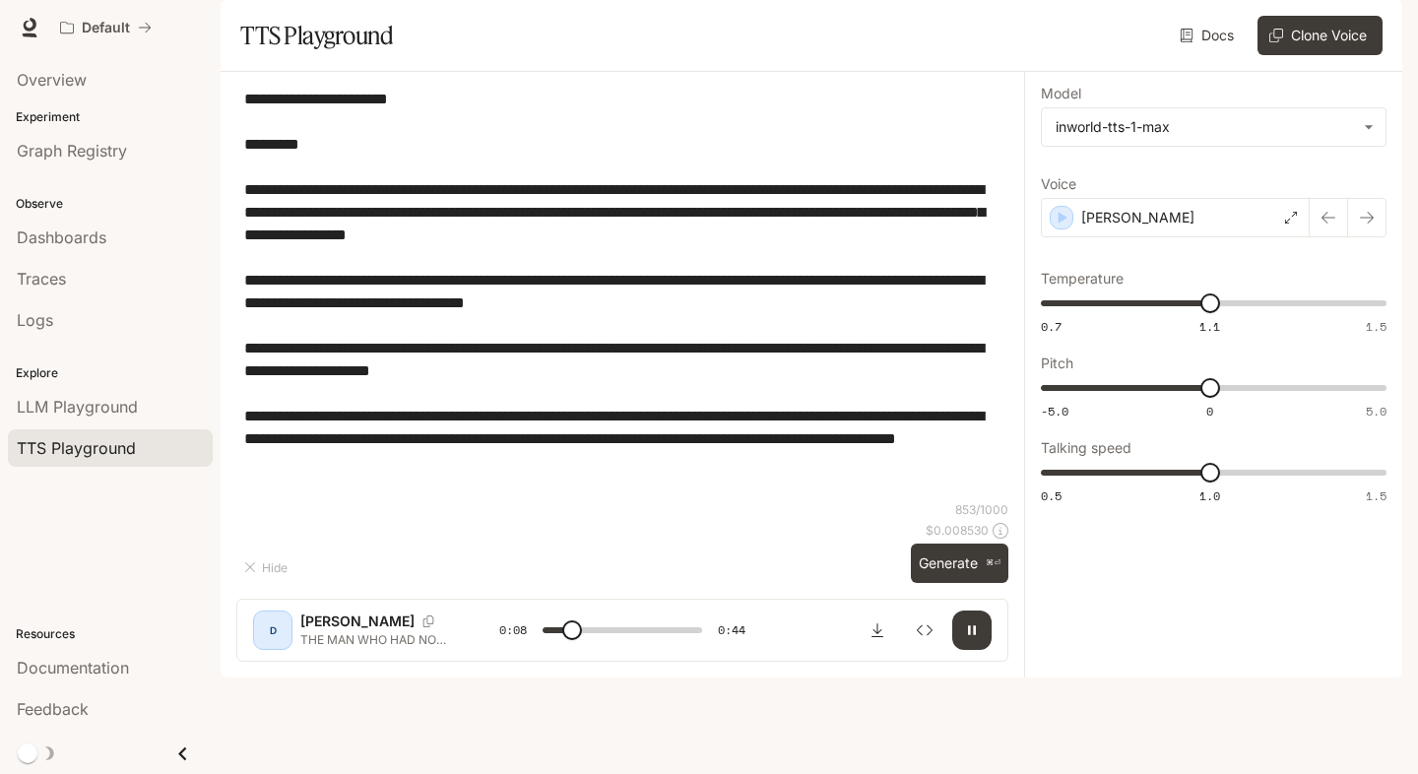
type textarea "**********"
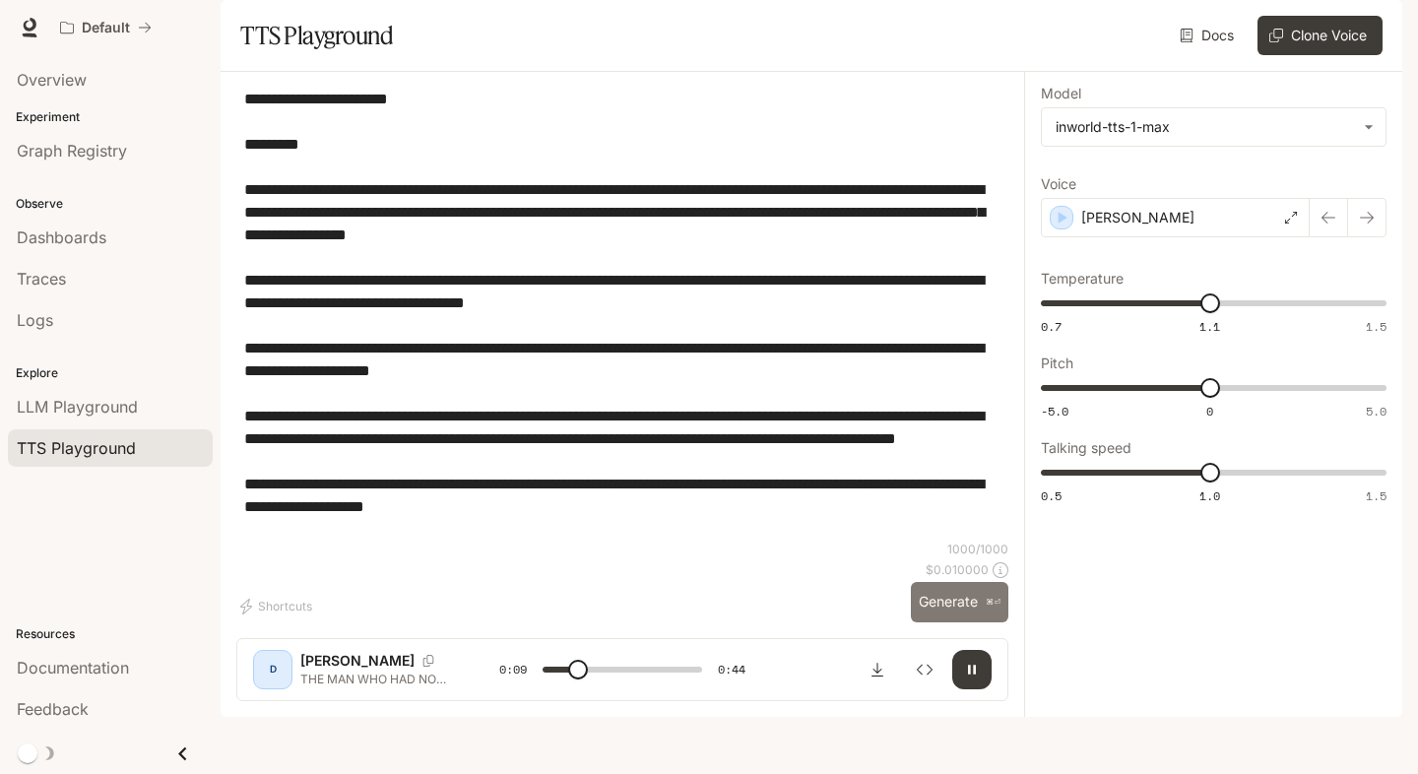
type input "****"
type textarea "**********"
click at [918, 622] on button "Generate ⌘⏎" at bounding box center [959, 602] width 97 height 40
click at [606, 684] on span at bounding box center [623, 670] width 160 height 30
click at [282, 622] on button "Shortcuts" at bounding box center [278, 607] width 84 height 32
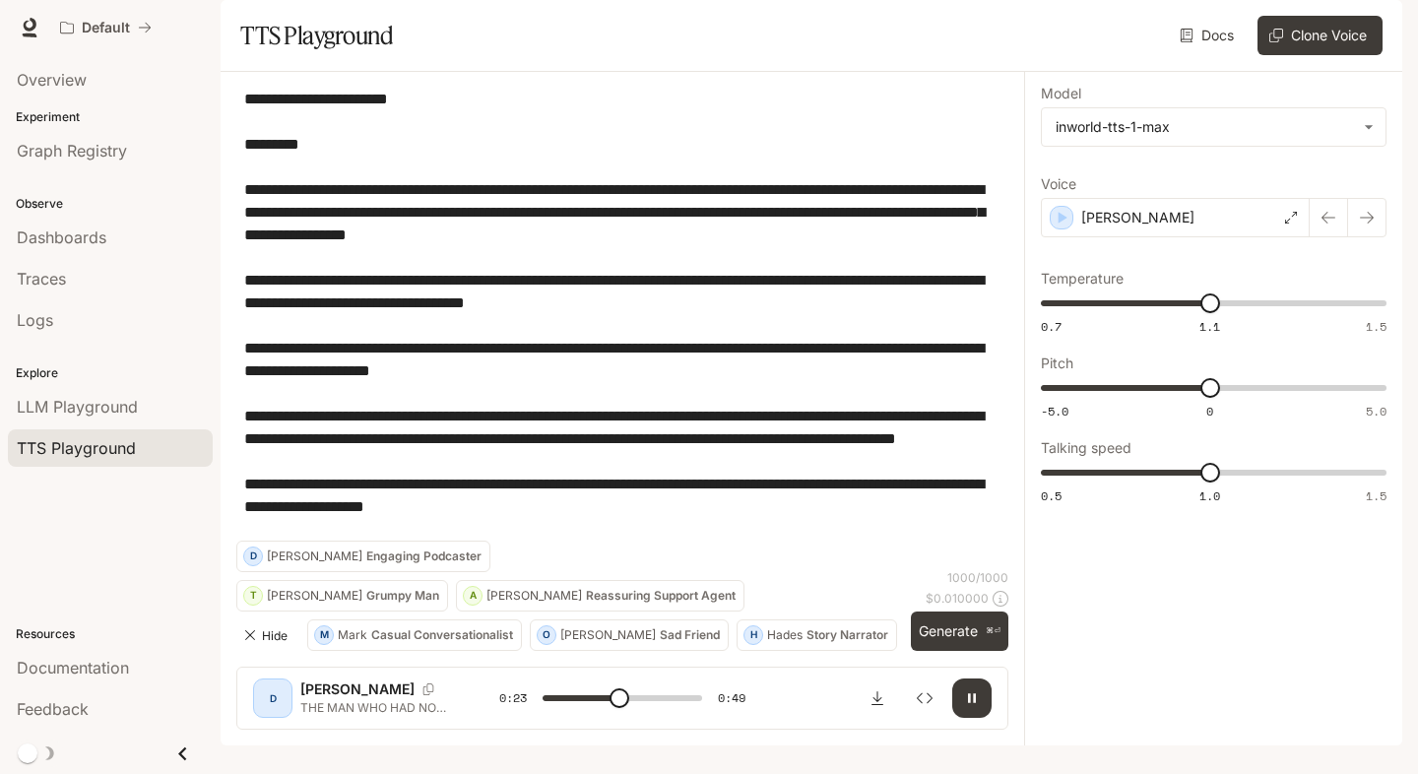
click at [282, 651] on button "Hide" at bounding box center [267, 635] width 63 height 32
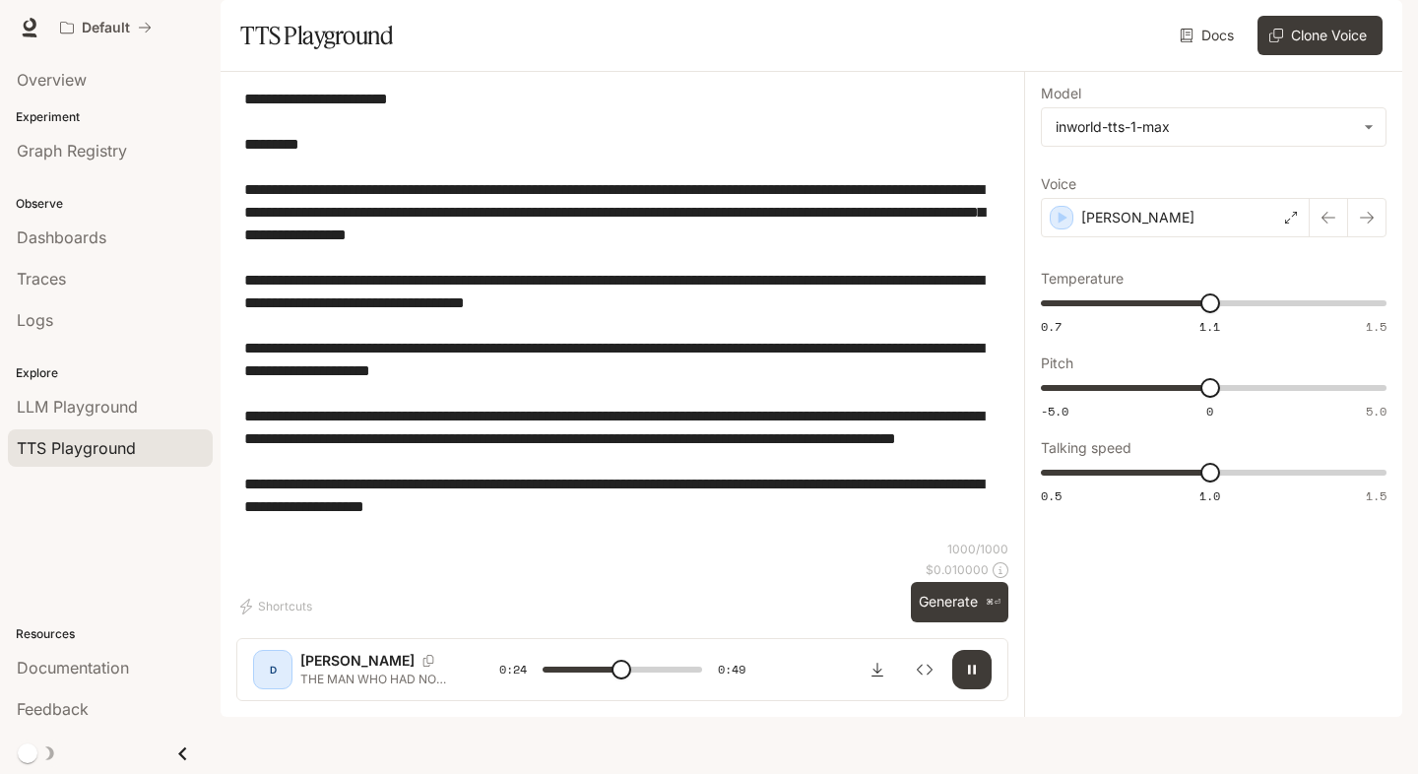
click at [809, 500] on textarea "**********" at bounding box center [622, 314] width 756 height 453
click at [979, 677] on icon "button" at bounding box center [972, 670] width 16 height 16
click at [1185, 237] on div "[PERSON_NAME]" at bounding box center [1175, 217] width 269 height 39
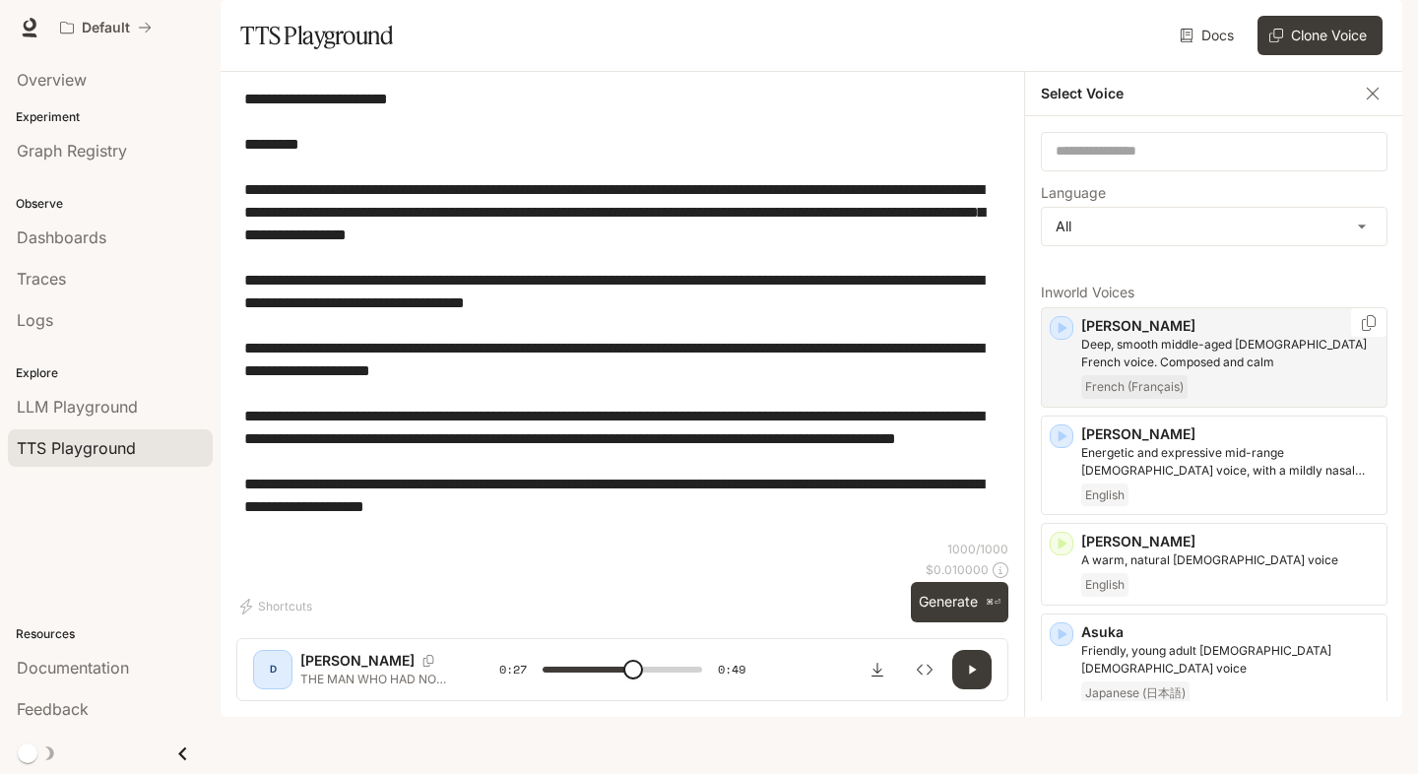
click at [1252, 336] on p "[PERSON_NAME]" at bounding box center [1229, 326] width 297 height 20
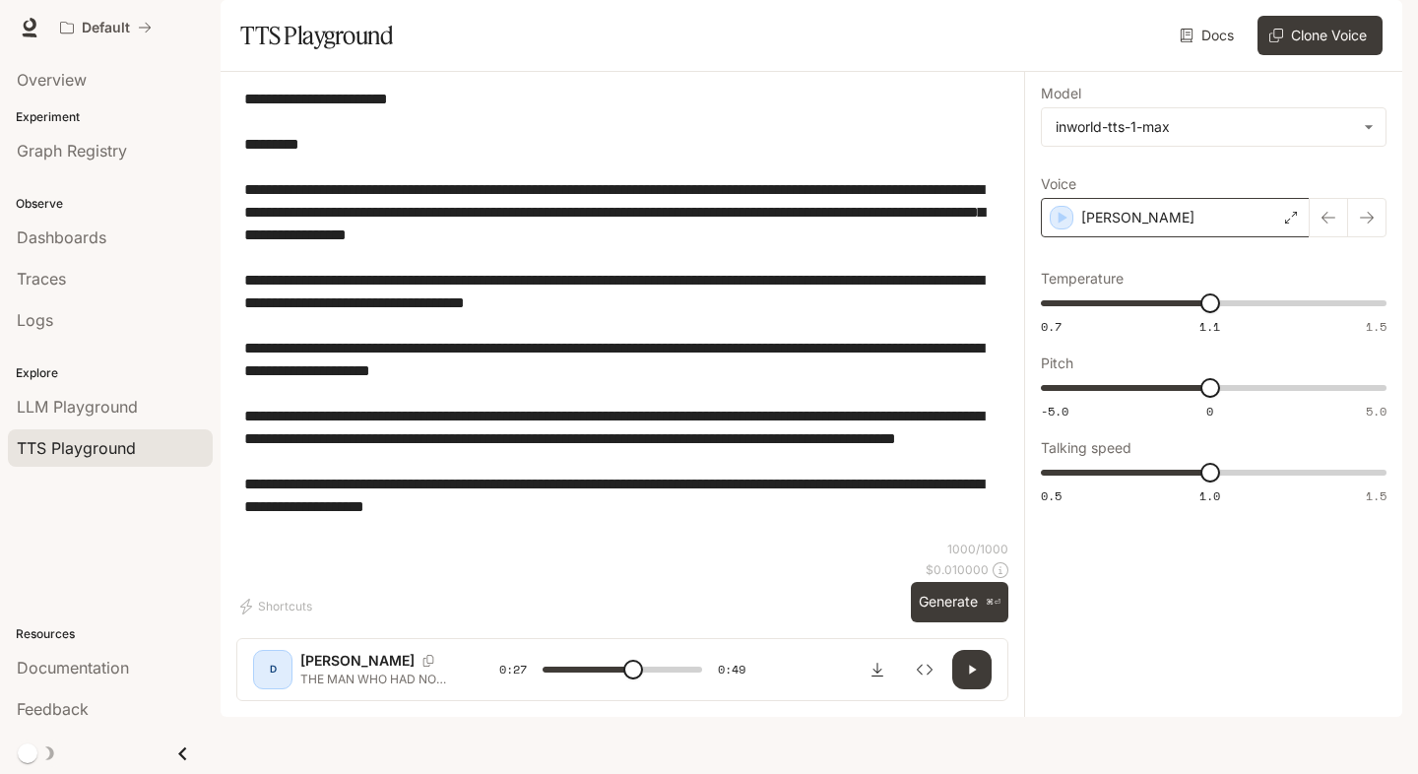
click at [1149, 237] on div "[PERSON_NAME]" at bounding box center [1175, 217] width 269 height 39
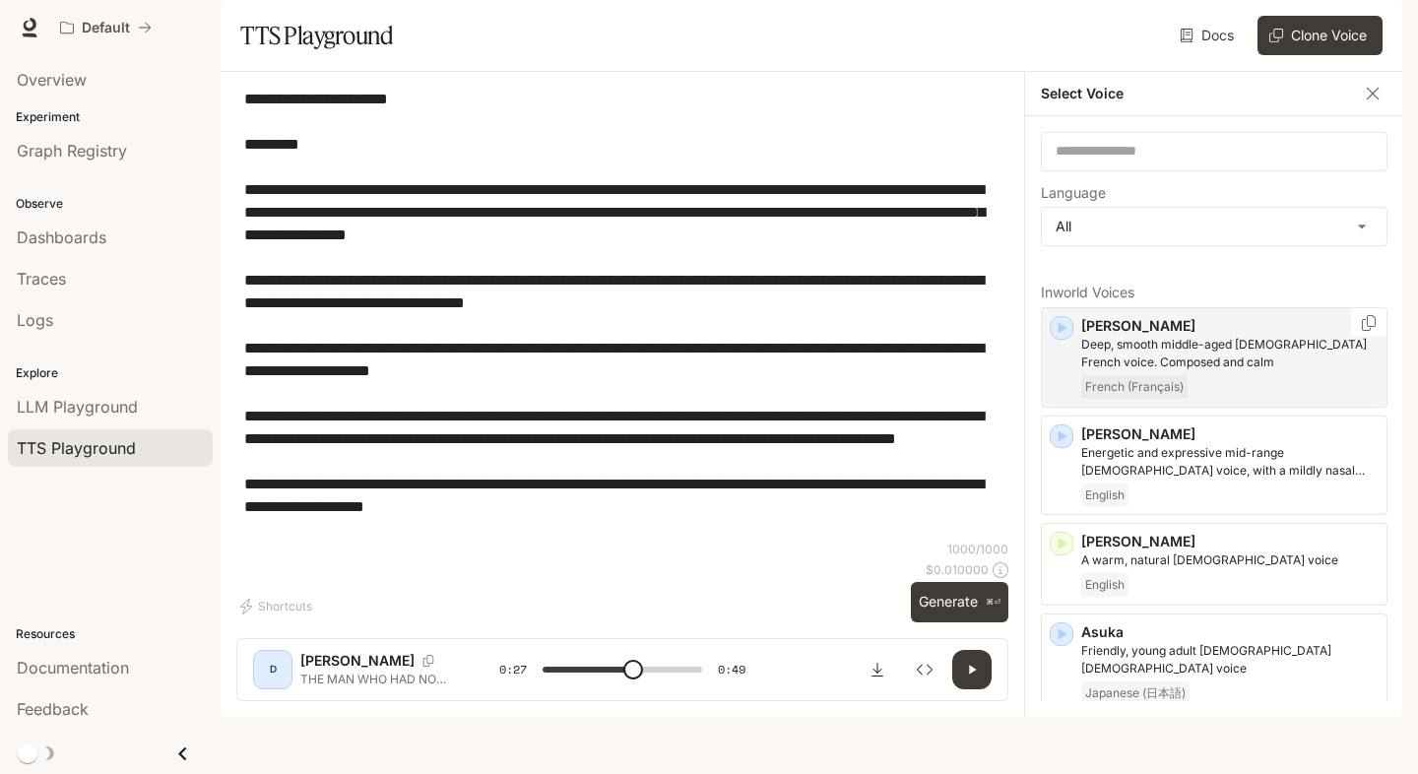
click at [1051, 369] on div "Alain Deep, smooth middle-aged male French voice. Composed and calm French (Fra…" at bounding box center [1214, 357] width 347 height 100
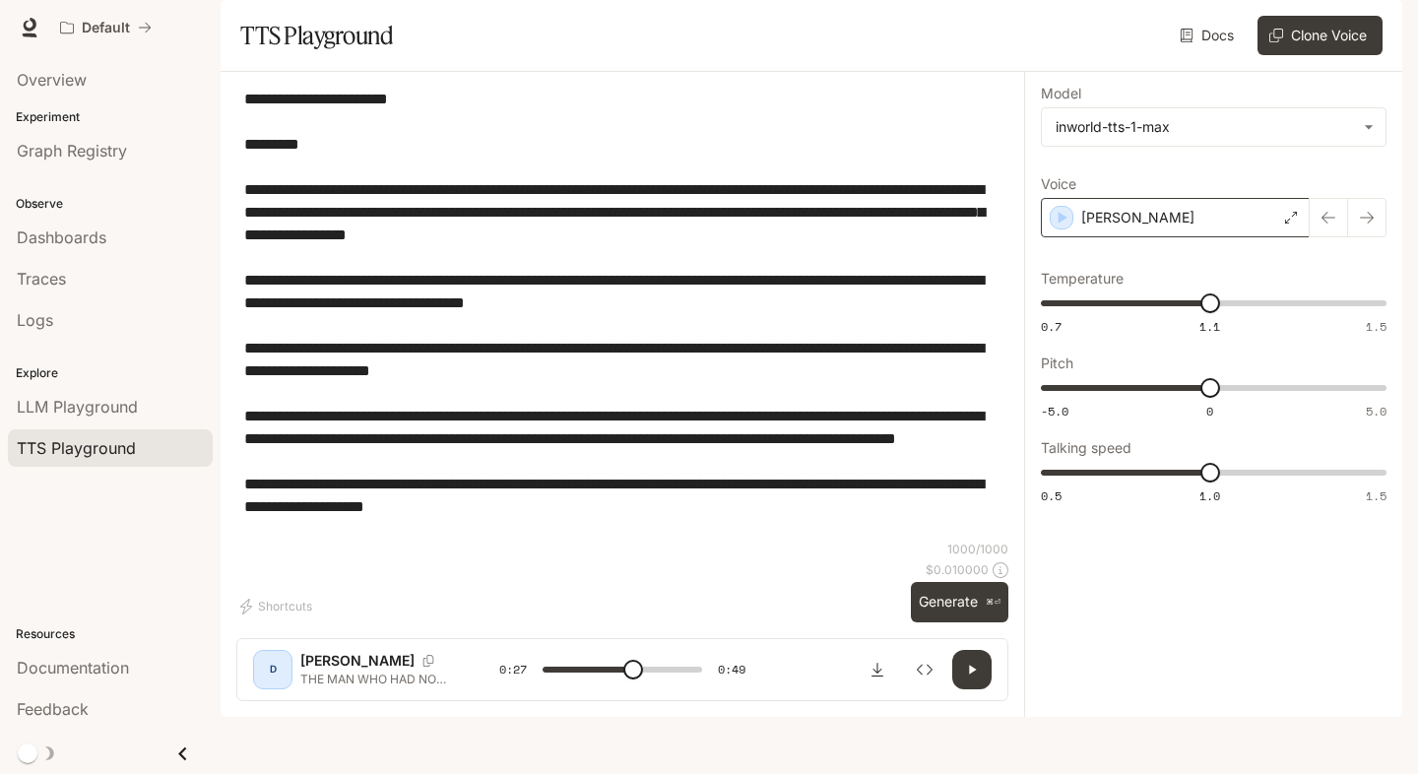
click at [1082, 237] on div "[PERSON_NAME]" at bounding box center [1175, 217] width 269 height 39
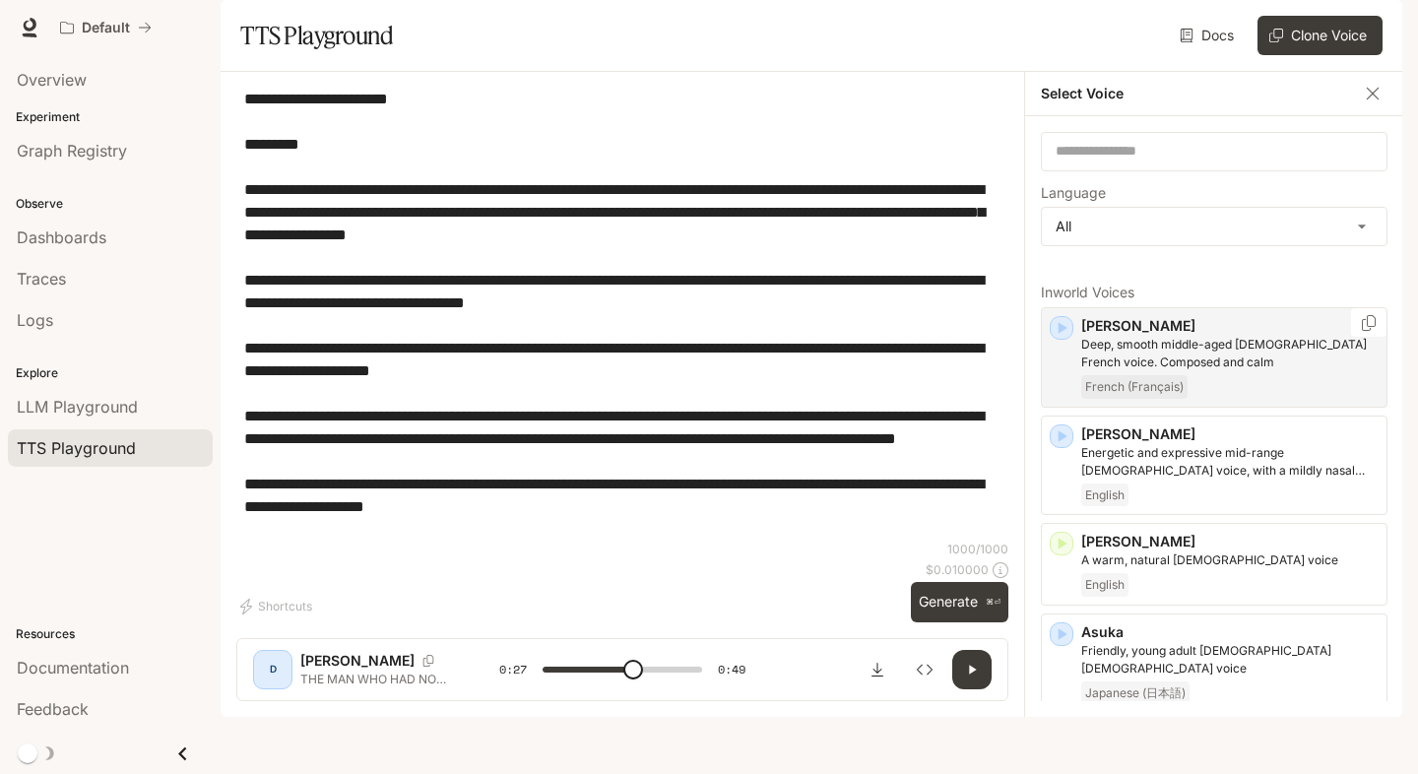
click at [1064, 338] on icon "button" at bounding box center [1062, 328] width 20 height 20
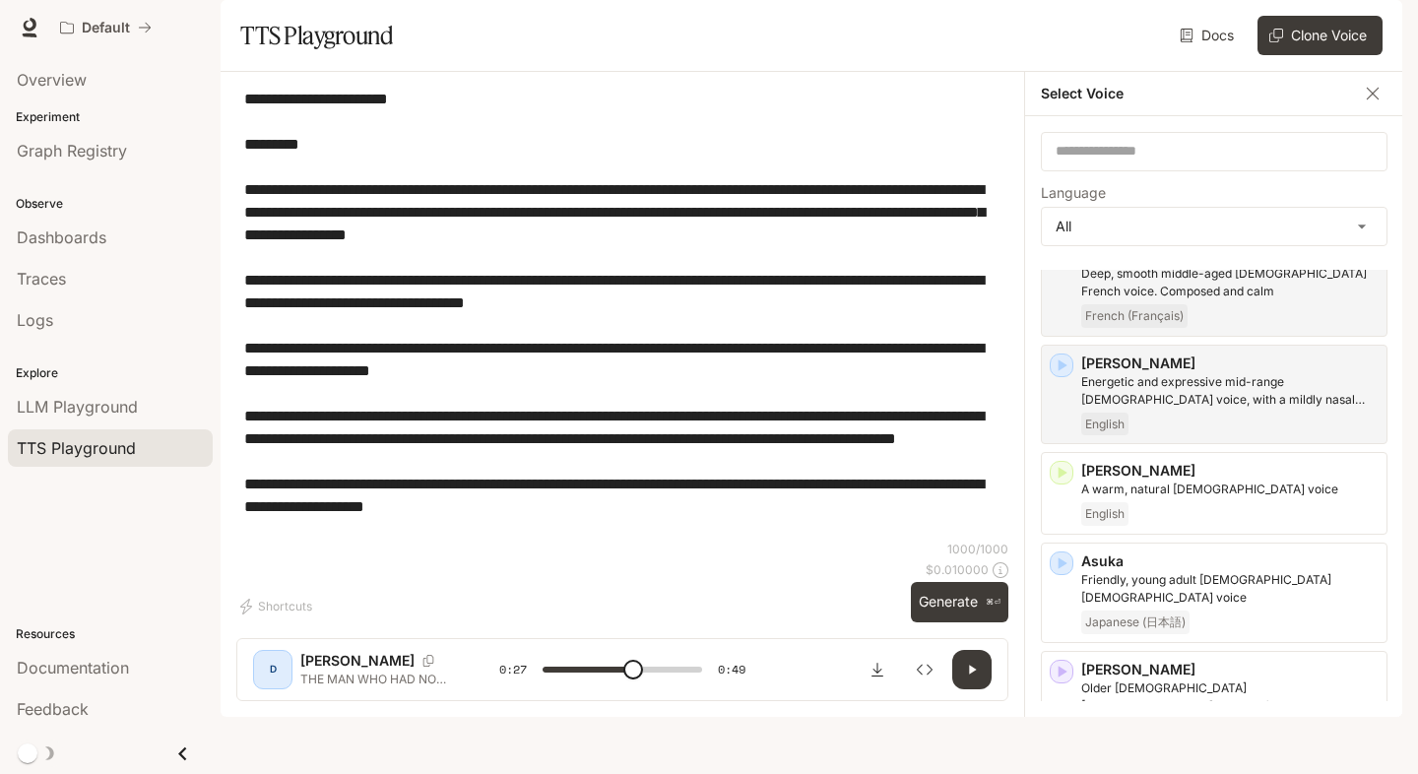
scroll to position [72, 0]
click at [1063, 370] on icon "button" at bounding box center [1063, 364] width 9 height 12
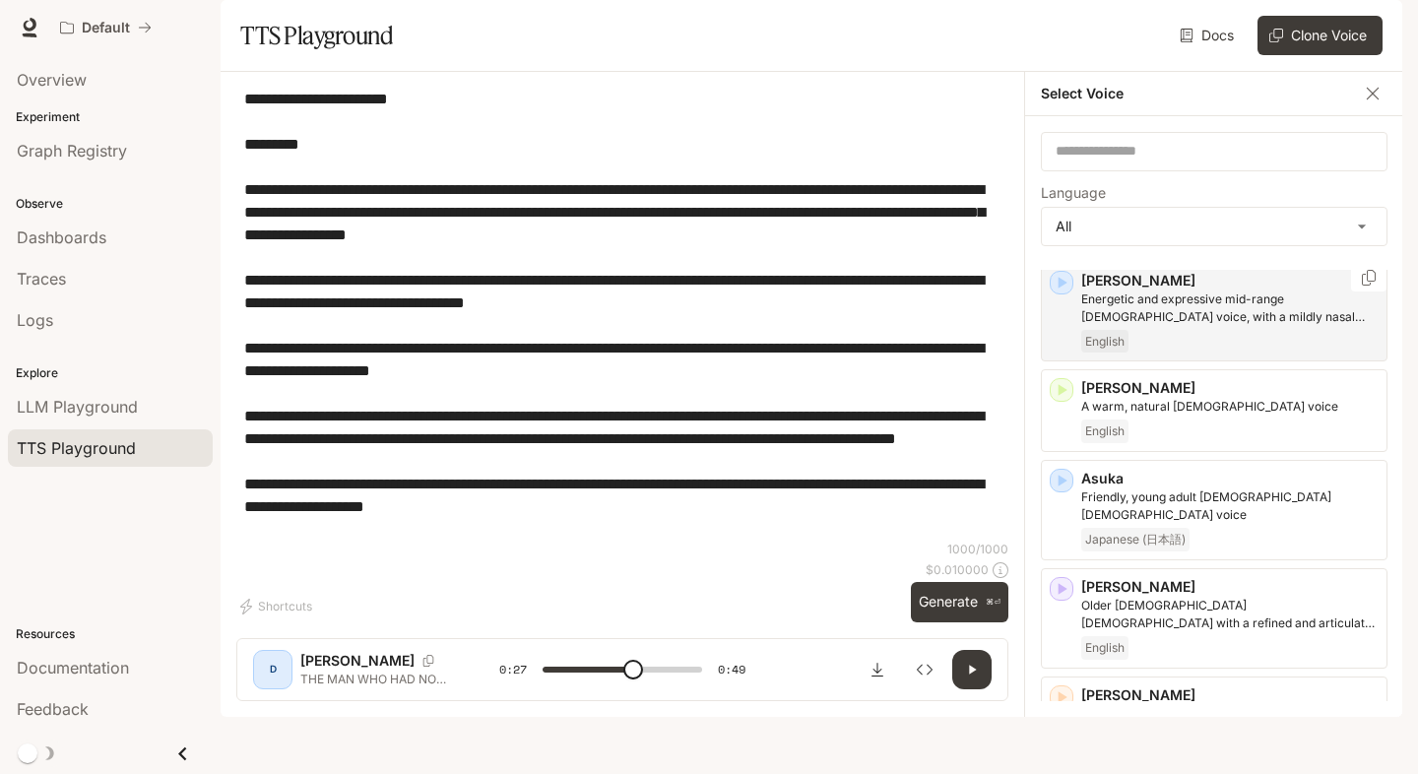
scroll to position [164, 0]
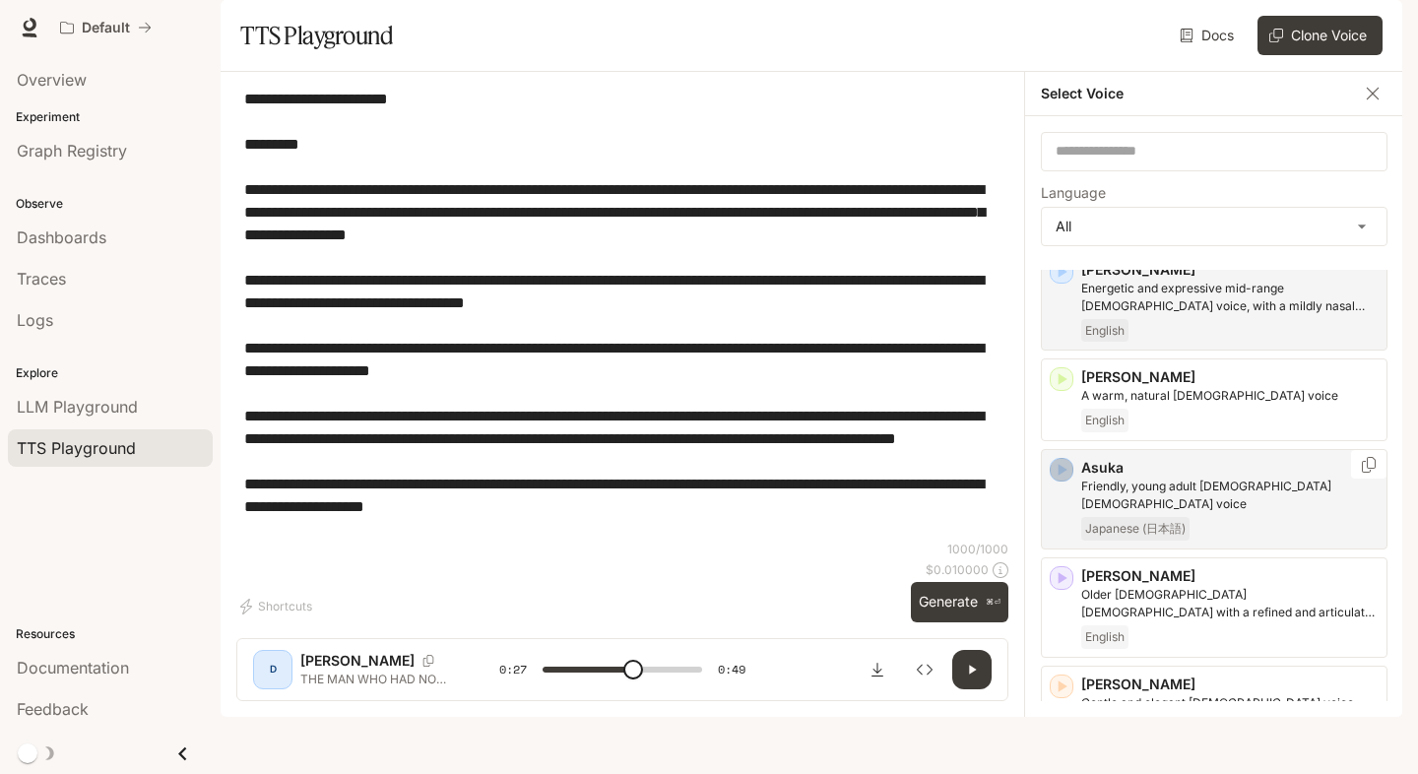
click at [1062, 477] on icon "button" at bounding box center [1063, 471] width 9 height 12
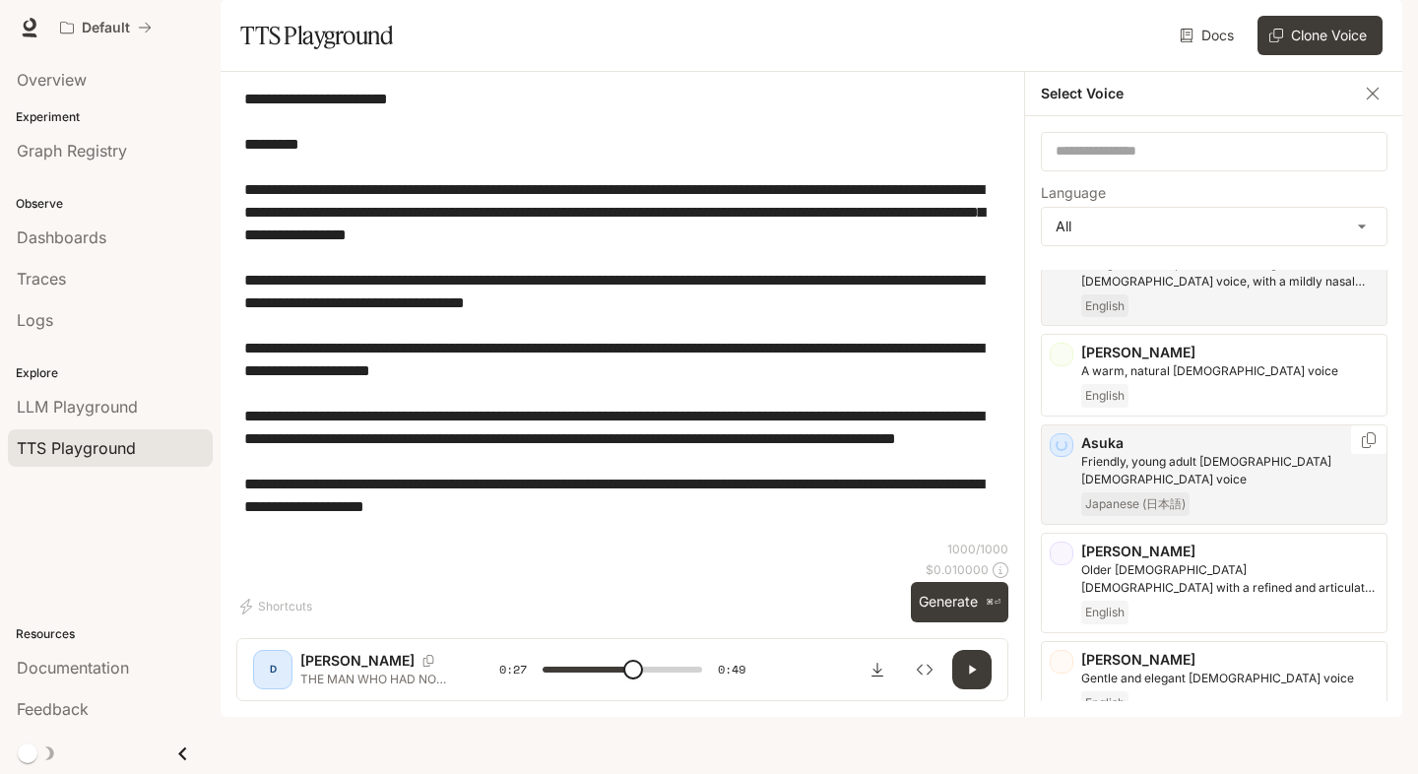
scroll to position [191, 0]
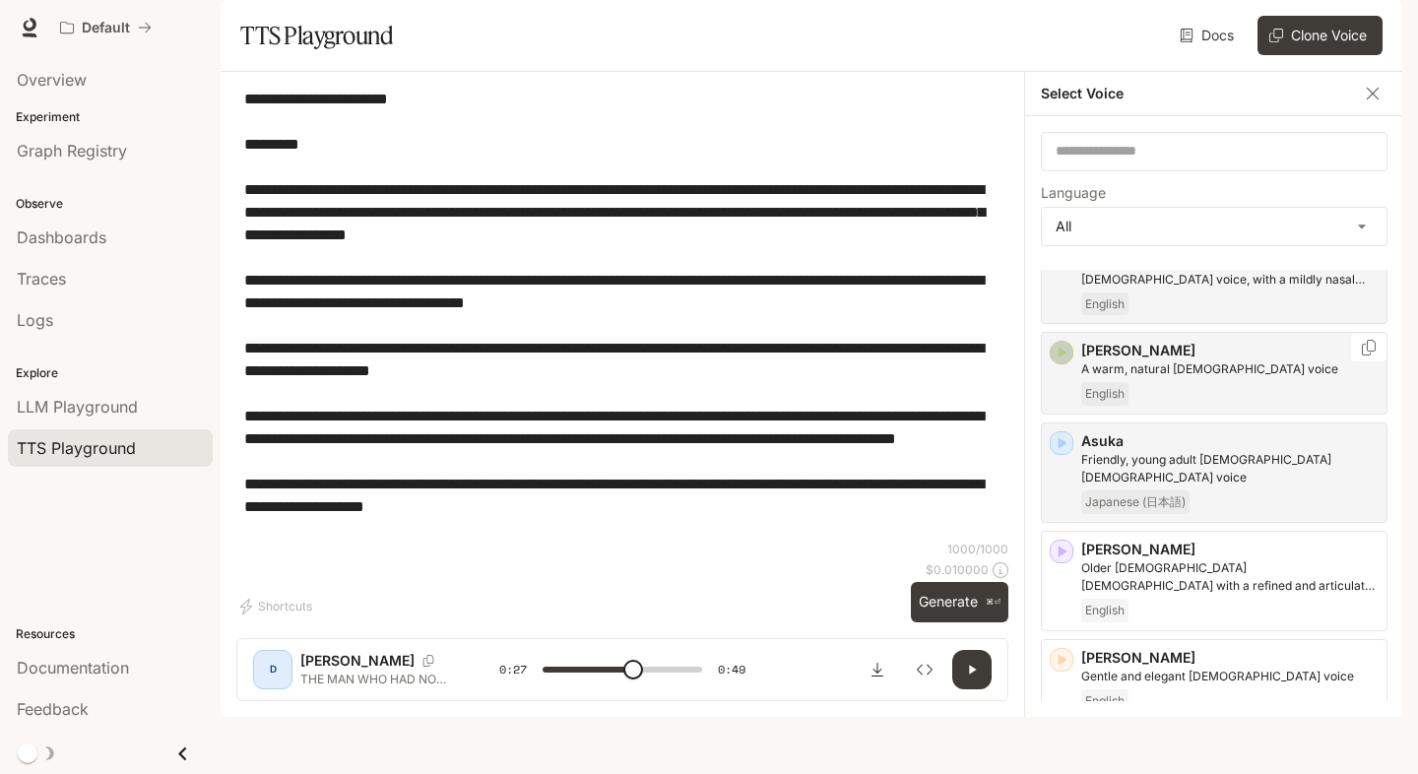
click at [1066, 362] on icon "button" at bounding box center [1062, 353] width 20 height 20
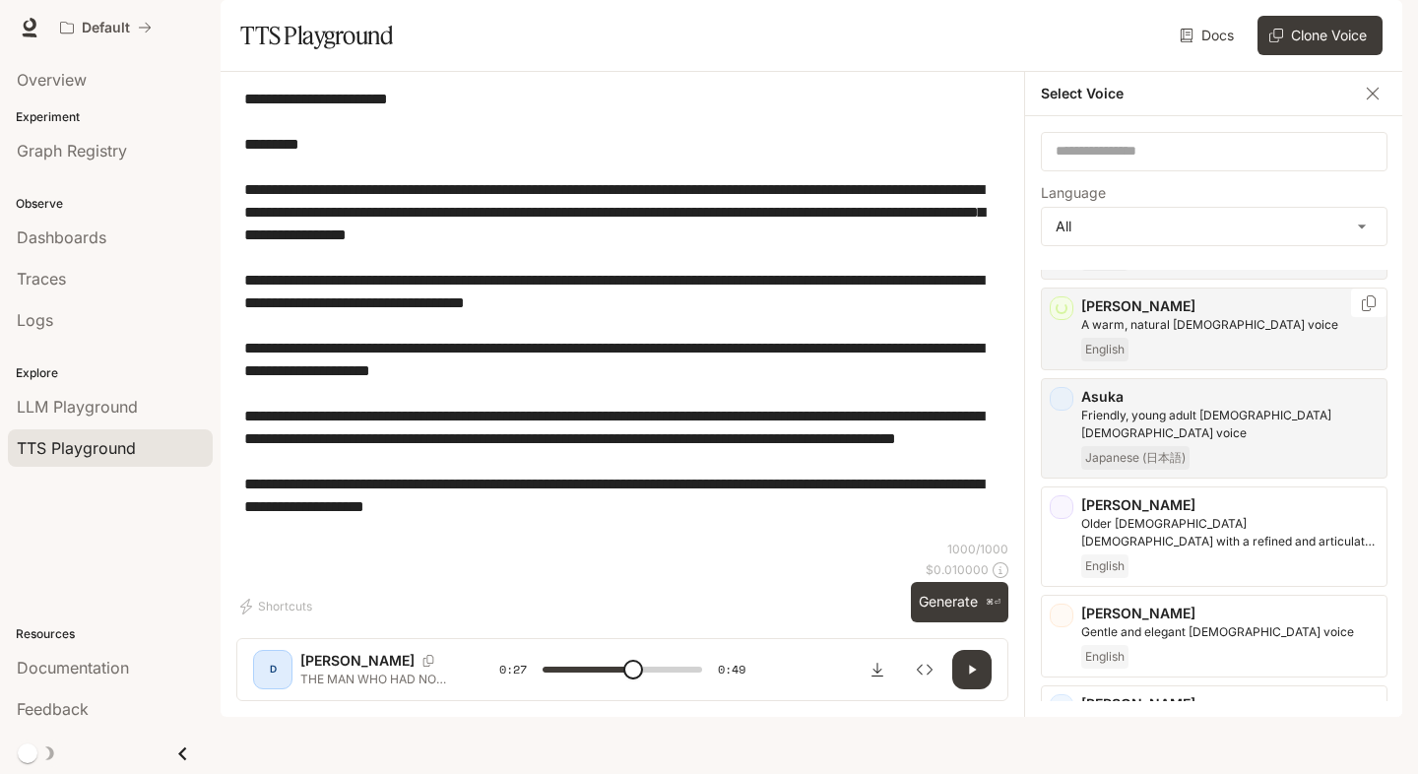
type input "****"
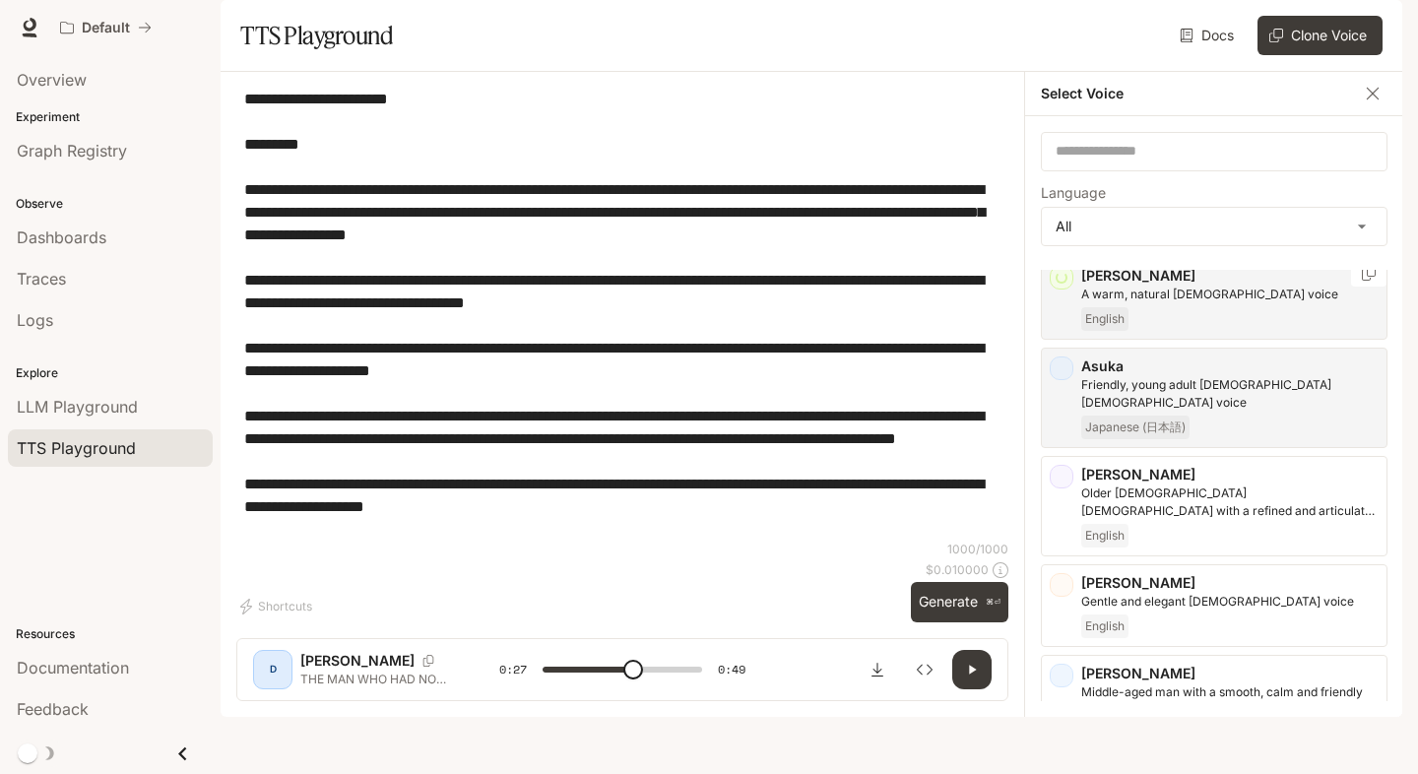
scroll to position [289, 0]
